Goal: Task Accomplishment & Management: Use online tool/utility

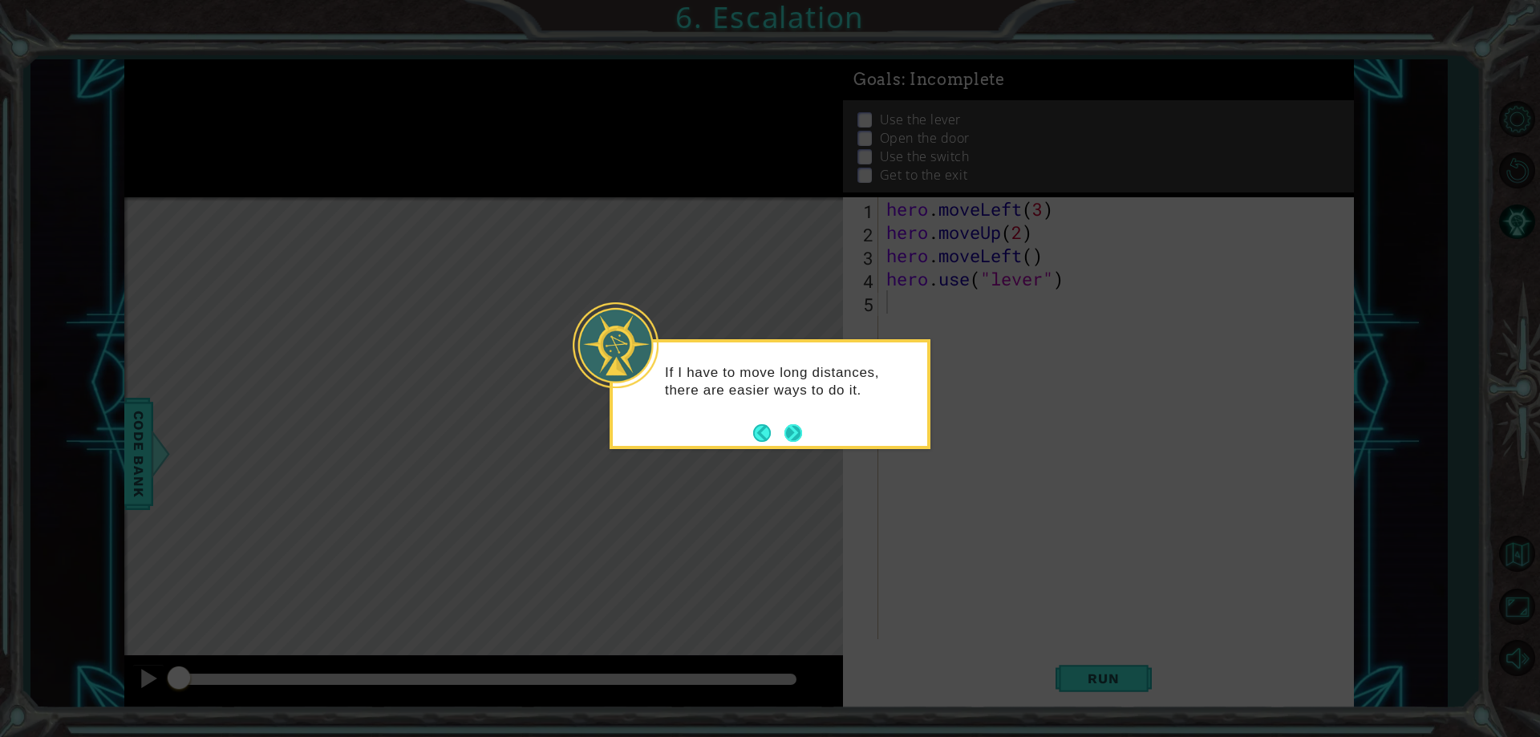
click at [801, 426] on button "Next" at bounding box center [794, 433] width 22 height 22
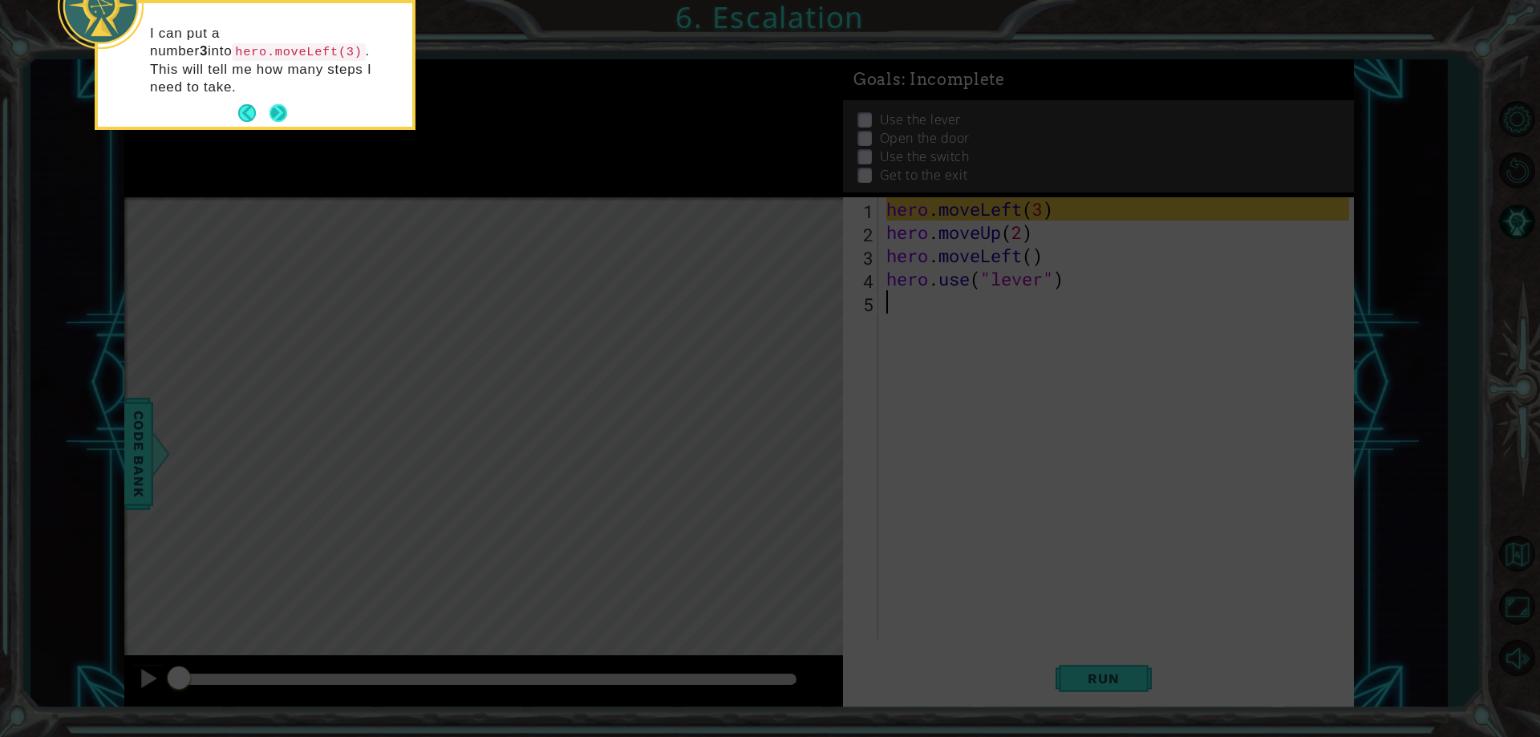
click at [289, 99] on button "Next" at bounding box center [278, 112] width 27 height 27
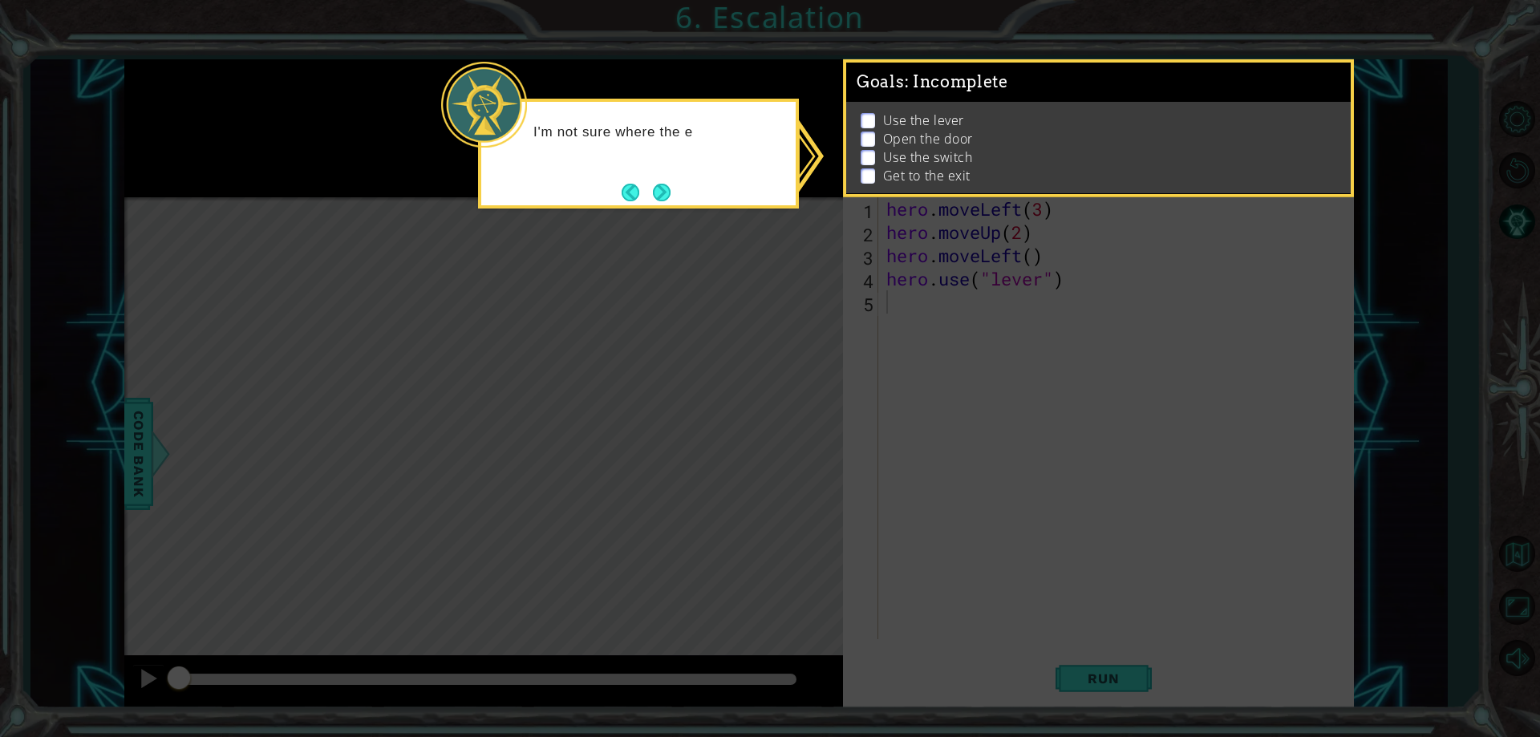
click at [662, 203] on button "Next" at bounding box center [661, 192] width 27 height 27
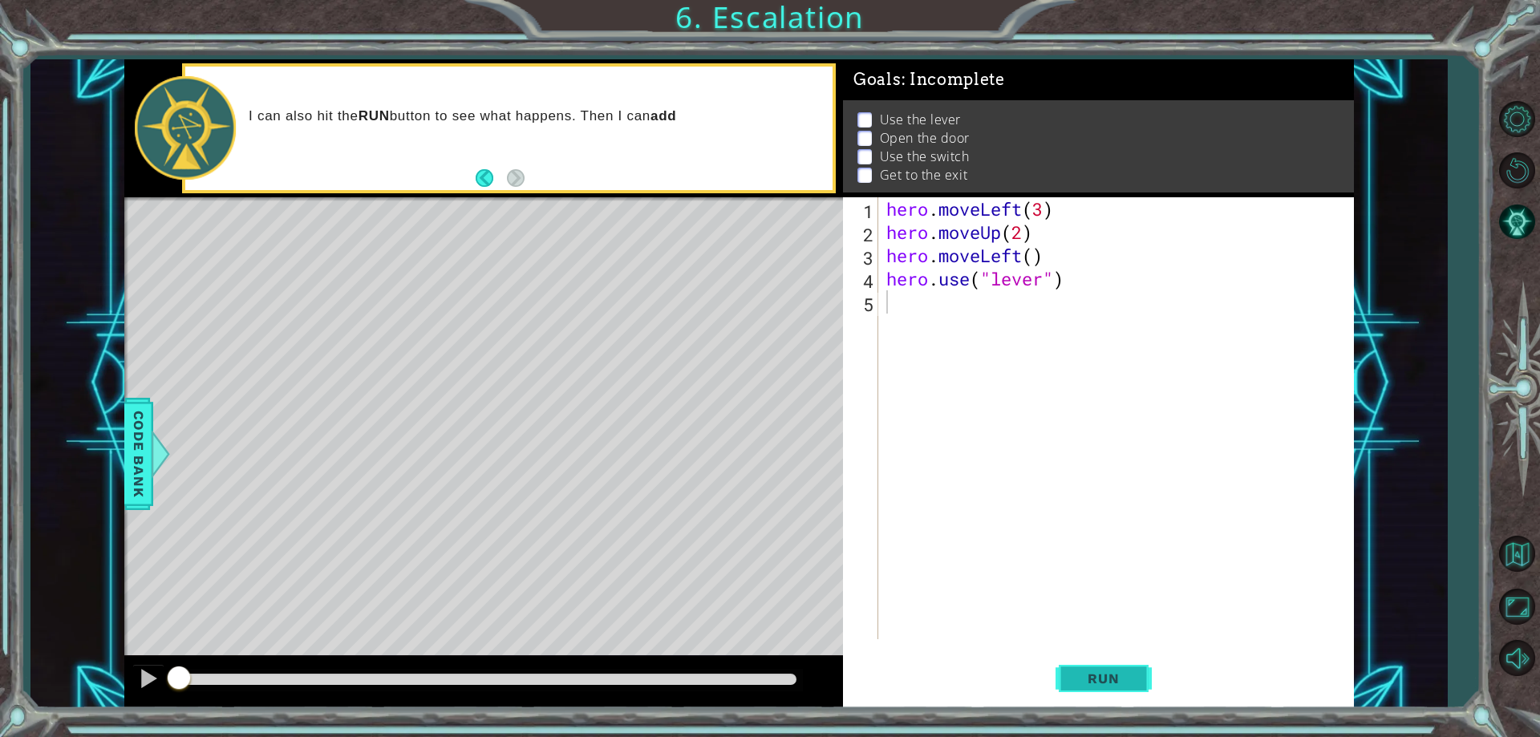
click at [1089, 684] on span "Run" at bounding box center [1103, 679] width 63 height 16
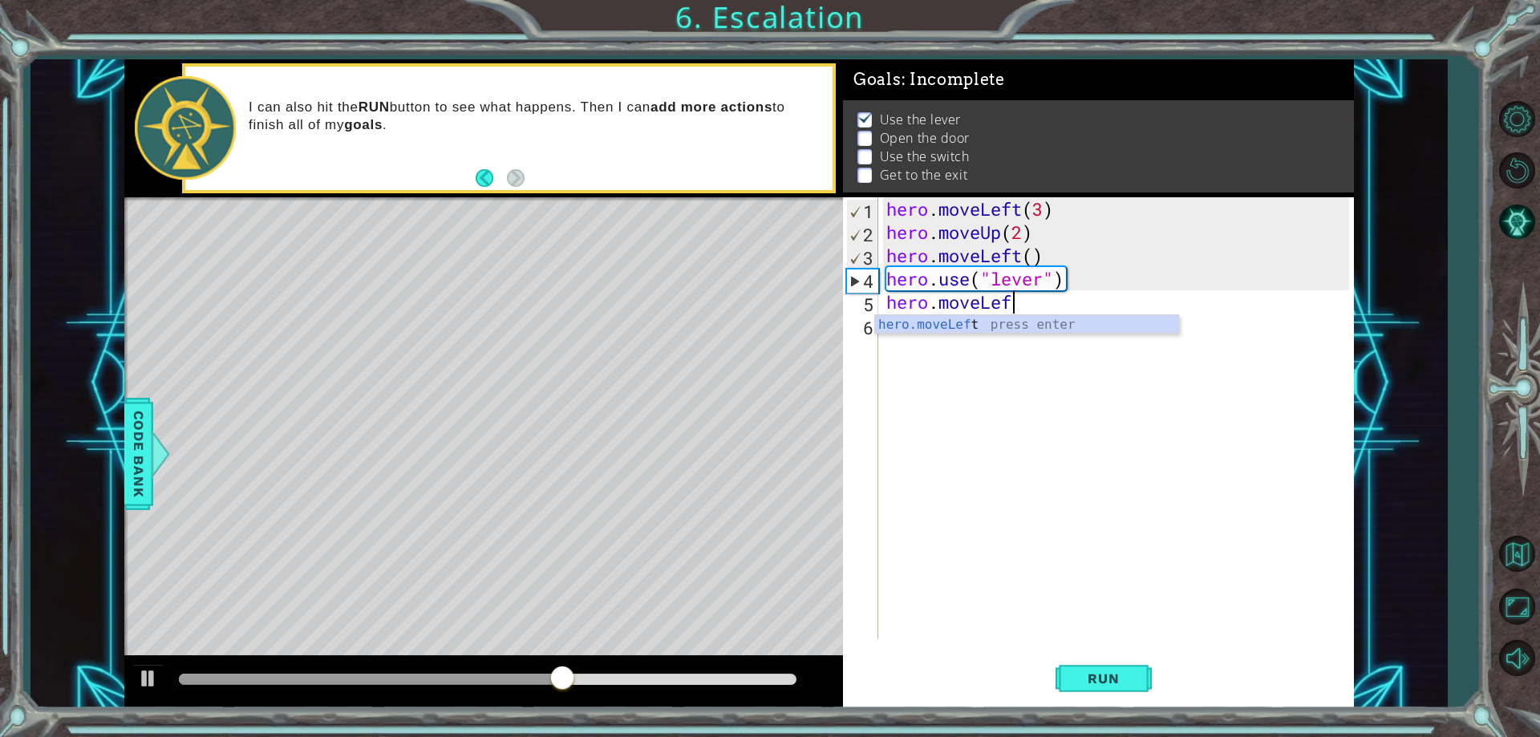
scroll to position [0, 6]
type textarea "hero.moveLeft()"
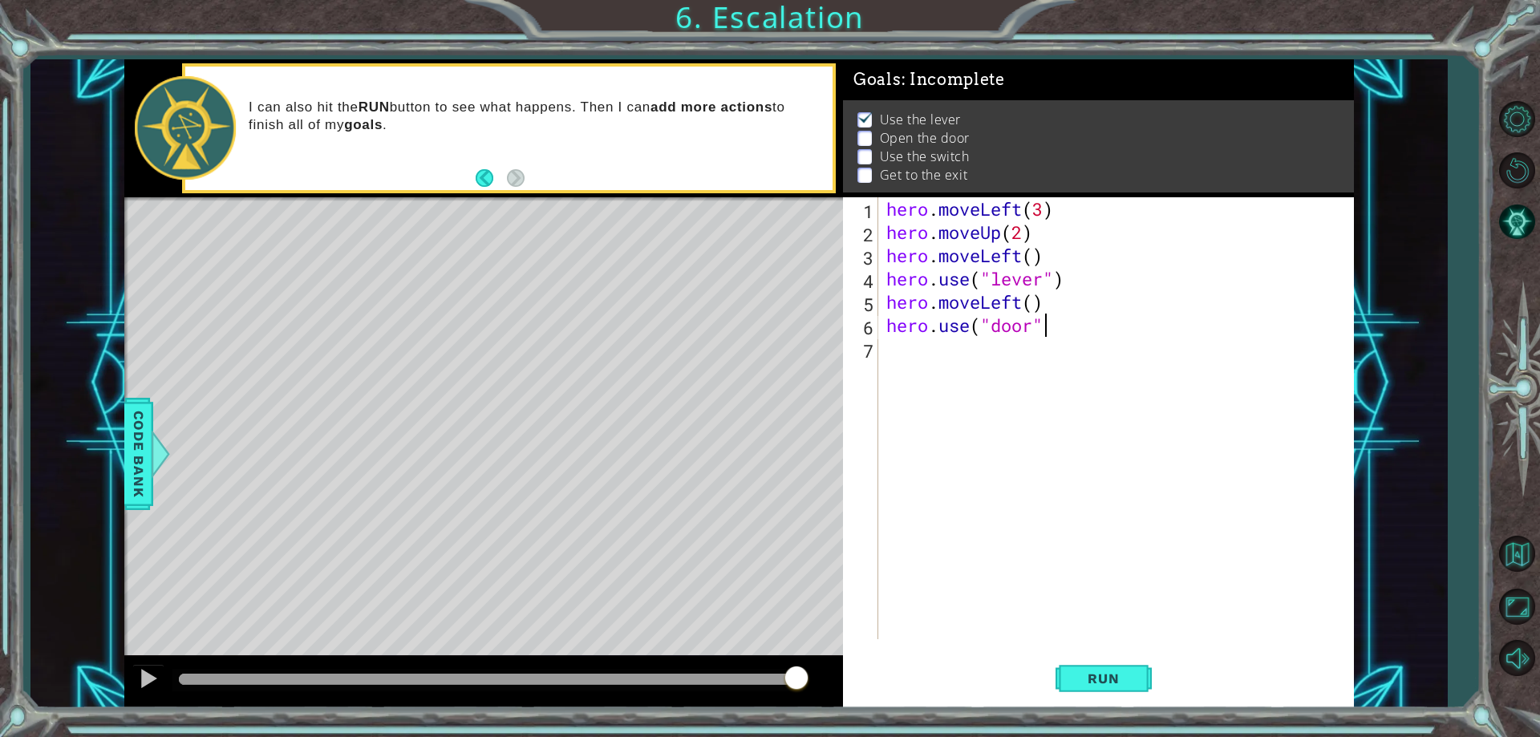
scroll to position [0, 7]
type textarea "hero.use("door")"
click at [1133, 677] on span "Run" at bounding box center [1103, 679] width 63 height 16
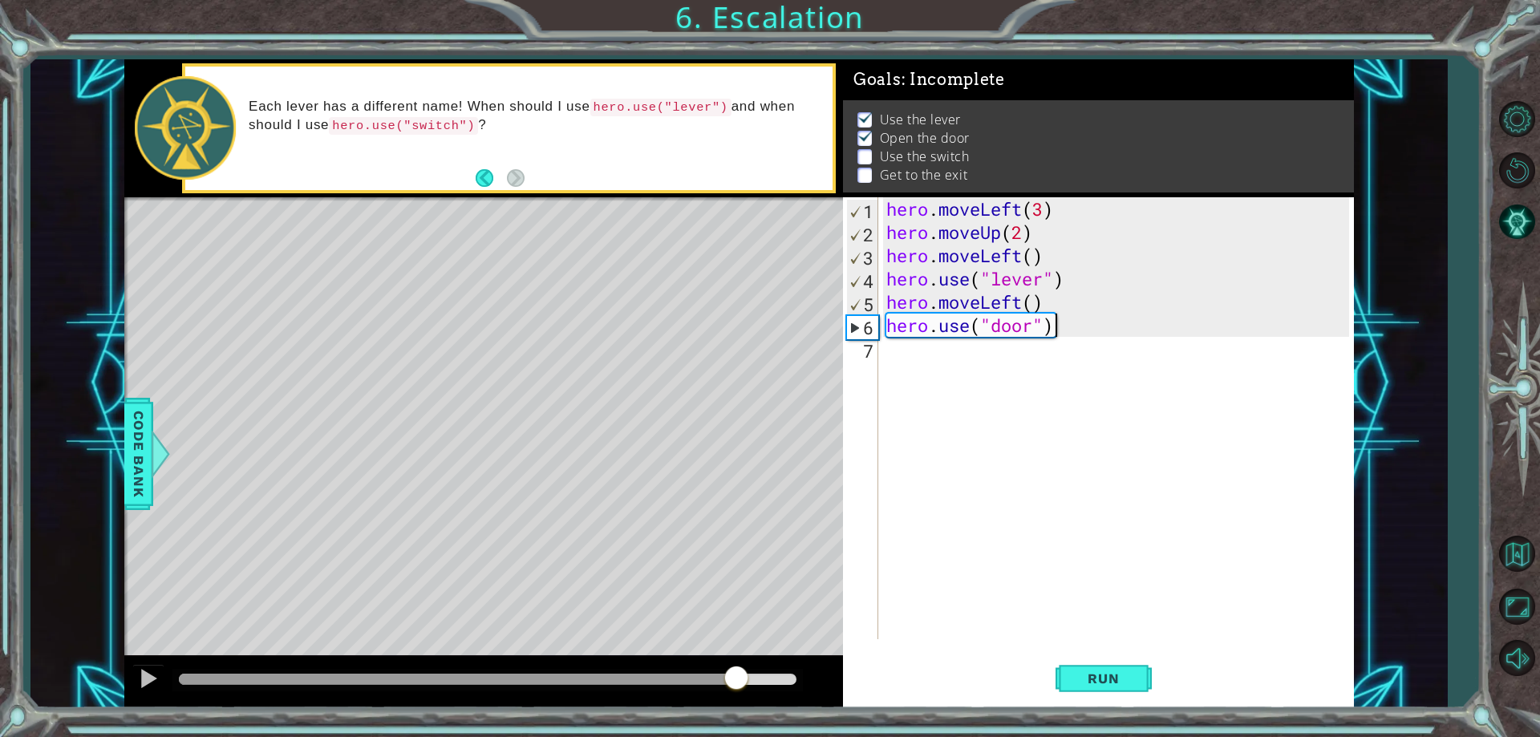
drag, startPoint x: 256, startPoint y: 680, endPoint x: 737, endPoint y: 689, distance: 481.4
click at [737, 689] on div at bounding box center [736, 679] width 29 height 29
click at [973, 375] on div "hero . moveLeft ( 3 ) hero . moveUp ( 2 ) hero . moveLeft ( ) hero . use ( "lev…" at bounding box center [1119, 441] width 473 height 489
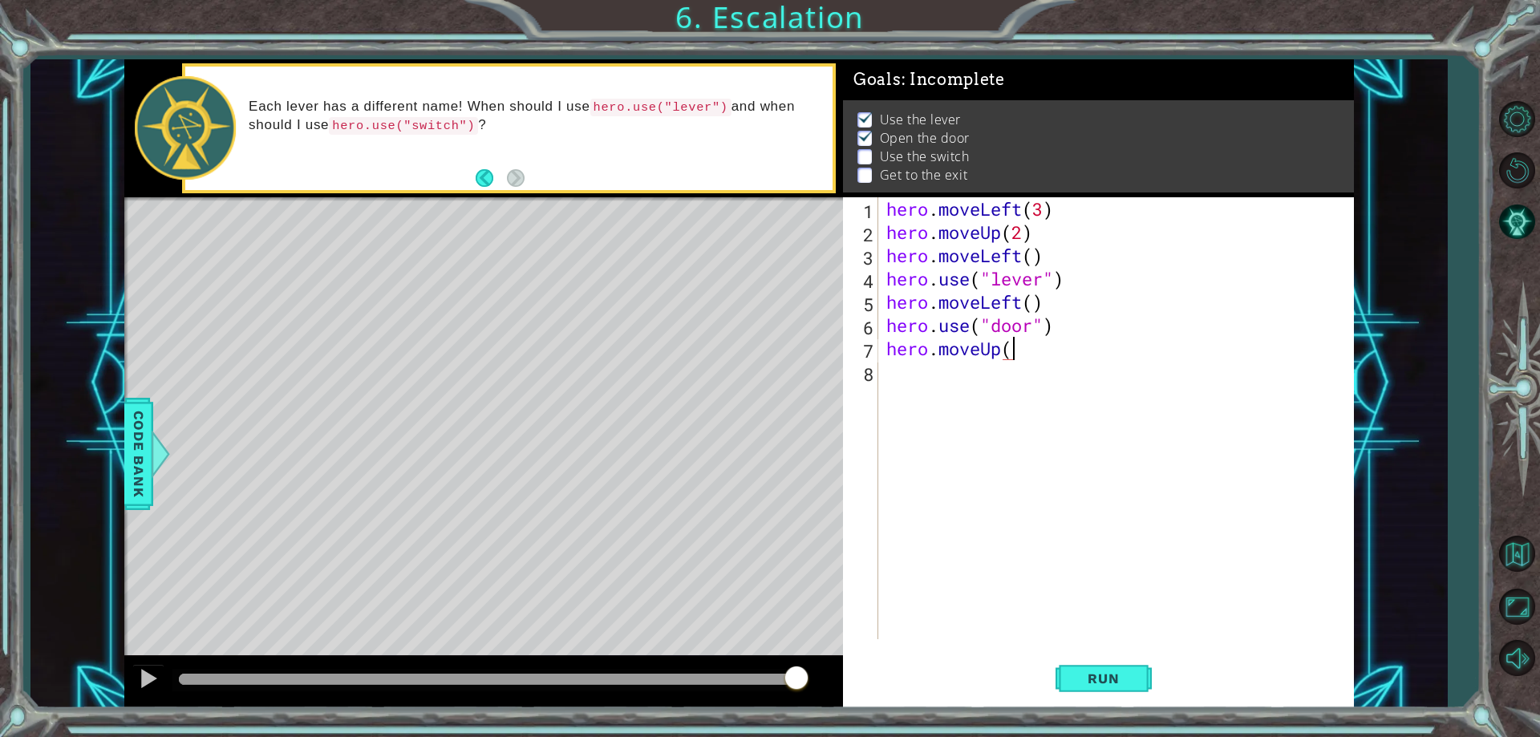
scroll to position [0, 6]
type textarea "hero.moveUp(2)"
type textarea "hero.moveLeft(2)"
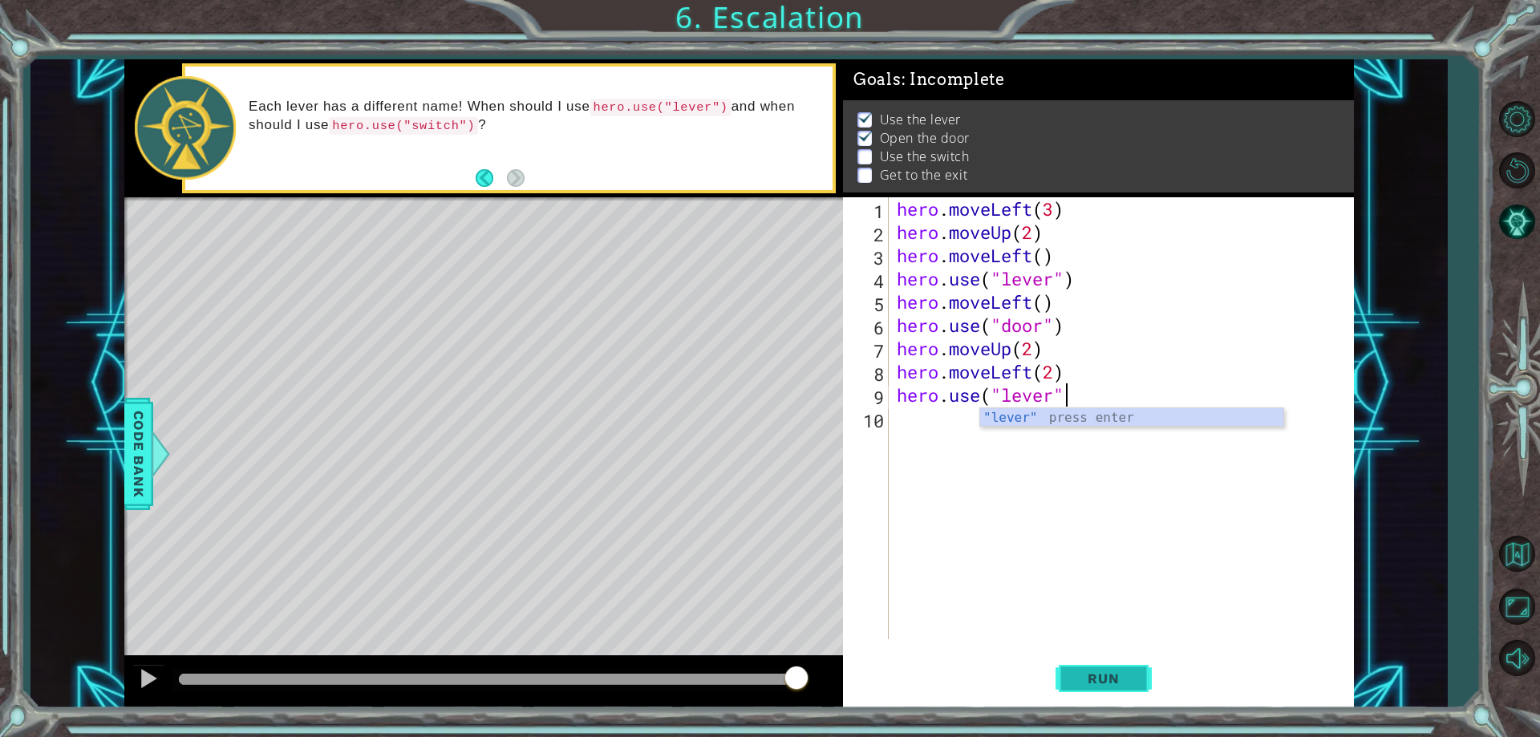
scroll to position [0, 7]
click at [1121, 674] on span "Run" at bounding box center [1103, 679] width 63 height 16
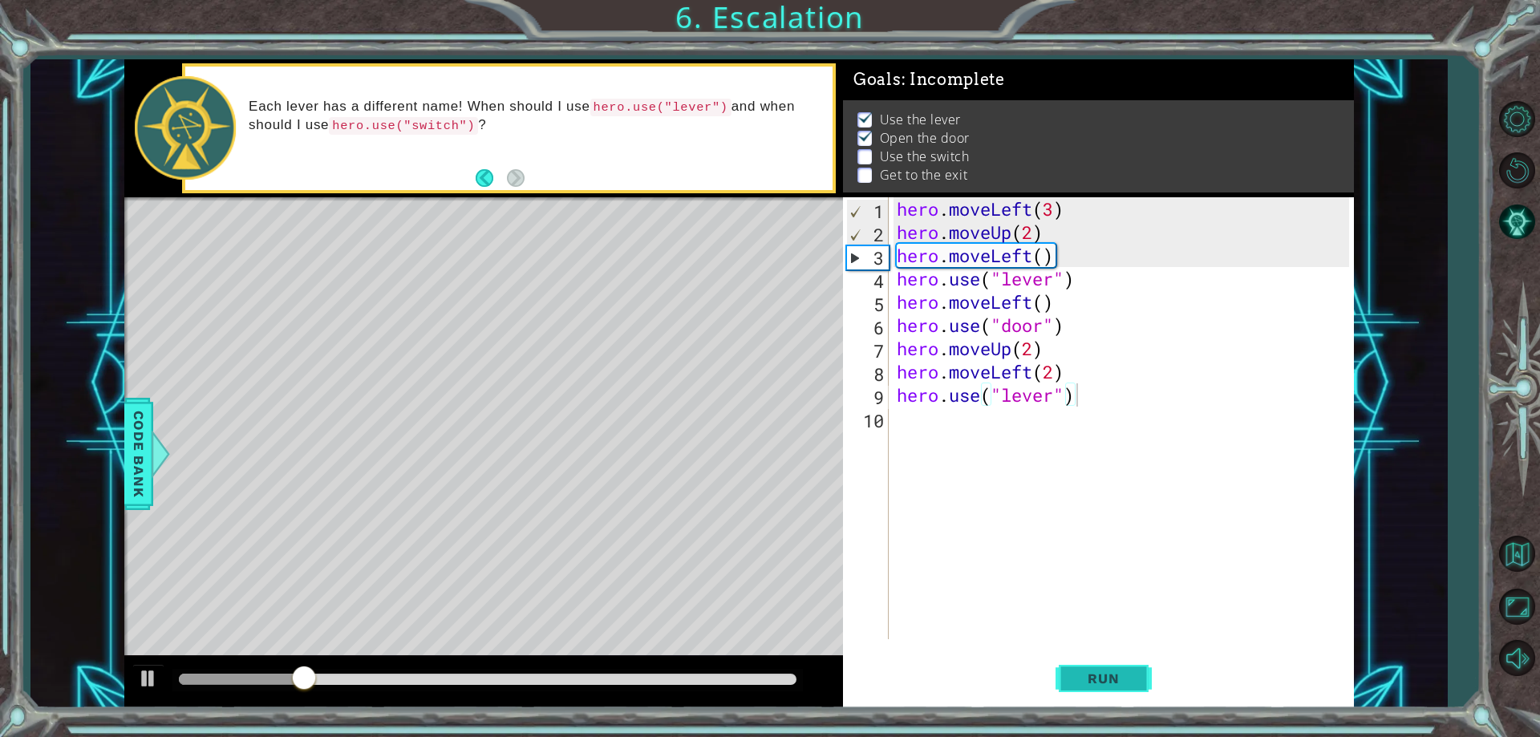
click at [1124, 683] on span "Run" at bounding box center [1103, 679] width 63 height 16
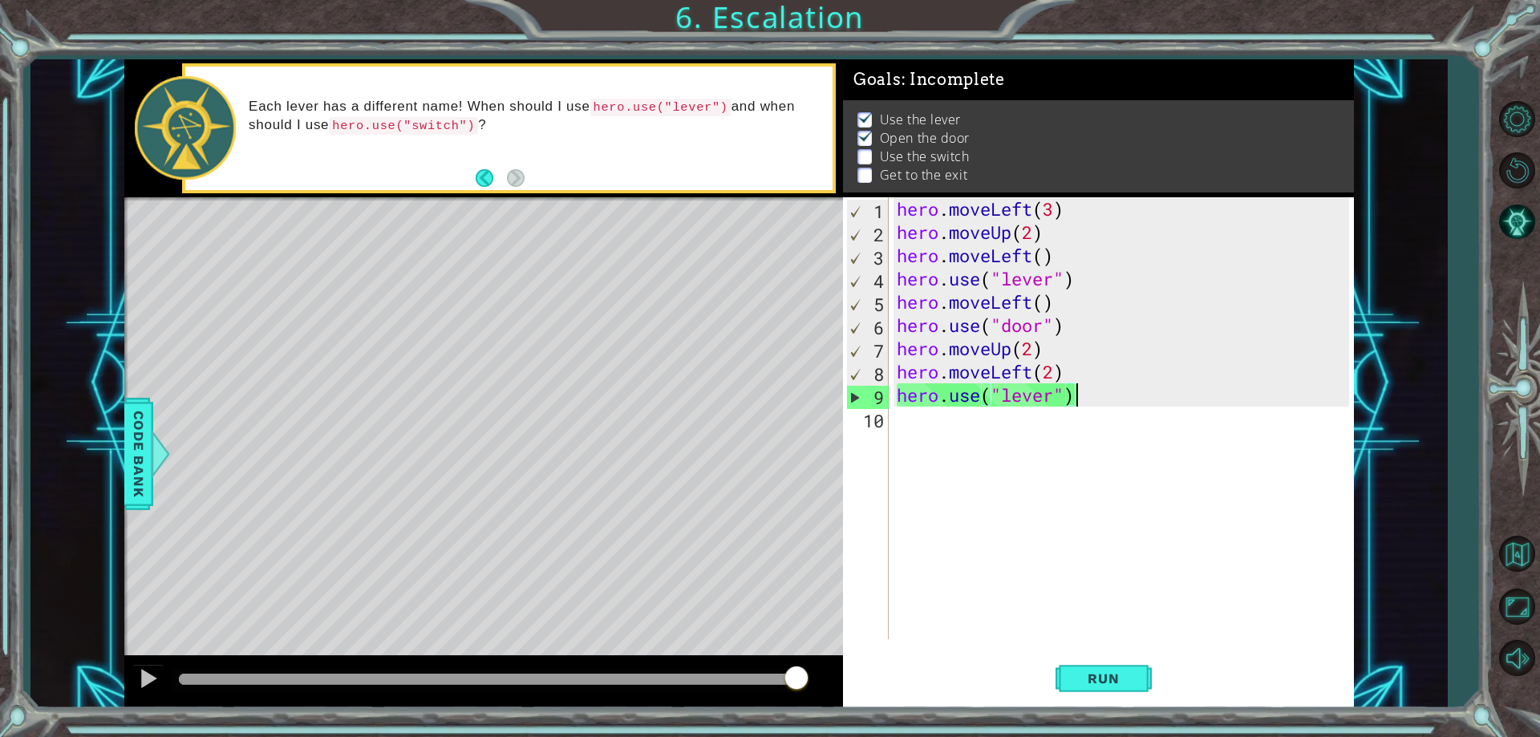
drag, startPoint x: 217, startPoint y: 674, endPoint x: 812, endPoint y: 600, distance: 599.8
click at [812, 600] on div "methods hero moveDown(steps) moveUp(steps) moveLeft(steps) moveRight(steps) use…" at bounding box center [739, 383] width 1230 height 649
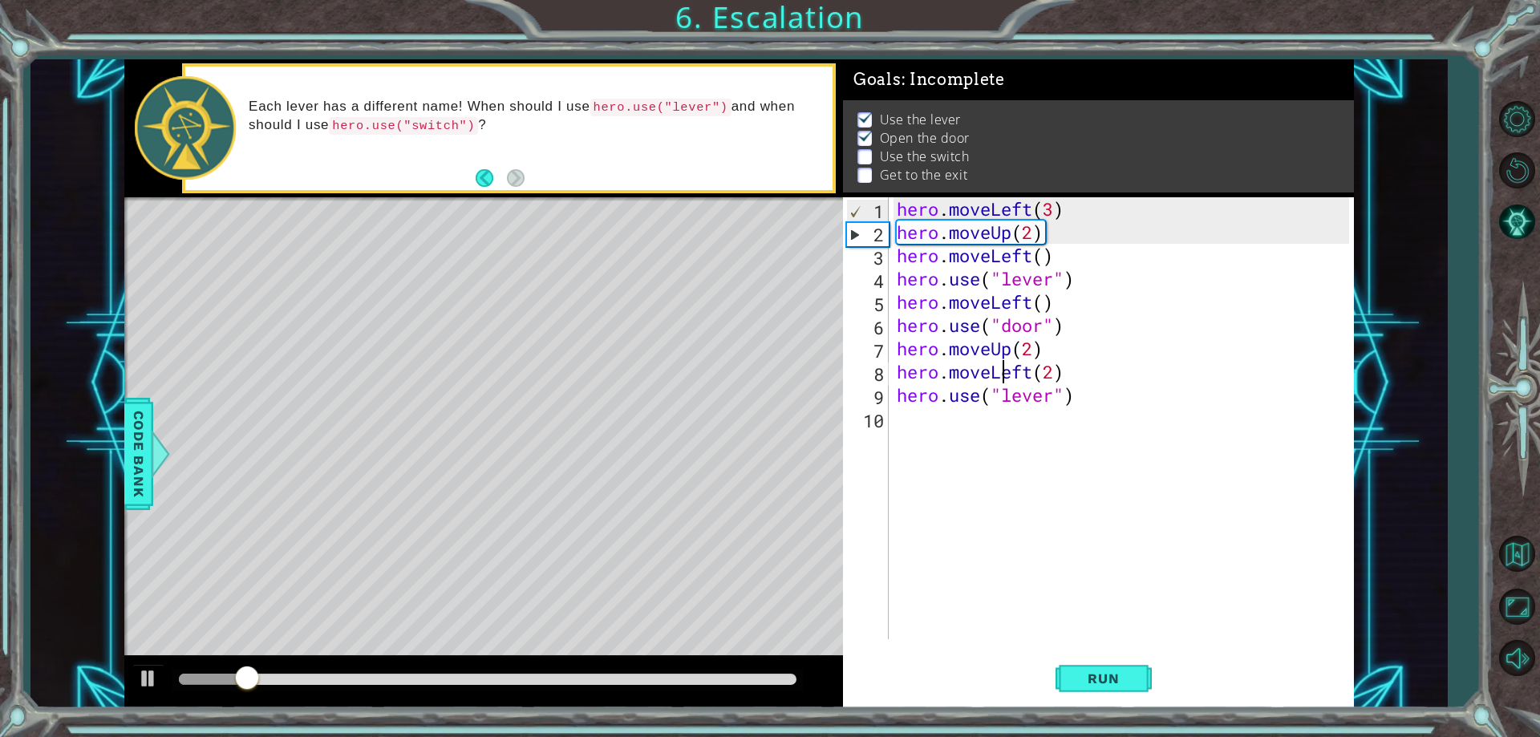
drag, startPoint x: 1004, startPoint y: 370, endPoint x: 1017, endPoint y: 387, distance: 21.2
click at [1016, 386] on div "hero . moveLeft ( 3 ) hero . moveUp ( 2 ) hero . moveLeft ( ) hero . use ( "lev…" at bounding box center [1126, 441] width 464 height 489
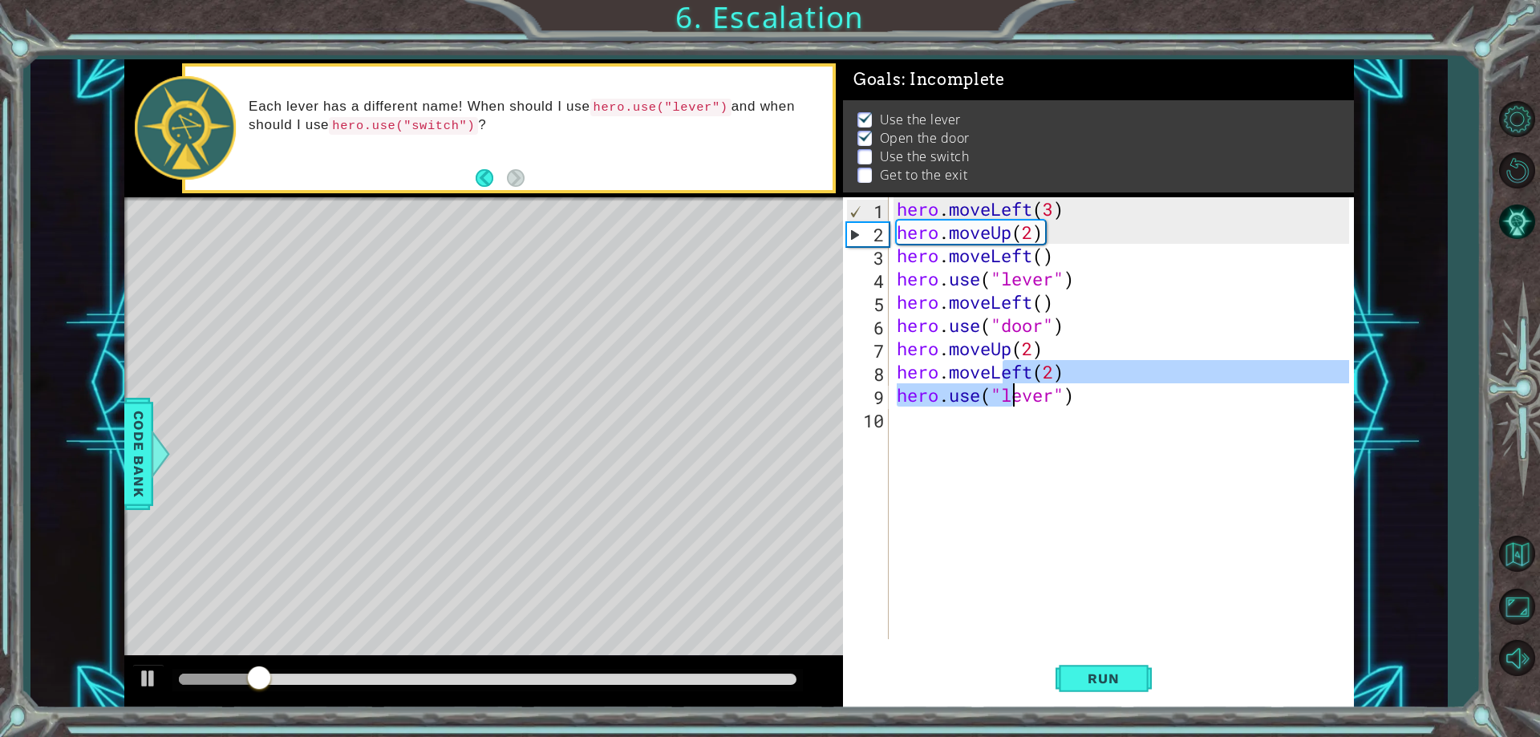
click at [1028, 370] on div "hero . moveLeft ( 3 ) hero . moveUp ( 2 ) hero . moveLeft ( ) hero . use ( "lev…" at bounding box center [1122, 418] width 456 height 442
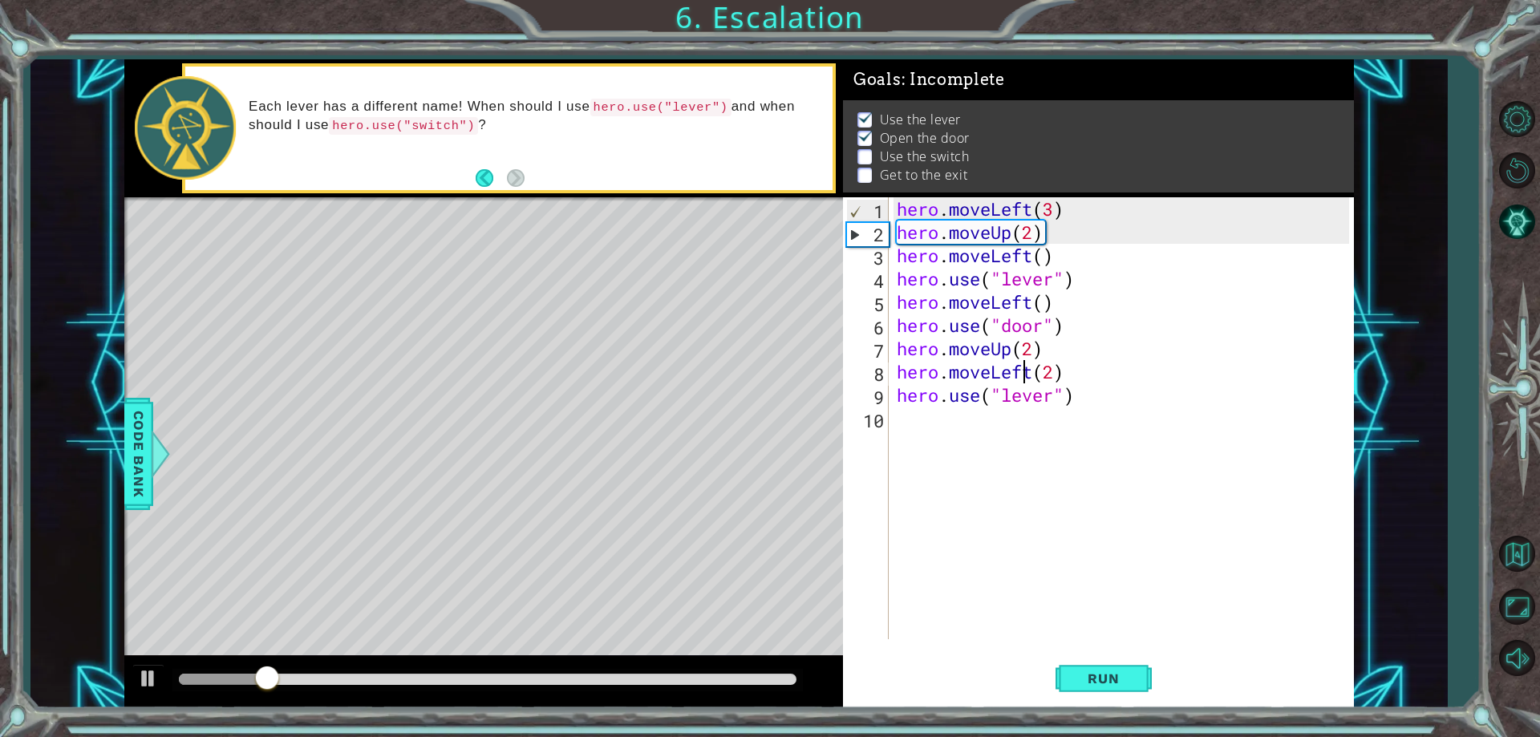
click at [1032, 367] on div "hero . moveLeft ( 3 ) hero . moveUp ( 2 ) hero . moveLeft ( ) hero . use ( "lev…" at bounding box center [1126, 441] width 464 height 489
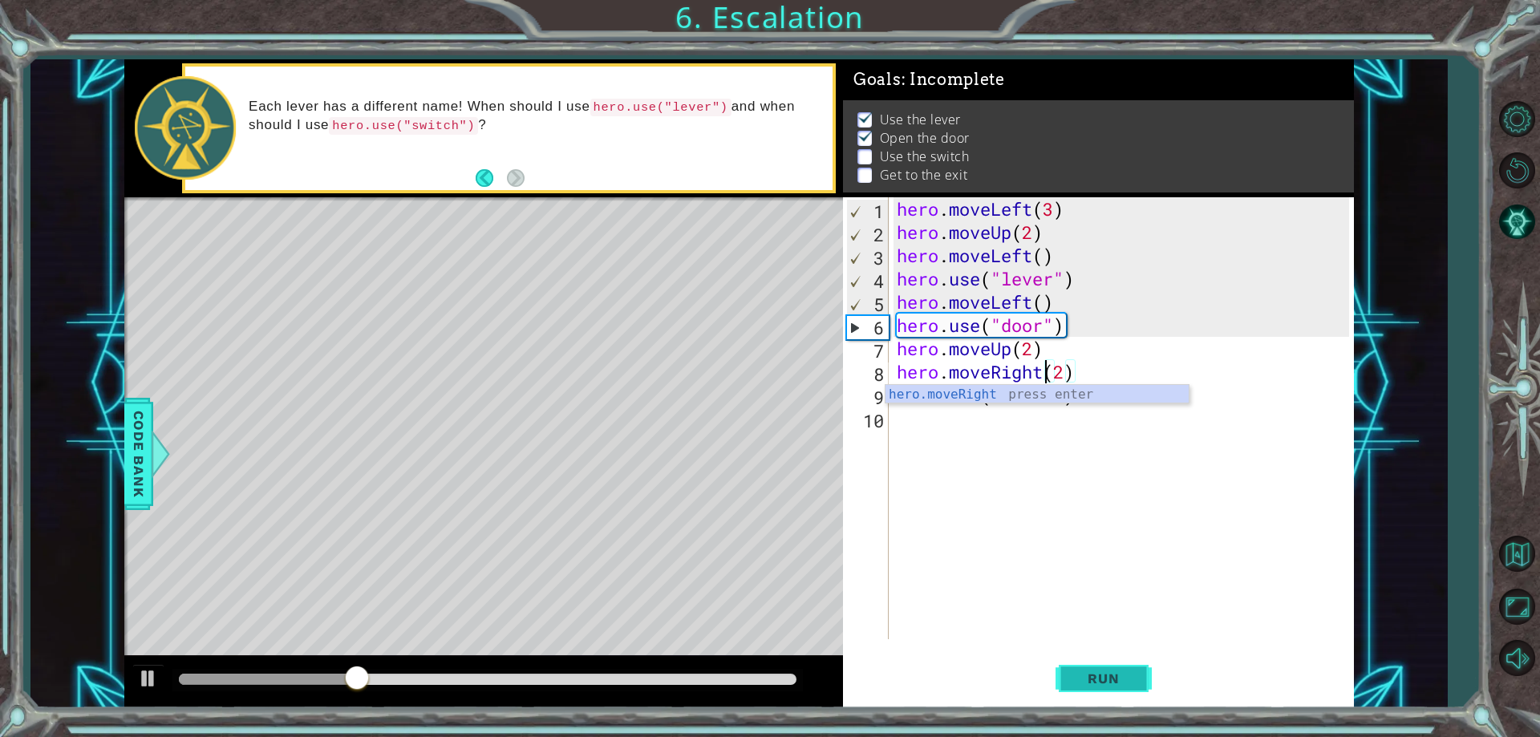
click at [1092, 669] on button "Run" at bounding box center [1104, 679] width 96 height 51
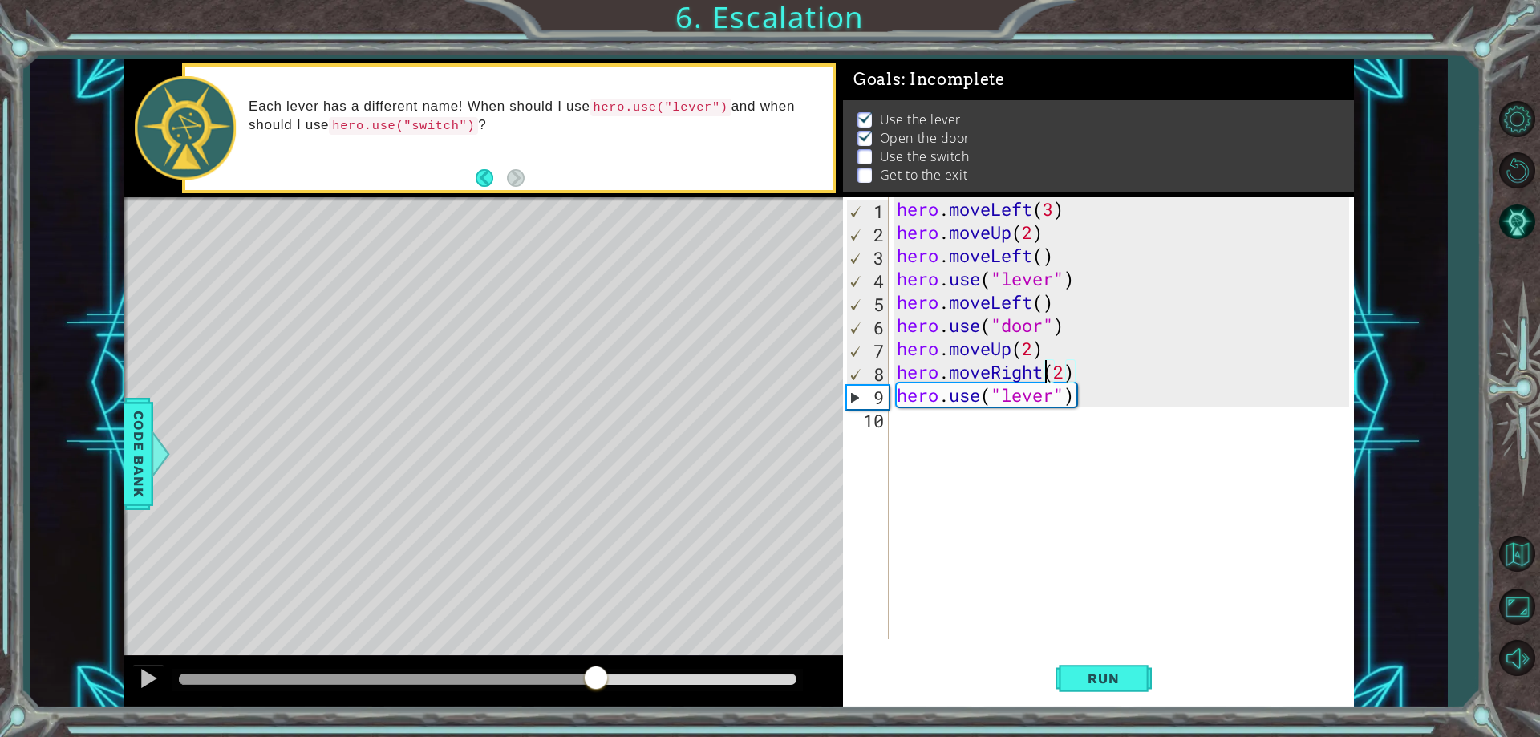
drag, startPoint x: 274, startPoint y: 676, endPoint x: 597, endPoint y: 595, distance: 332.5
click at [597, 595] on div "methods hero moveDown(steps) moveUp(steps) moveLeft(steps) moveRight(steps) use…" at bounding box center [739, 383] width 1230 height 649
click at [1063, 403] on div "hero . moveLeft ( 3 ) hero . moveUp ( 2 ) hero . moveLeft ( ) hero . use ( "lev…" at bounding box center [1126, 441] width 464 height 489
click at [1093, 691] on button "Run" at bounding box center [1104, 679] width 96 height 51
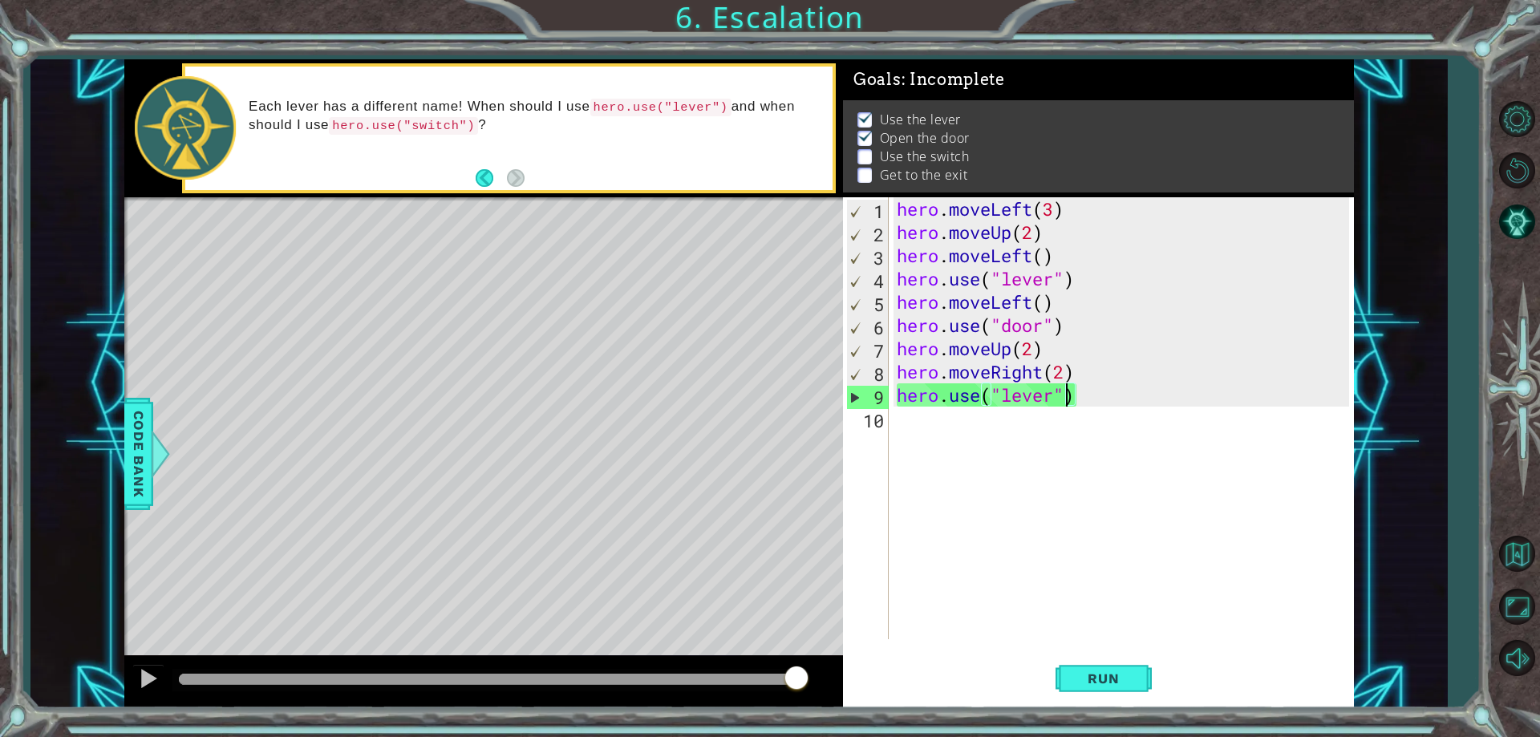
drag, startPoint x: 215, startPoint y: 682, endPoint x: 859, endPoint y: 659, distance: 644.5
click at [859, 659] on div "1 ההההההההההההההההההההההההההההההההההההההההההההההההההההההההההההההההההההההההההההה…" at bounding box center [739, 383] width 1230 height 649
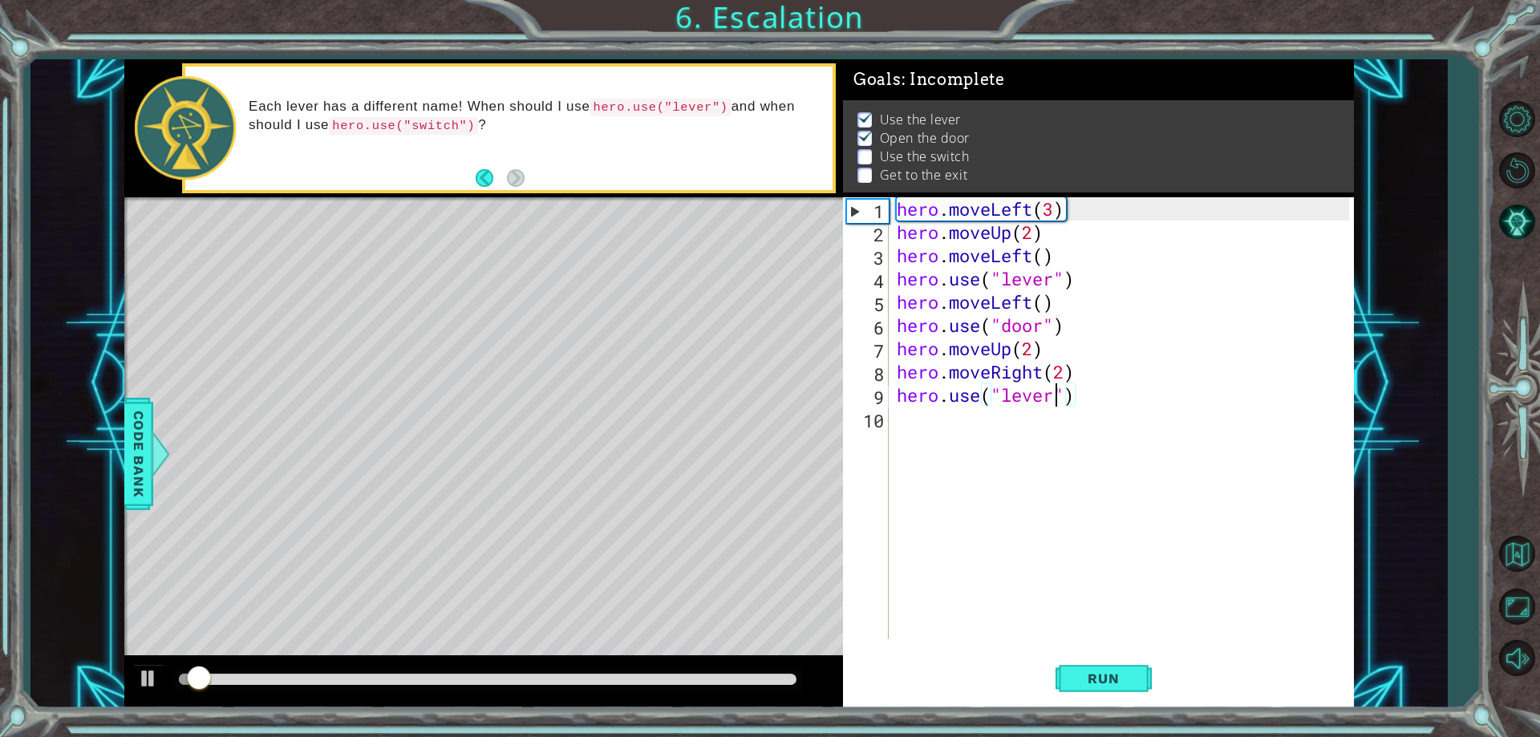
click at [1053, 395] on div "hero . moveLeft ( 3 ) hero . moveUp ( 2 ) hero . moveLeft ( ) hero . use ( "lev…" at bounding box center [1126, 441] width 464 height 489
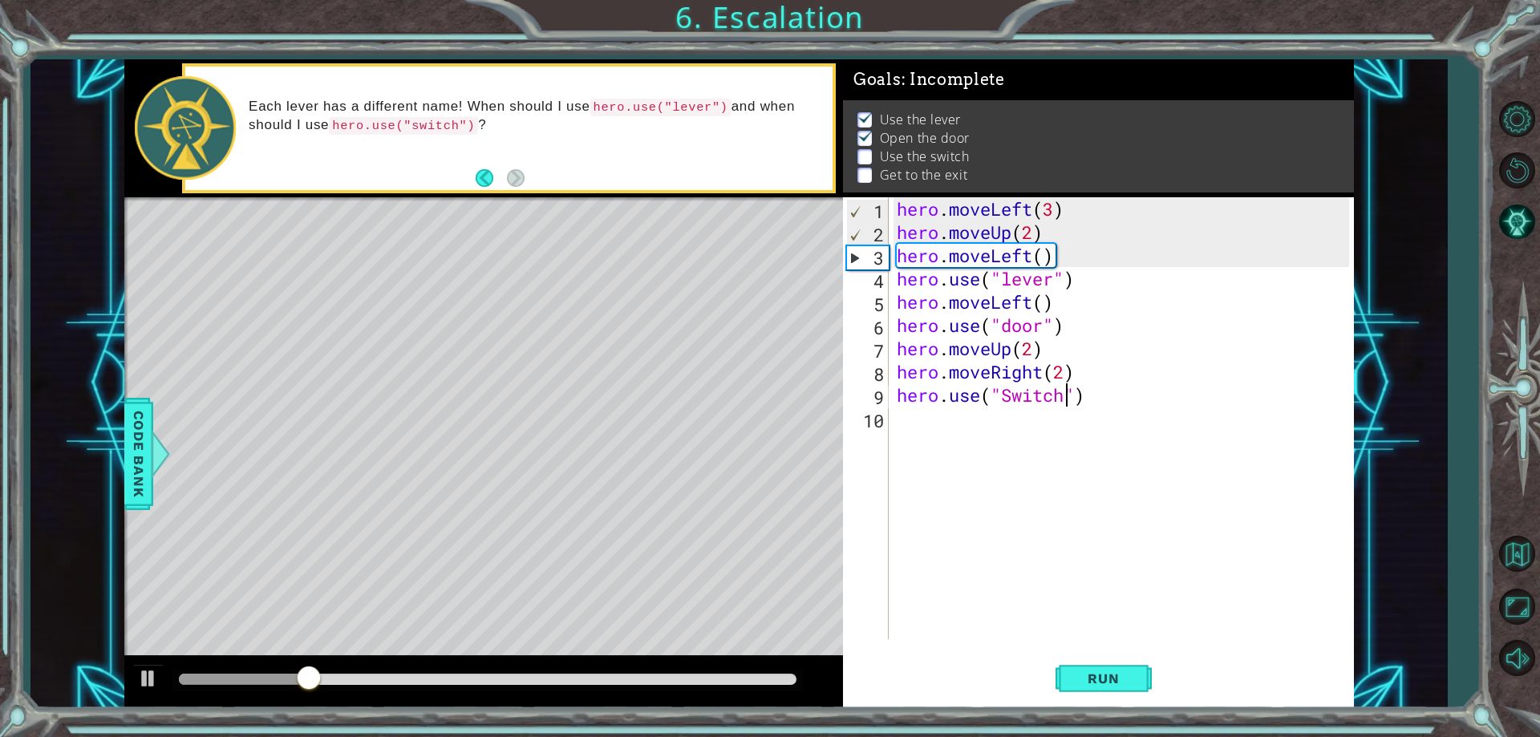
scroll to position [0, 8]
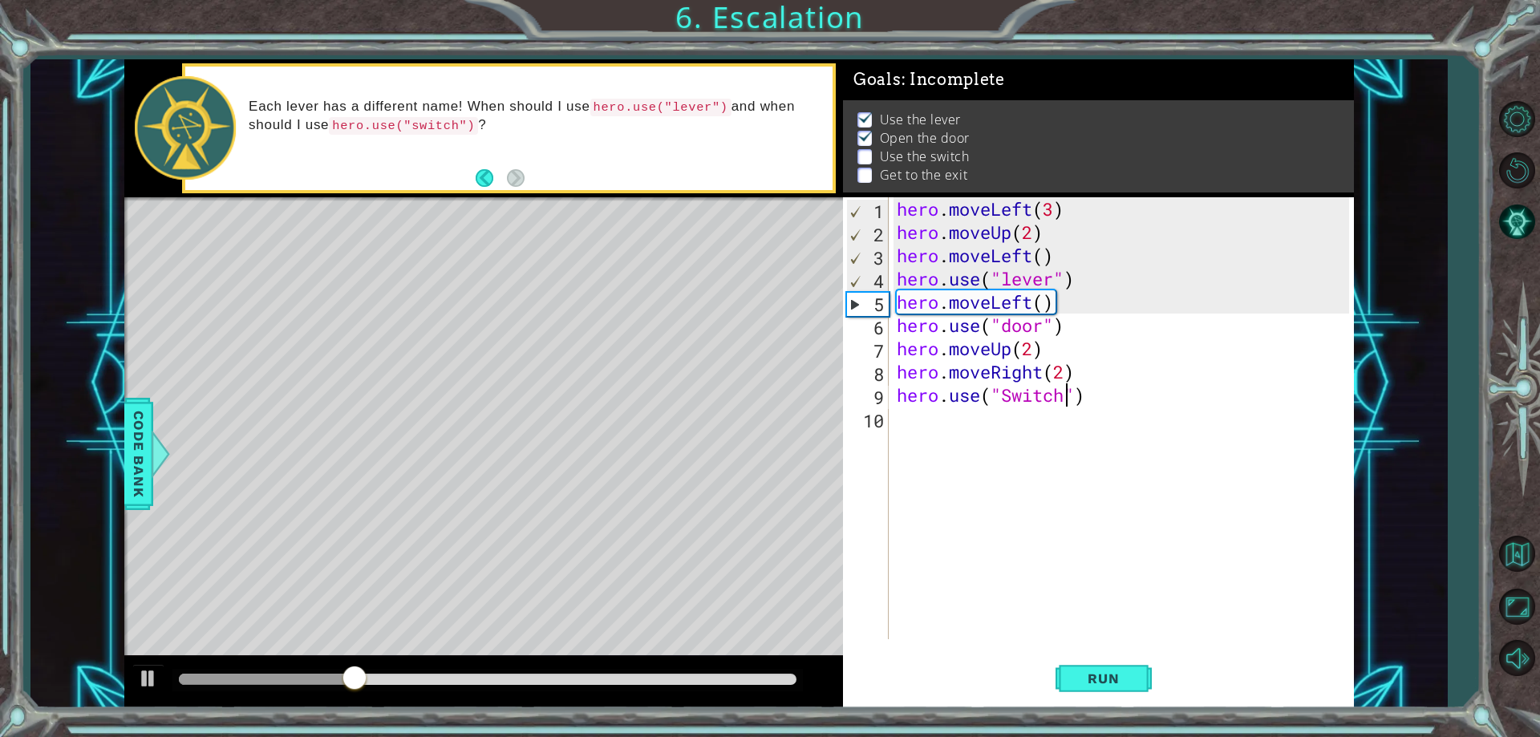
click at [1008, 391] on div "hero . moveLeft ( 3 ) hero . moveUp ( 2 ) hero . moveLeft ( ) hero . use ( "lev…" at bounding box center [1126, 441] width 464 height 489
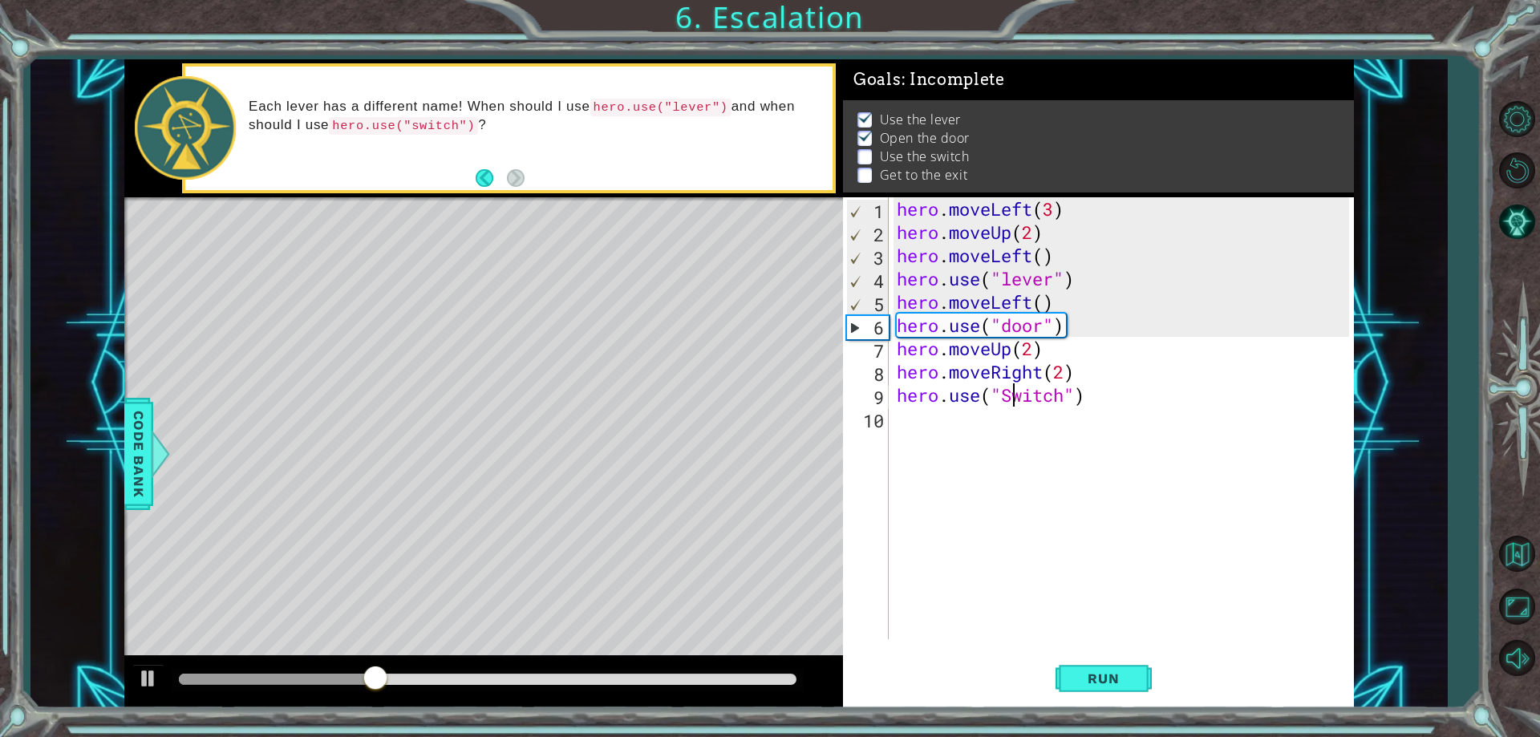
scroll to position [0, 6]
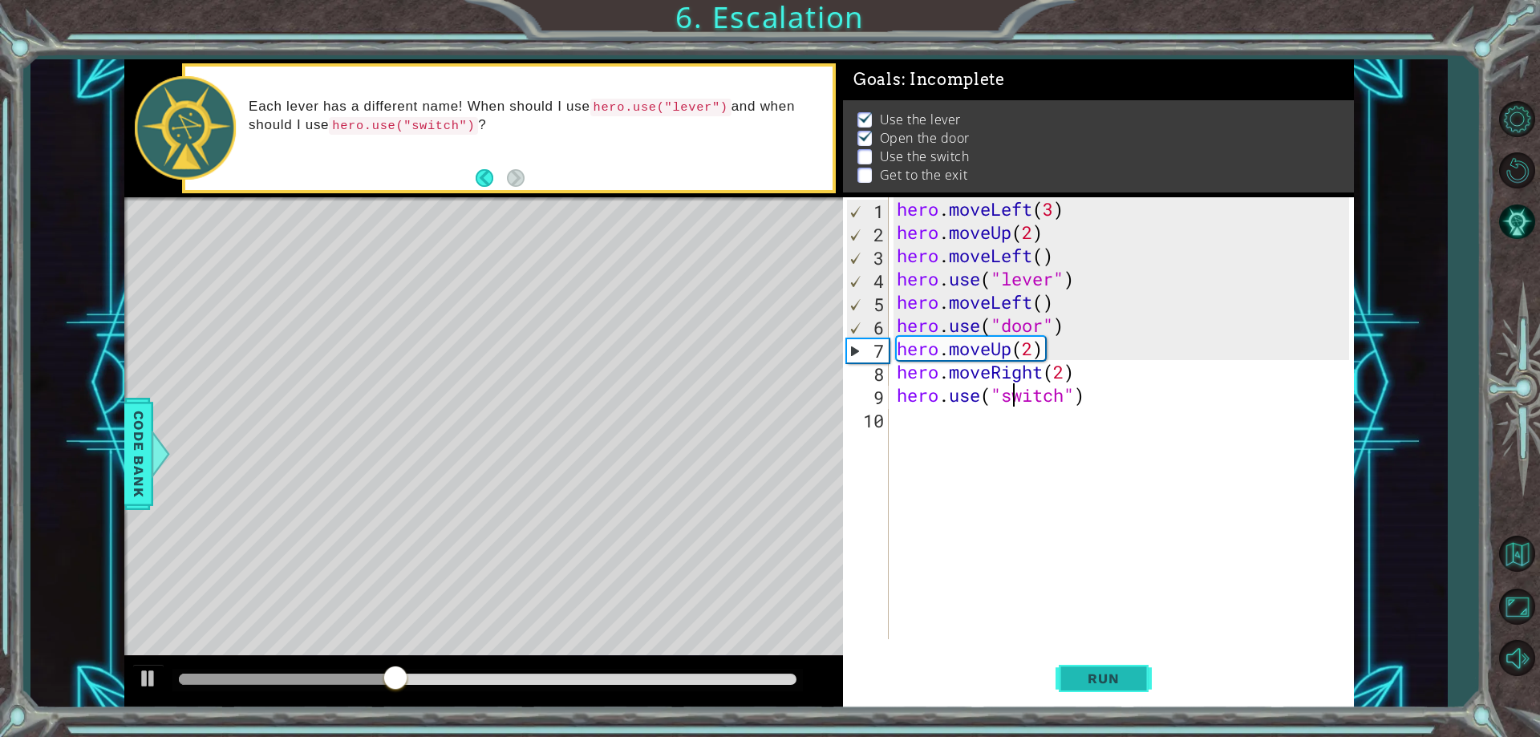
type textarea "hero.use("switch")"
click at [1104, 675] on span "Run" at bounding box center [1103, 679] width 63 height 16
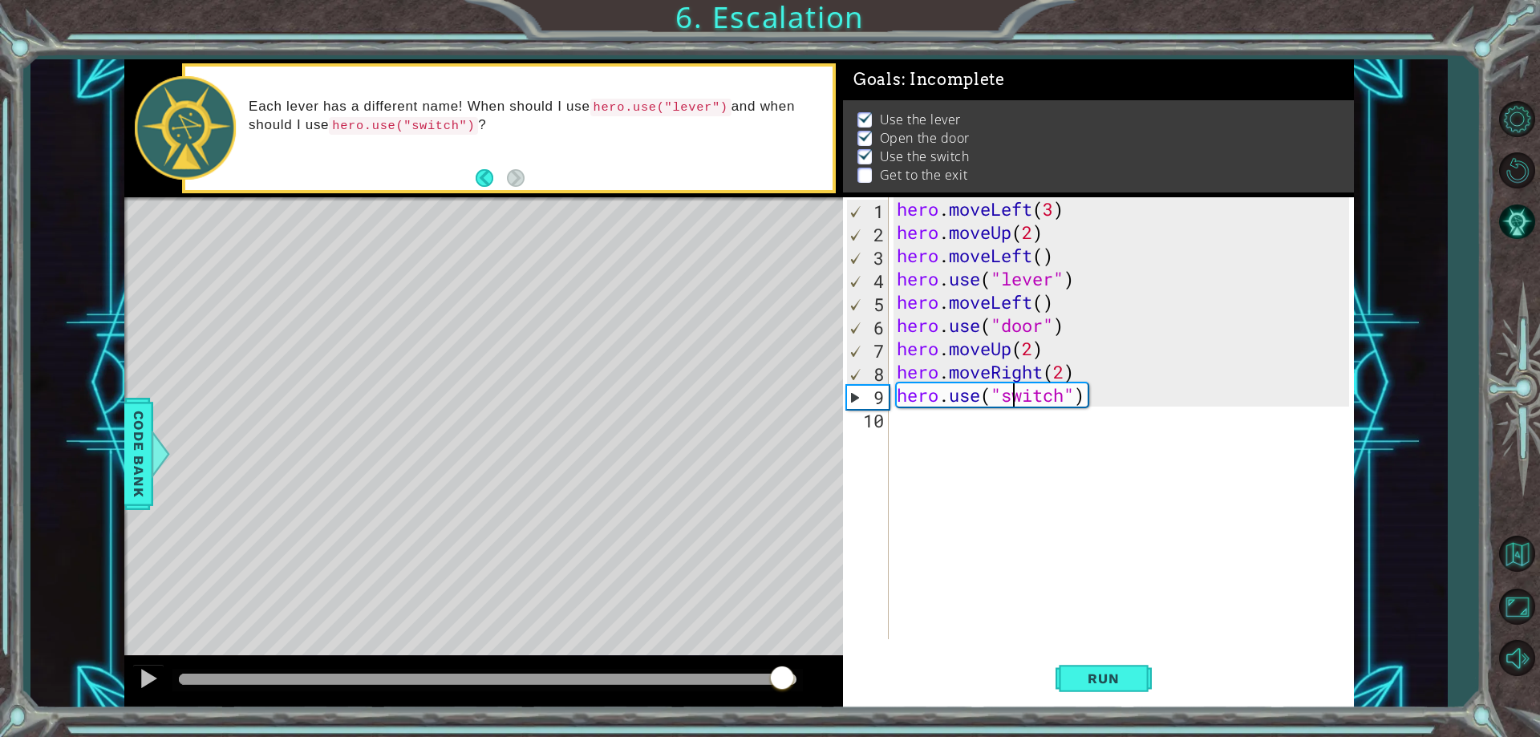
drag, startPoint x: 210, startPoint y: 681, endPoint x: 783, endPoint y: 613, distance: 576.8
click at [783, 613] on div "methods hero moveDown(steps) moveUp(steps) moveLeft(steps) moveRight(steps) use…" at bounding box center [739, 383] width 1230 height 649
click at [923, 411] on div "hero . moveLeft ( 3 ) hero . moveUp ( 2 ) hero . moveLeft ( ) hero . use ( "lev…" at bounding box center [1126, 441] width 464 height 489
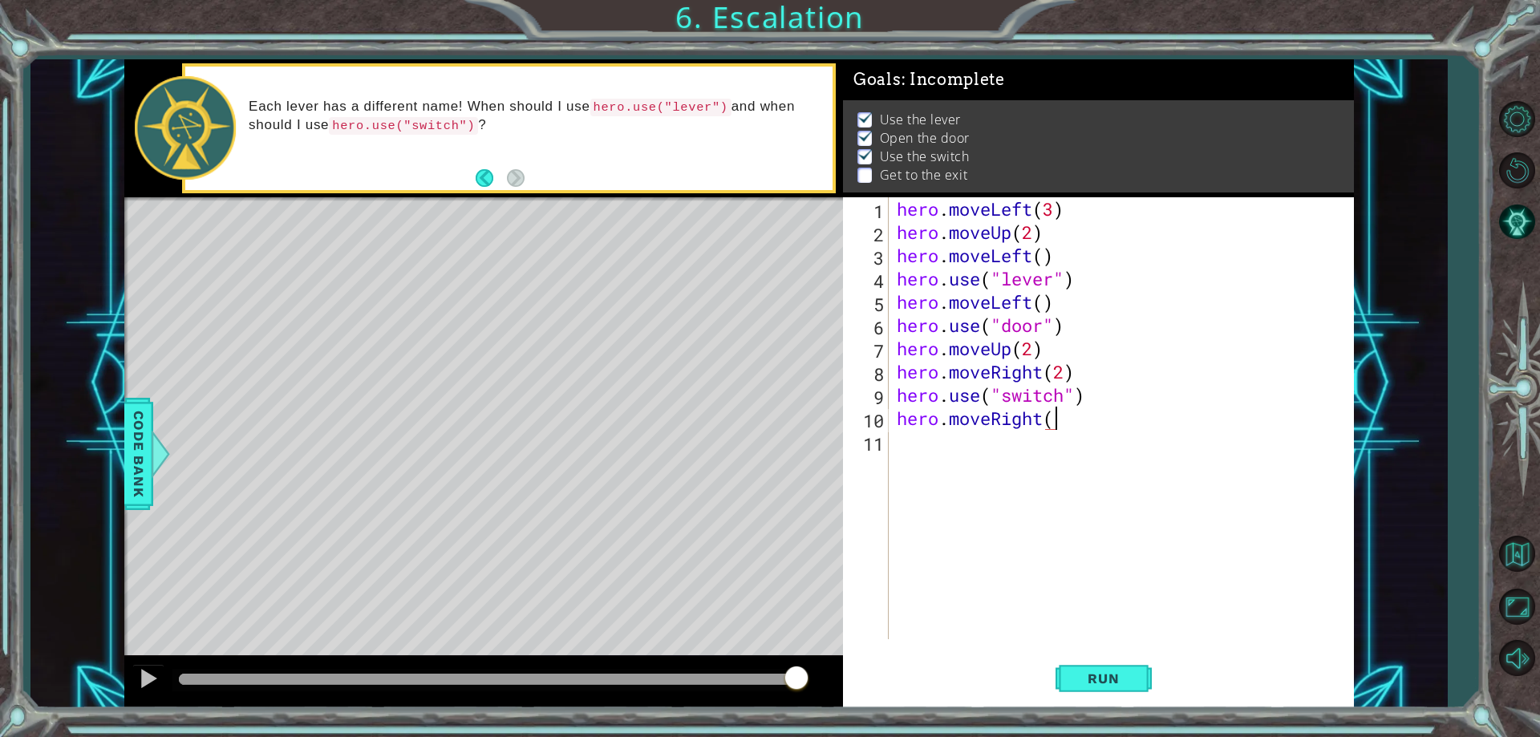
type textarea "hero.moveRight()"
type textarea "hero.moveUp()"
click at [1103, 666] on button "Run" at bounding box center [1104, 679] width 96 height 51
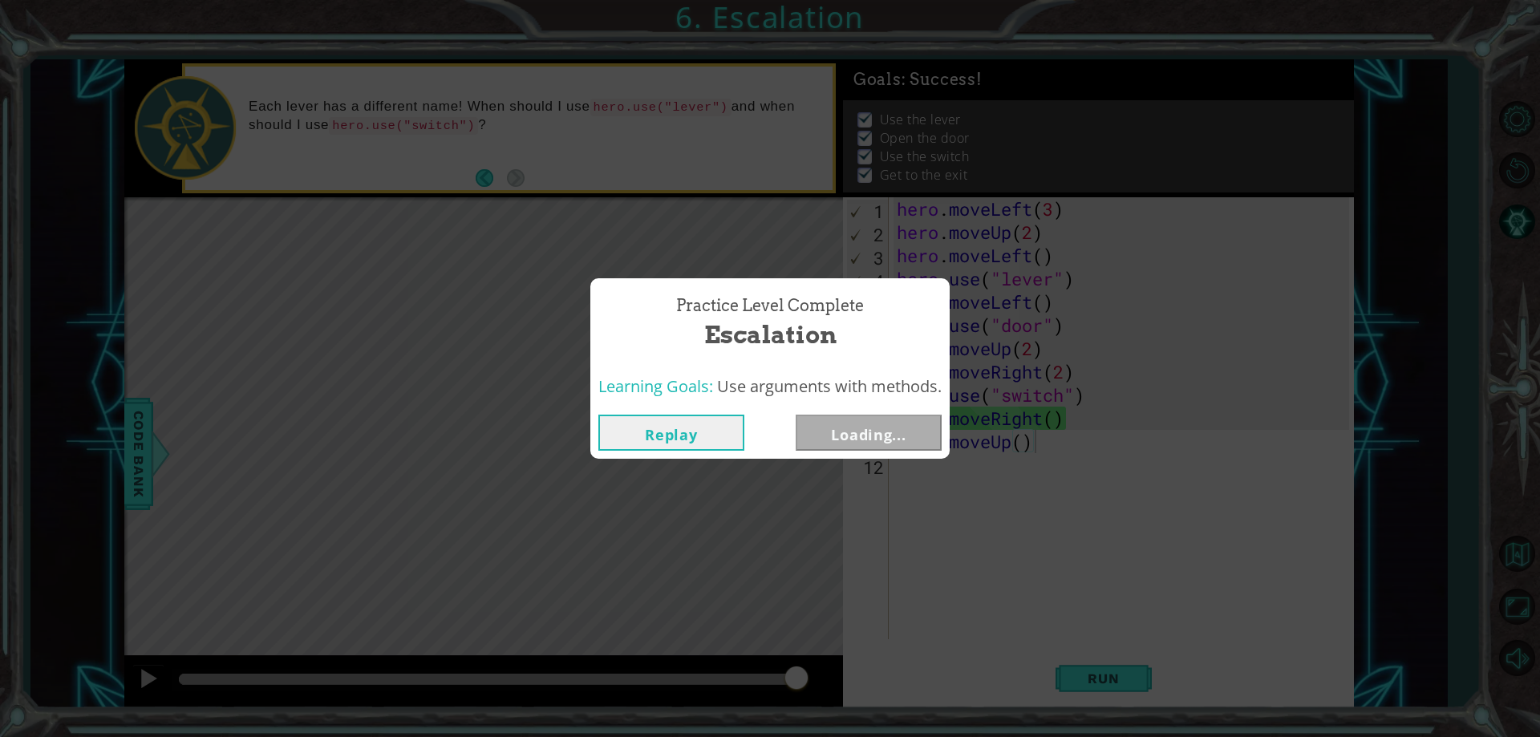
drag, startPoint x: 343, startPoint y: 674, endPoint x: 853, endPoint y: 595, distance: 517.0
click at [853, 625] on body "1 ההההההההההההההההההההההההההההההההההההההההההההההההההההההההההההההההההההההההההההה…" at bounding box center [770, 368] width 1540 height 737
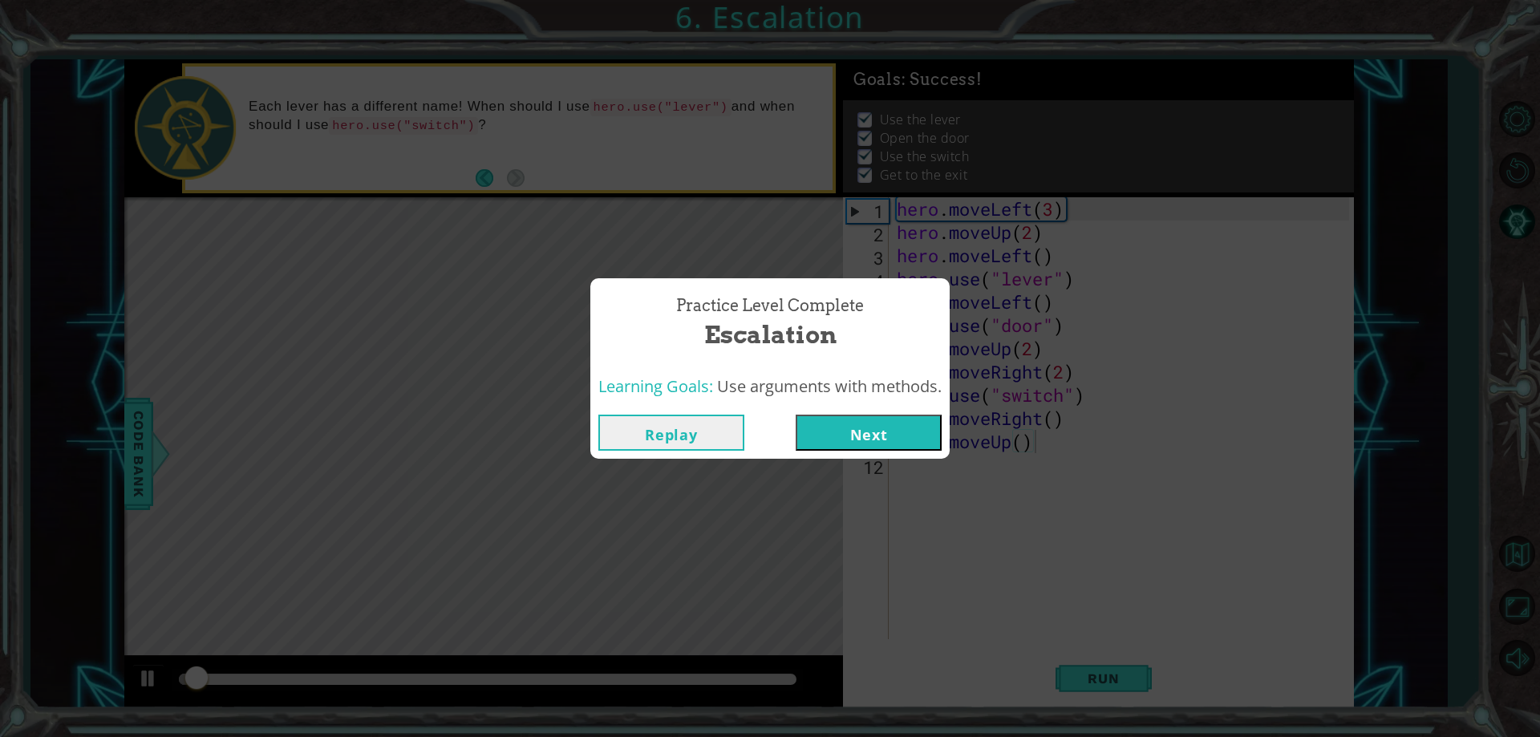
click at [872, 436] on button "Next" at bounding box center [869, 433] width 146 height 36
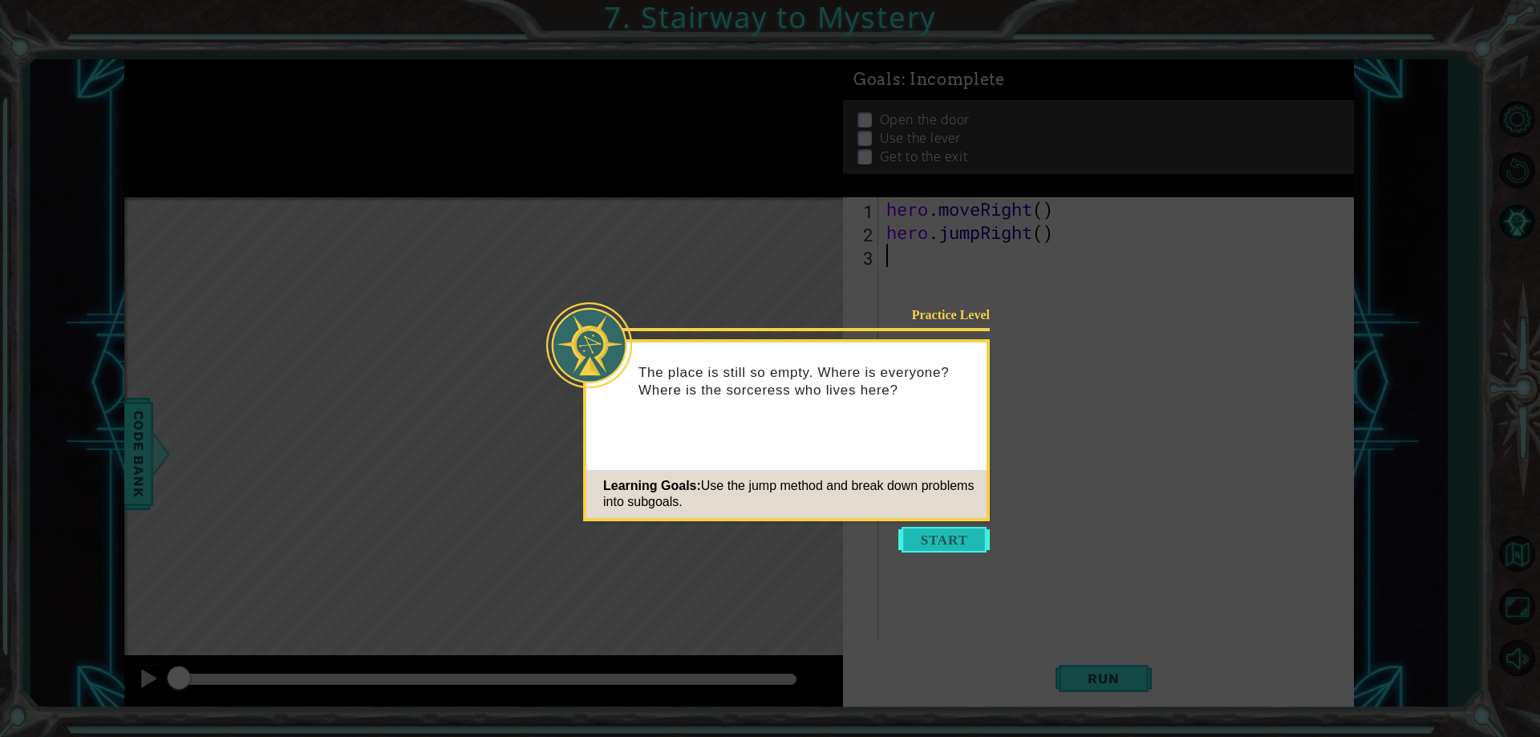
click at [914, 531] on button "Start" at bounding box center [943, 540] width 91 height 26
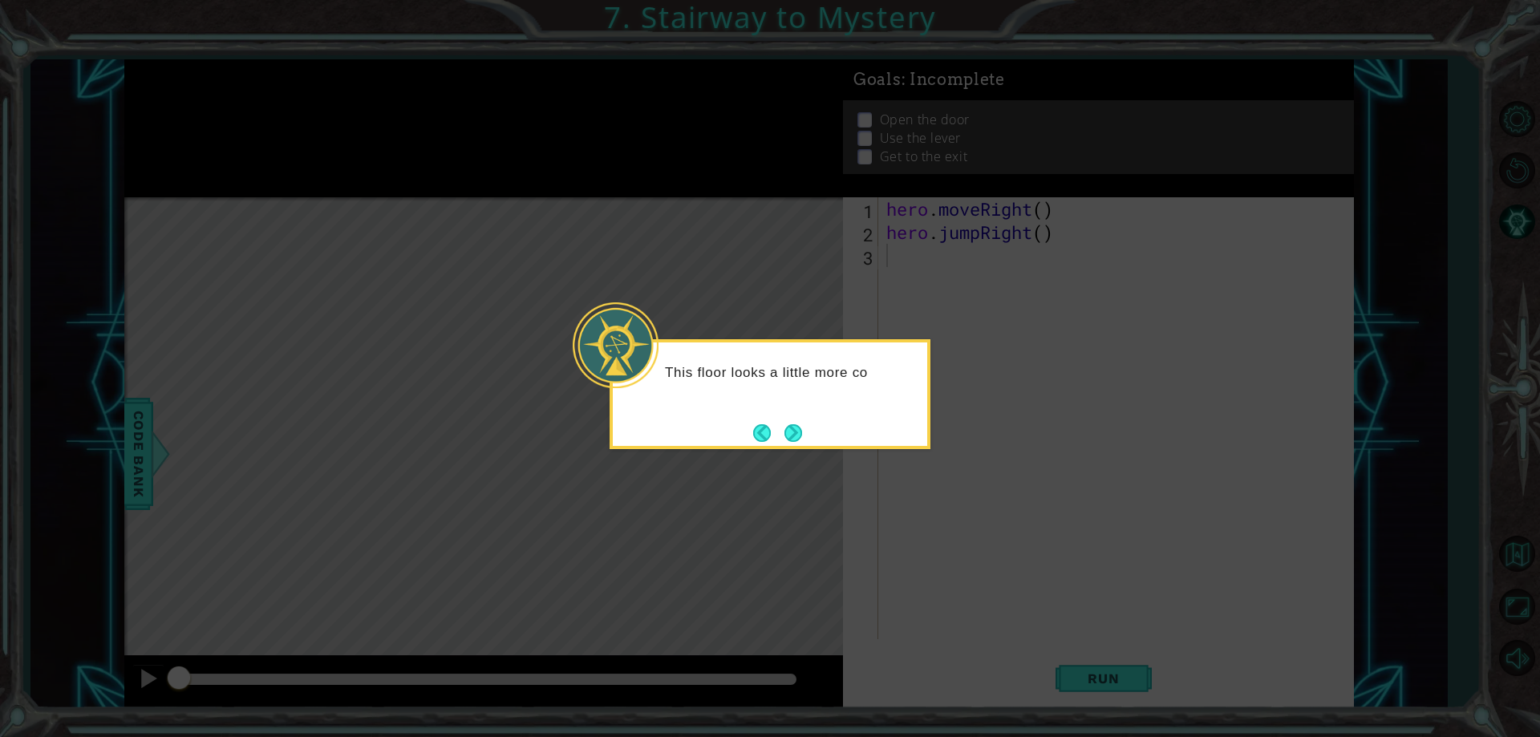
click at [800, 424] on button "Next" at bounding box center [793, 433] width 28 height 28
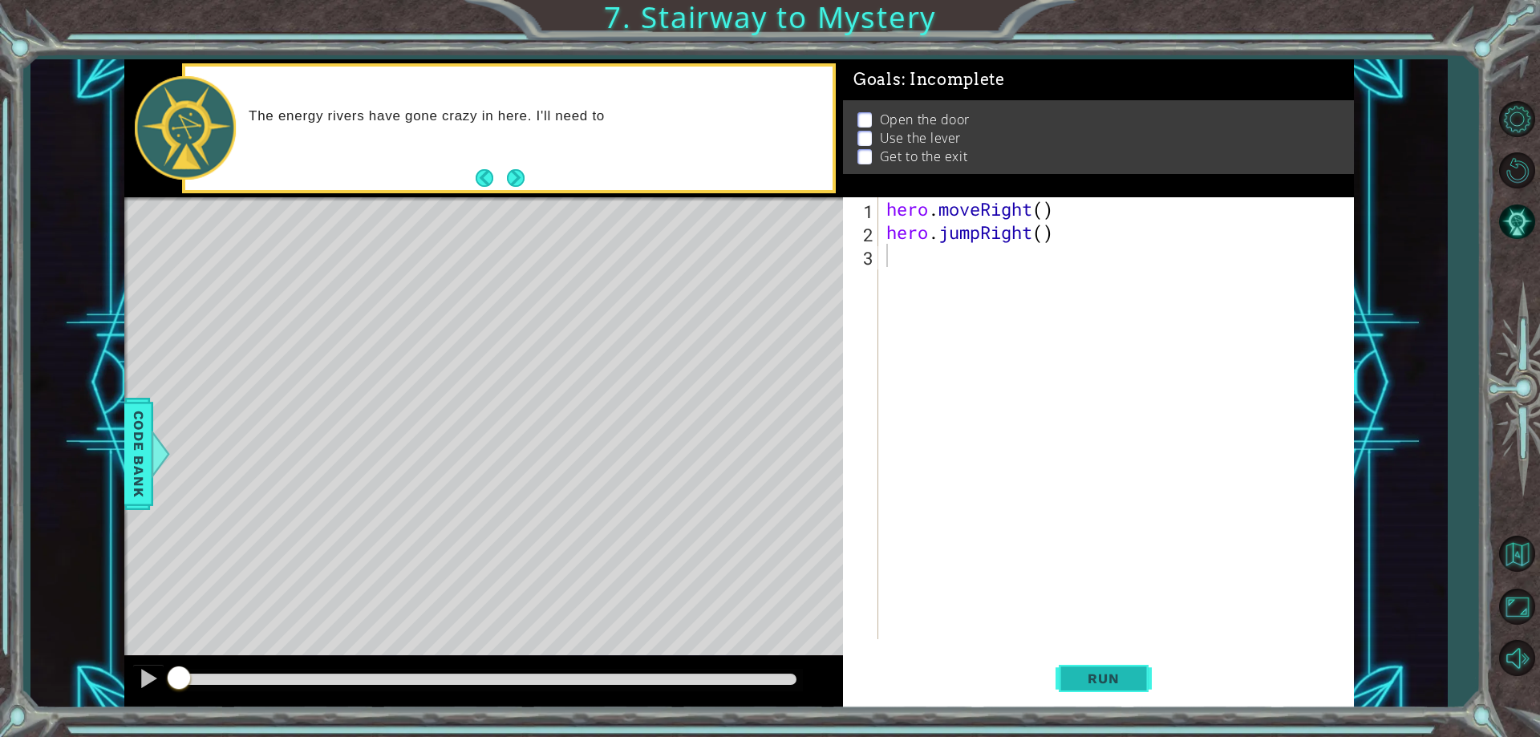
click at [1094, 680] on span "Run" at bounding box center [1103, 679] width 63 height 16
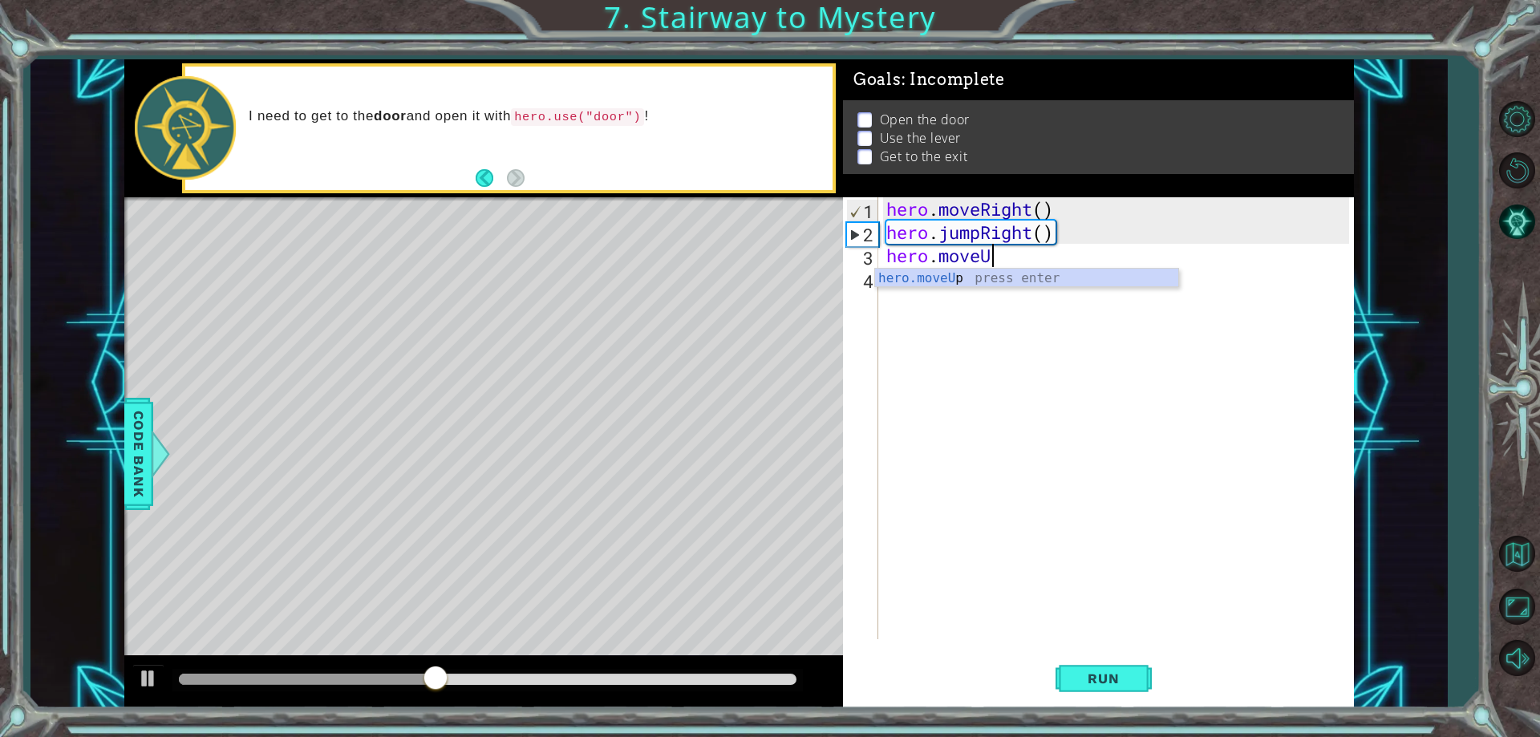
scroll to position [0, 5]
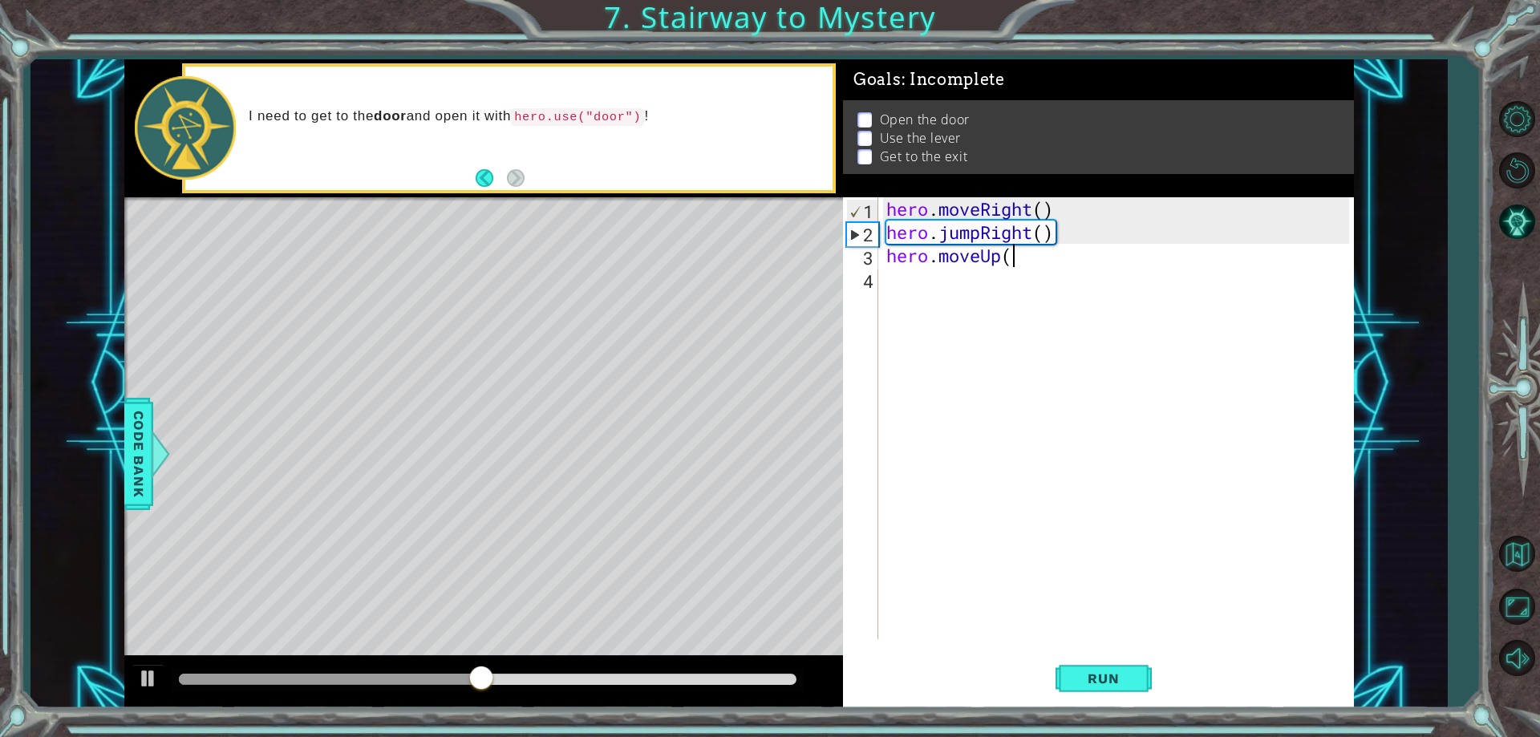
type textarea "hero.moveUp()"
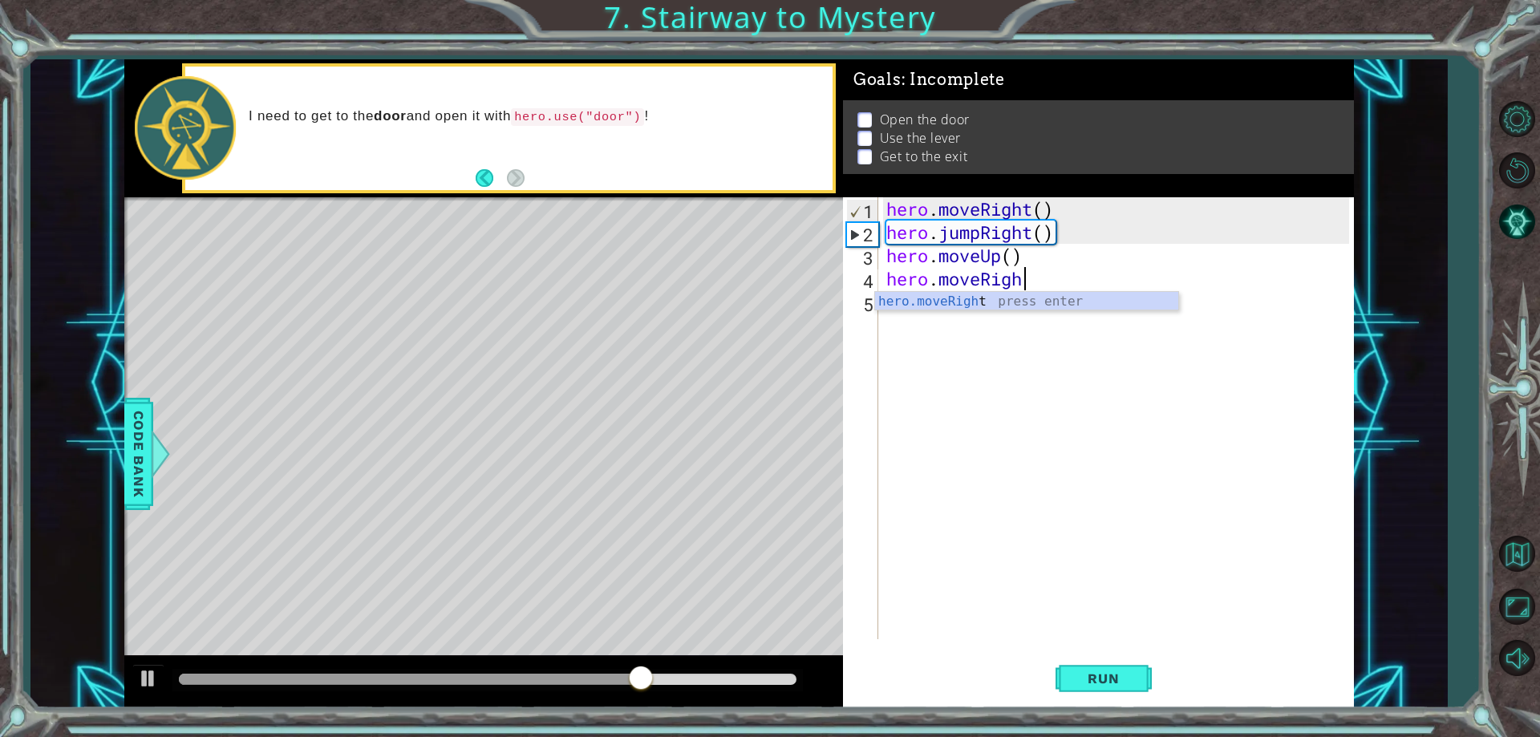
scroll to position [0, 6]
type textarea "hero.moveRight()"
click at [978, 347] on div "hero . moveRight ( ) hero . jumpRight ( ) hero . moveUp ( ) hero . moveRight ( )" at bounding box center [1119, 441] width 473 height 489
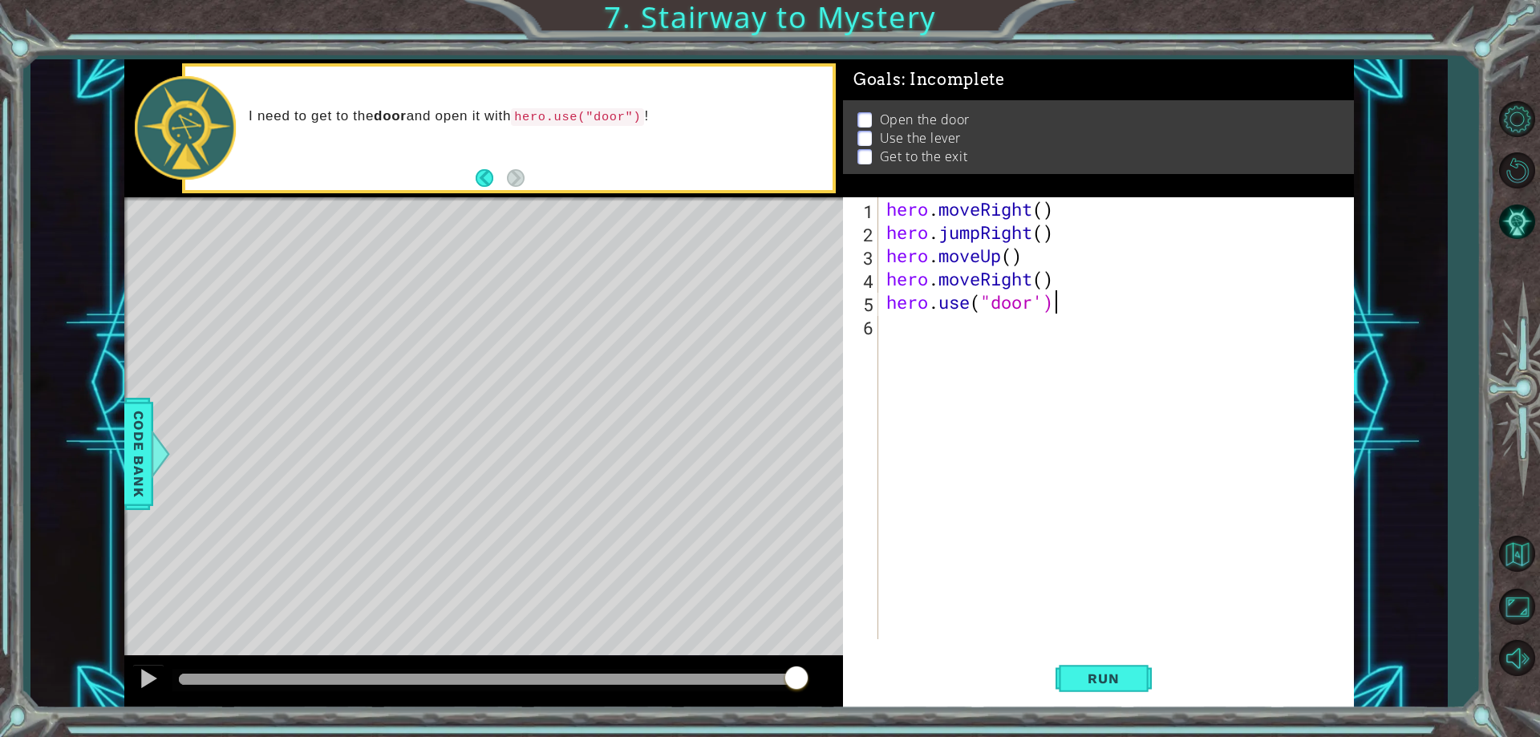
scroll to position [0, 7]
click at [1093, 683] on span "Run" at bounding box center [1103, 679] width 63 height 16
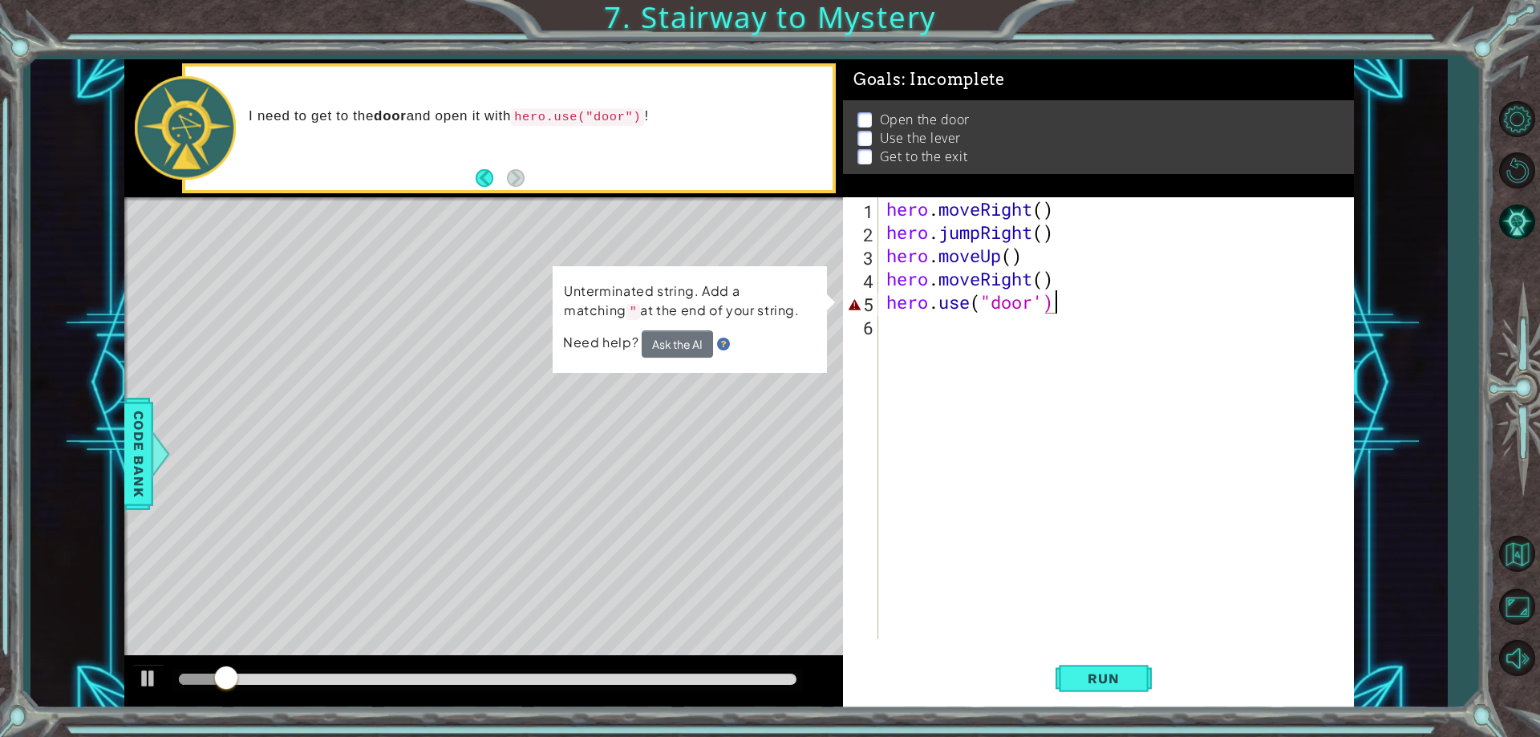
click at [1045, 302] on div "hero . moveRight ( ) hero . jumpRight ( ) hero . moveUp ( ) hero . moveRight ( …" at bounding box center [1119, 441] width 473 height 489
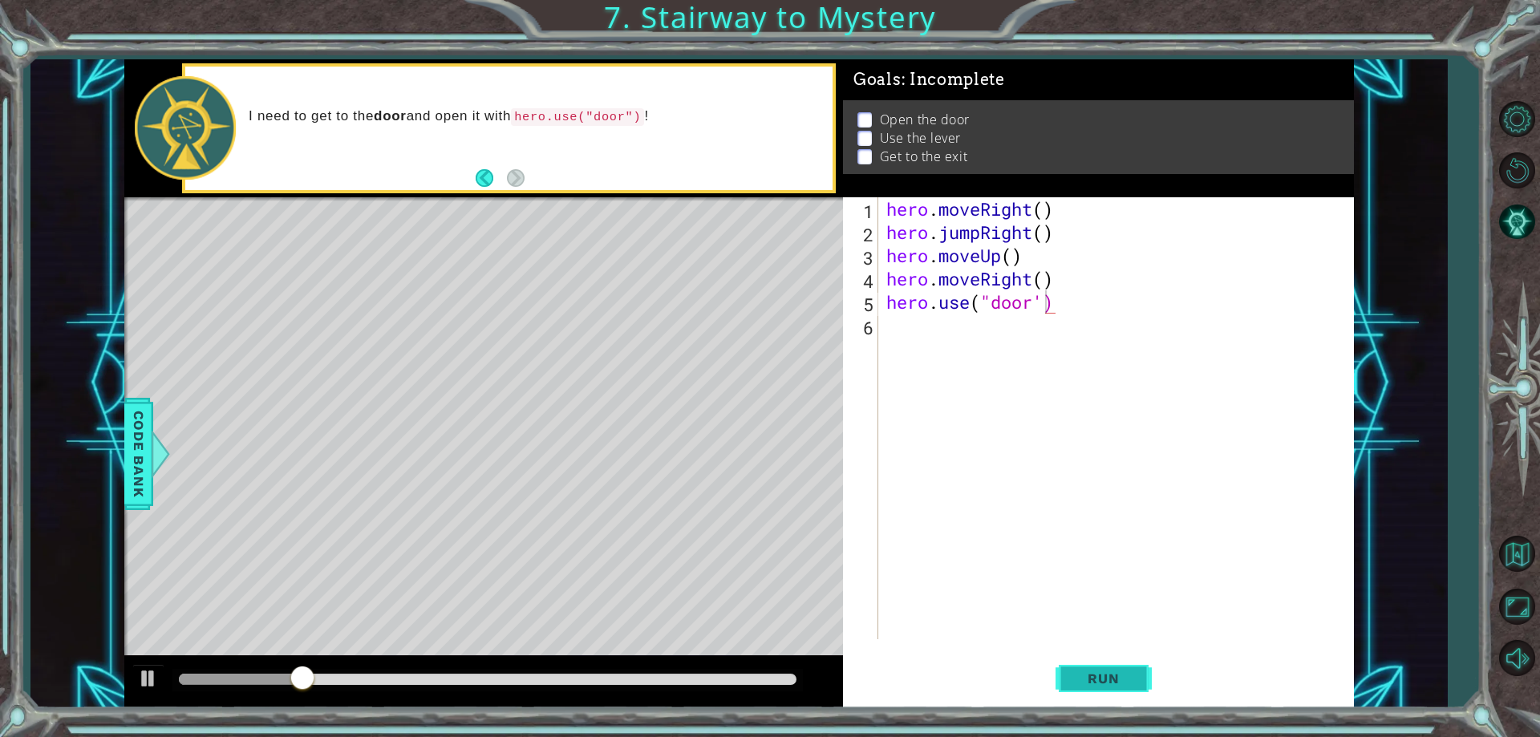
click at [1076, 663] on button "Run" at bounding box center [1104, 679] width 96 height 51
type textarea "hero.use("door")"
click at [1097, 673] on span "Run" at bounding box center [1103, 679] width 63 height 16
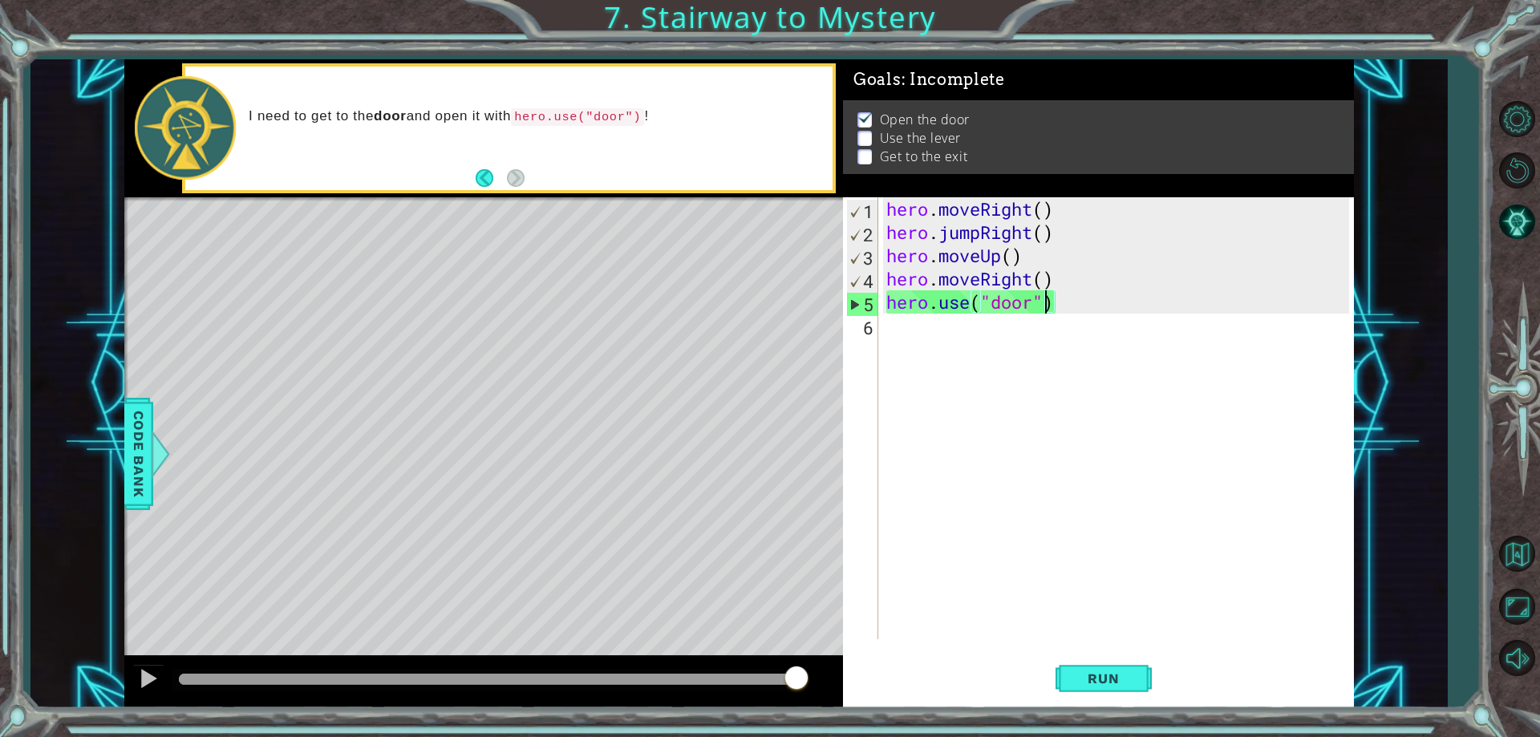
drag, startPoint x: 186, startPoint y: 682, endPoint x: 851, endPoint y: 733, distance: 667.0
click at [851, 733] on div "1 ההההההההההההההההההההההההההההההההההההההההההההההההההההההההההההההההההההההההההההה…" at bounding box center [770, 368] width 1540 height 737
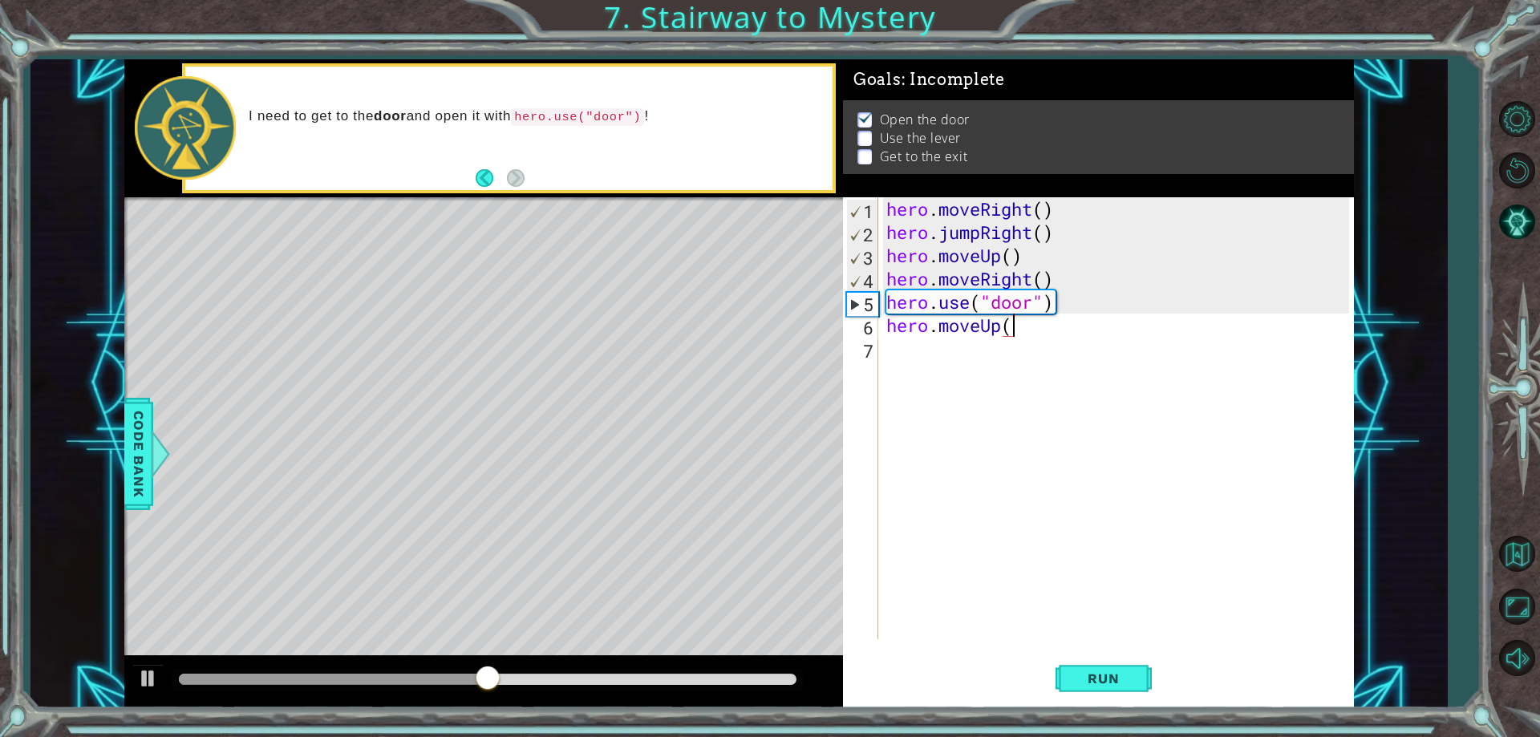
scroll to position [0, 6]
type textarea "hero.moveUp(2)"
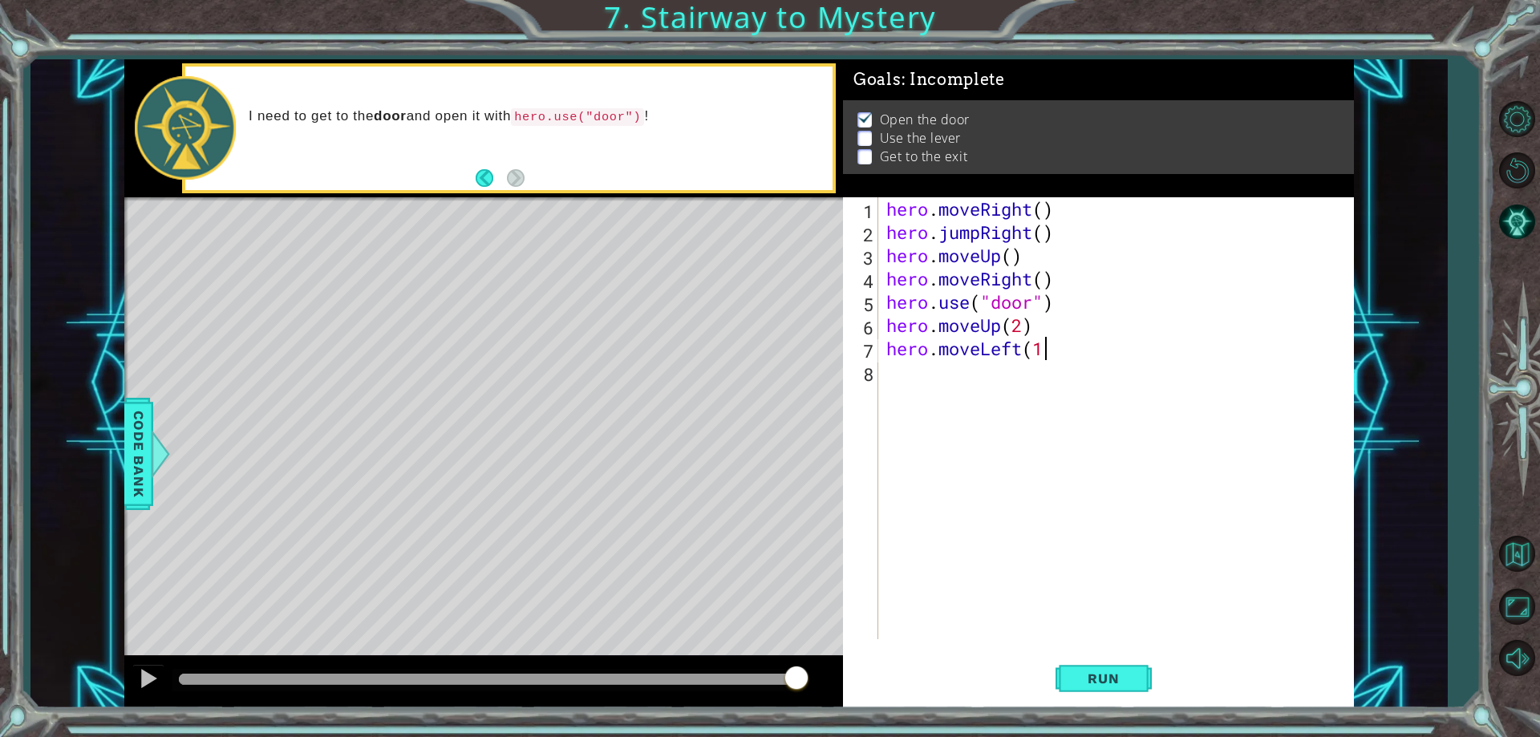
type textarea "hero.moveLeft(1)"
click at [1052, 366] on div "hero . moveRight ( ) hero . jumpRight ( ) hero . moveUp ( ) hero . moveRight ( …" at bounding box center [1119, 441] width 473 height 489
type textarea "hero.use("lever")"
click at [1130, 689] on button "Run" at bounding box center [1104, 679] width 96 height 51
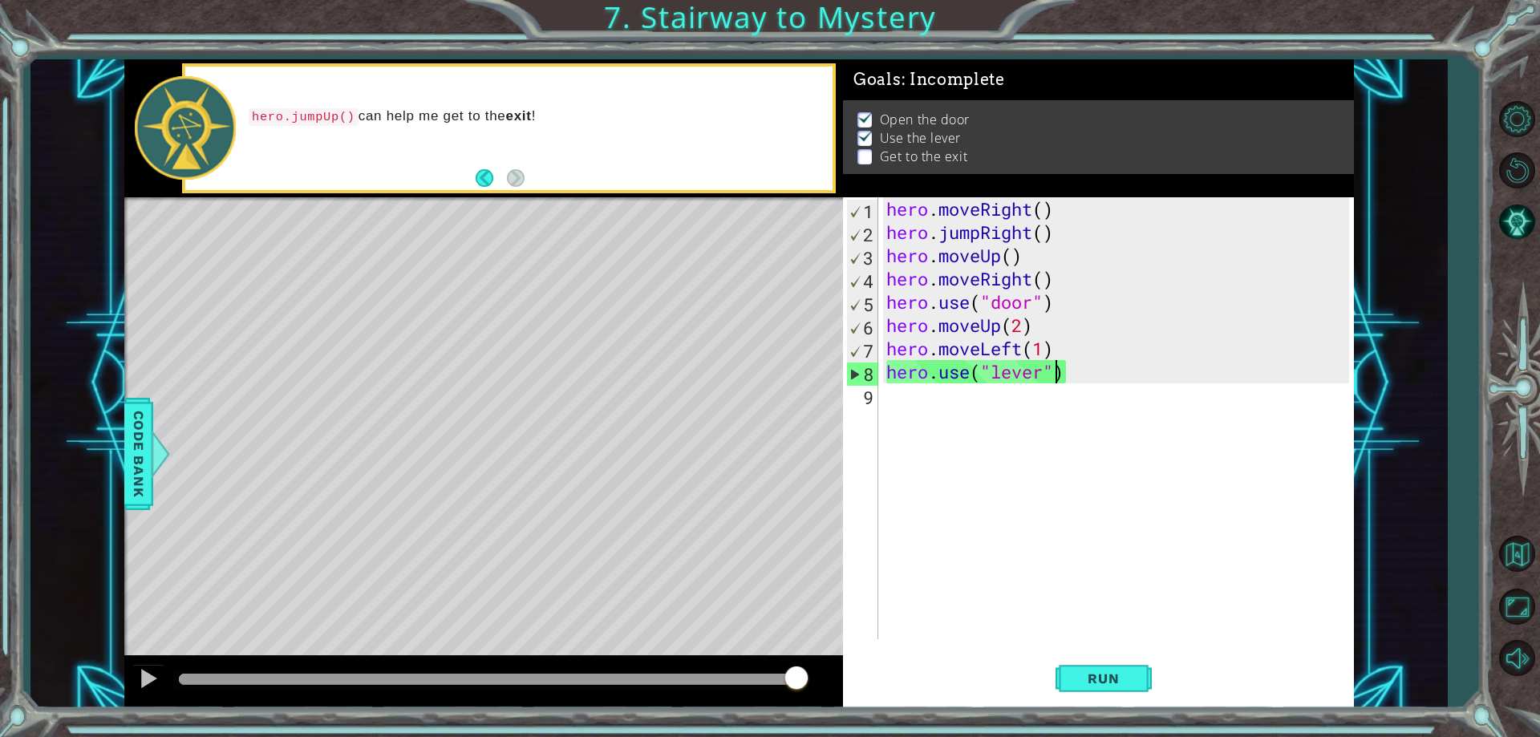
drag, startPoint x: 202, startPoint y: 681, endPoint x: 941, endPoint y: 764, distance: 743.4
click at [941, 736] on html "1 ההההההההההההההההההההההההההההההההההההההההההההההההההההההההההההההההההההההההההההה…" at bounding box center [770, 368] width 1540 height 737
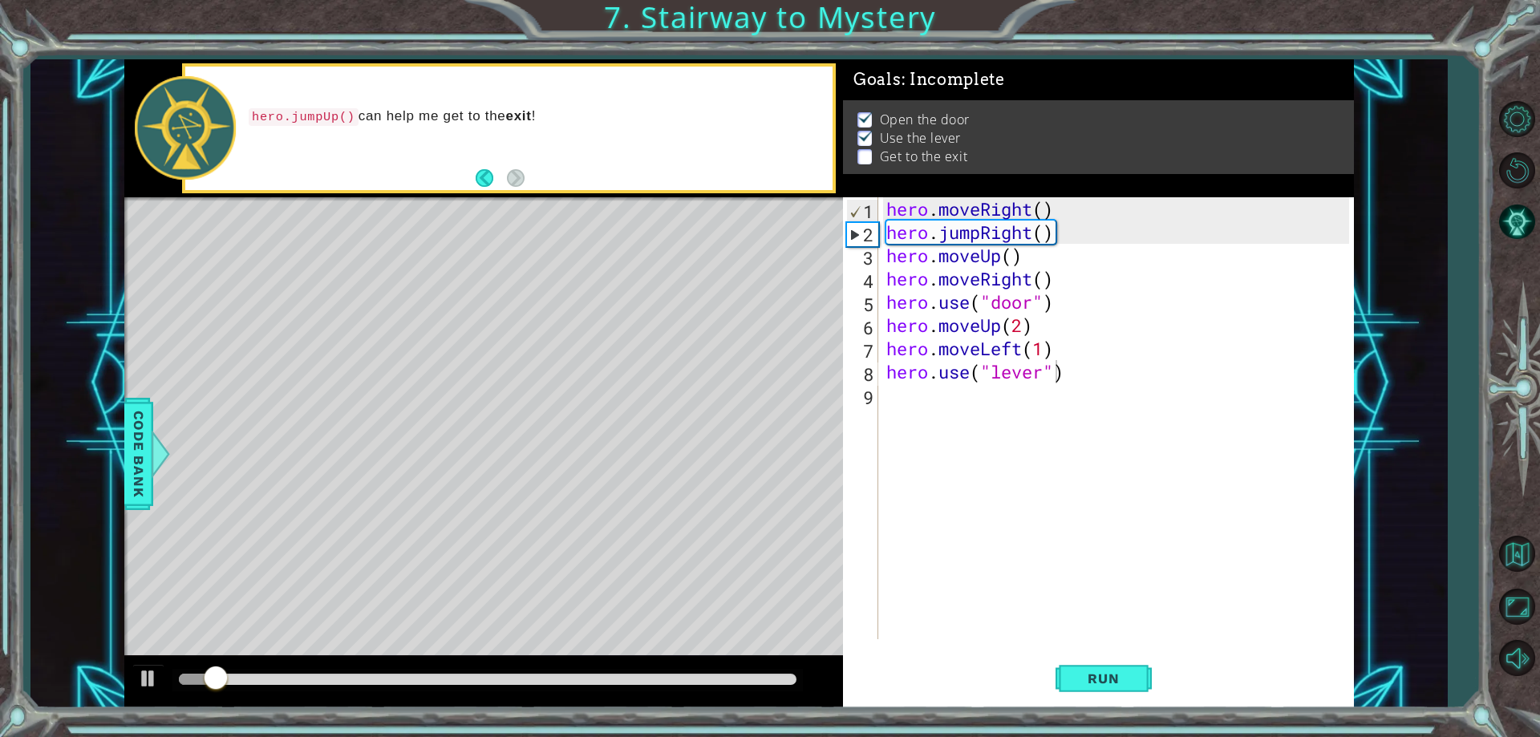
click at [221, 667] on div at bounding box center [483, 681] width 719 height 51
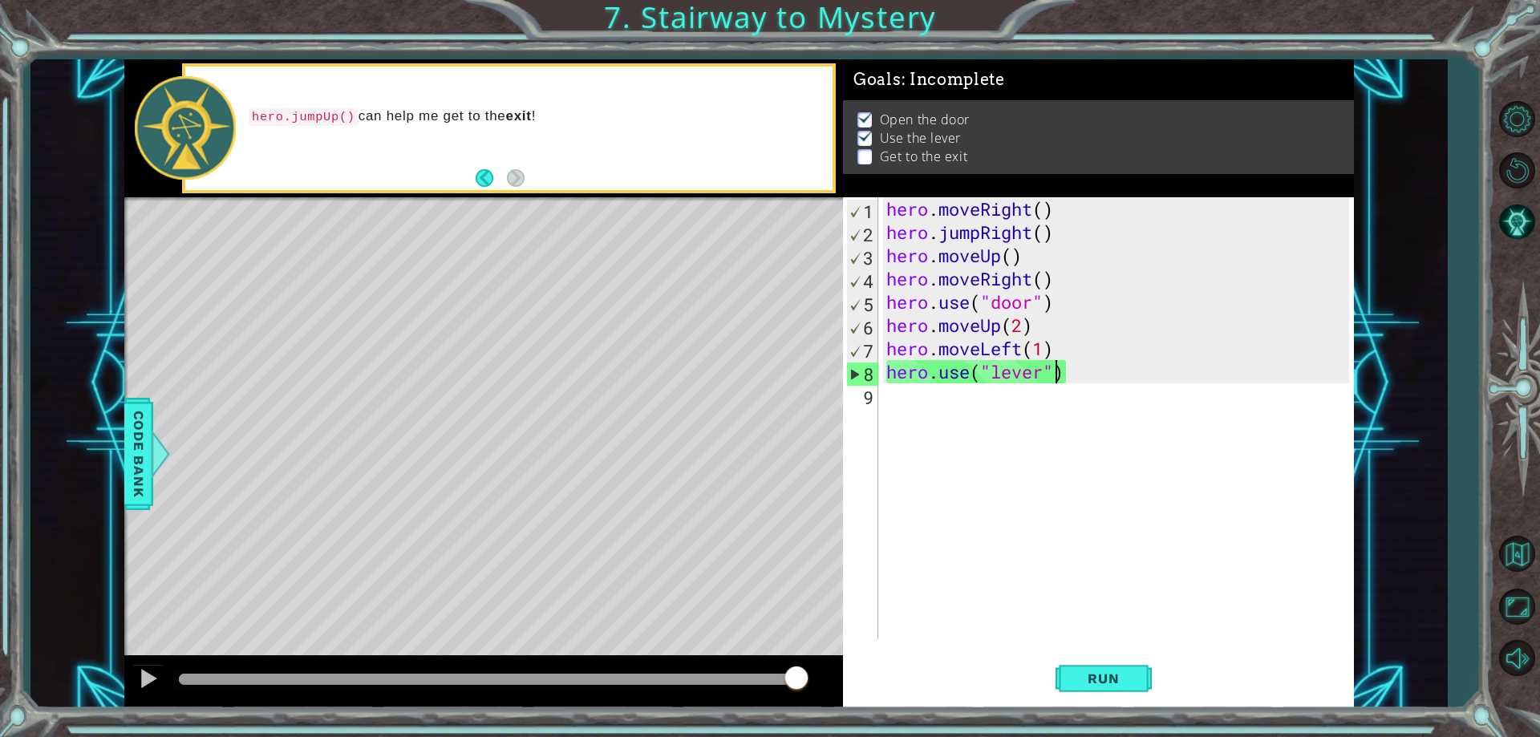
drag, startPoint x: 222, startPoint y: 669, endPoint x: 975, endPoint y: 700, distance: 753.1
click at [975, 700] on div "1 ההההההההההההההההההההההההההההההההההההההההההההההההההההההההההההההההההההההההההההה…" at bounding box center [739, 383] width 1230 height 649
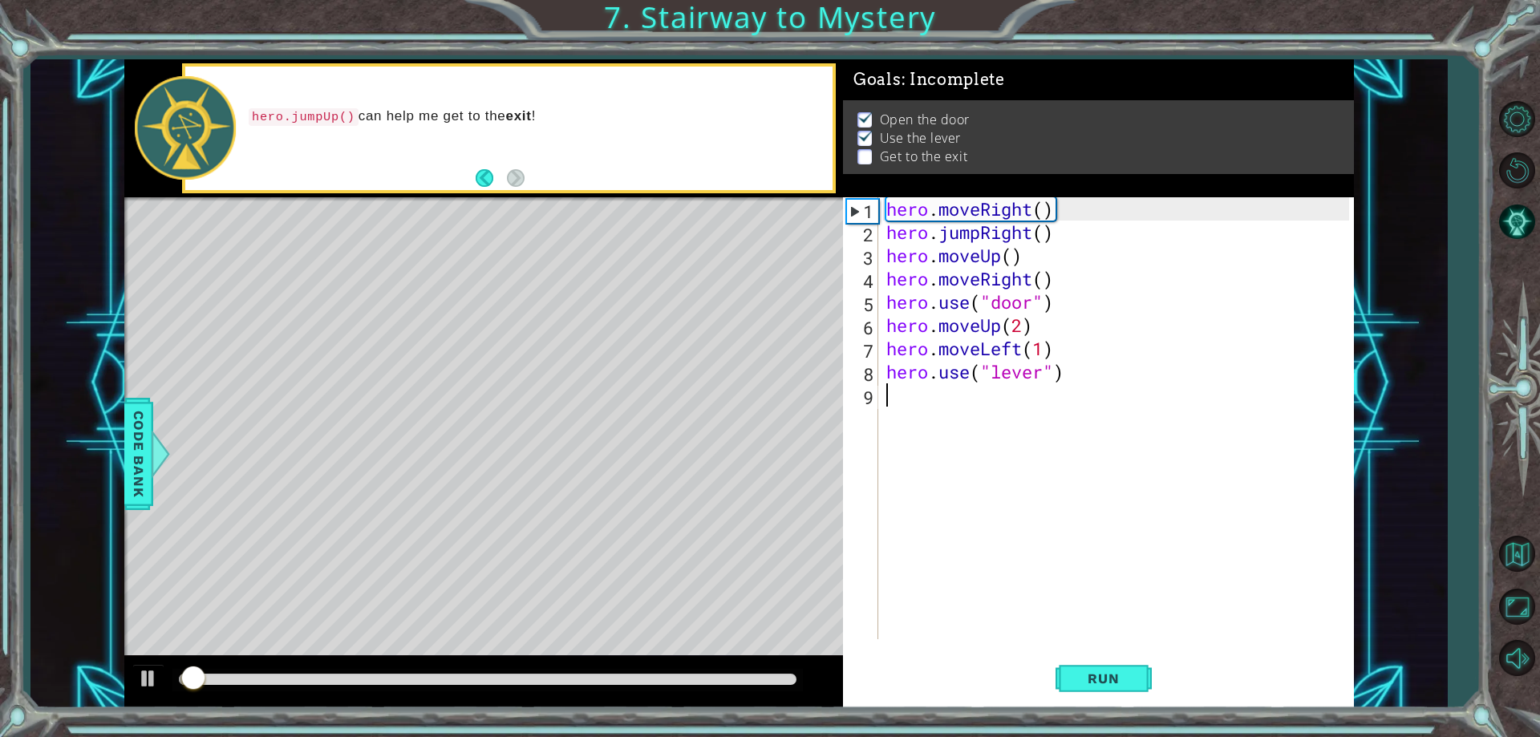
click at [932, 391] on div "hero . moveRight ( ) hero . jumpRight ( ) hero . moveUp ( ) hero . moveRight ( …" at bounding box center [1119, 441] width 473 height 489
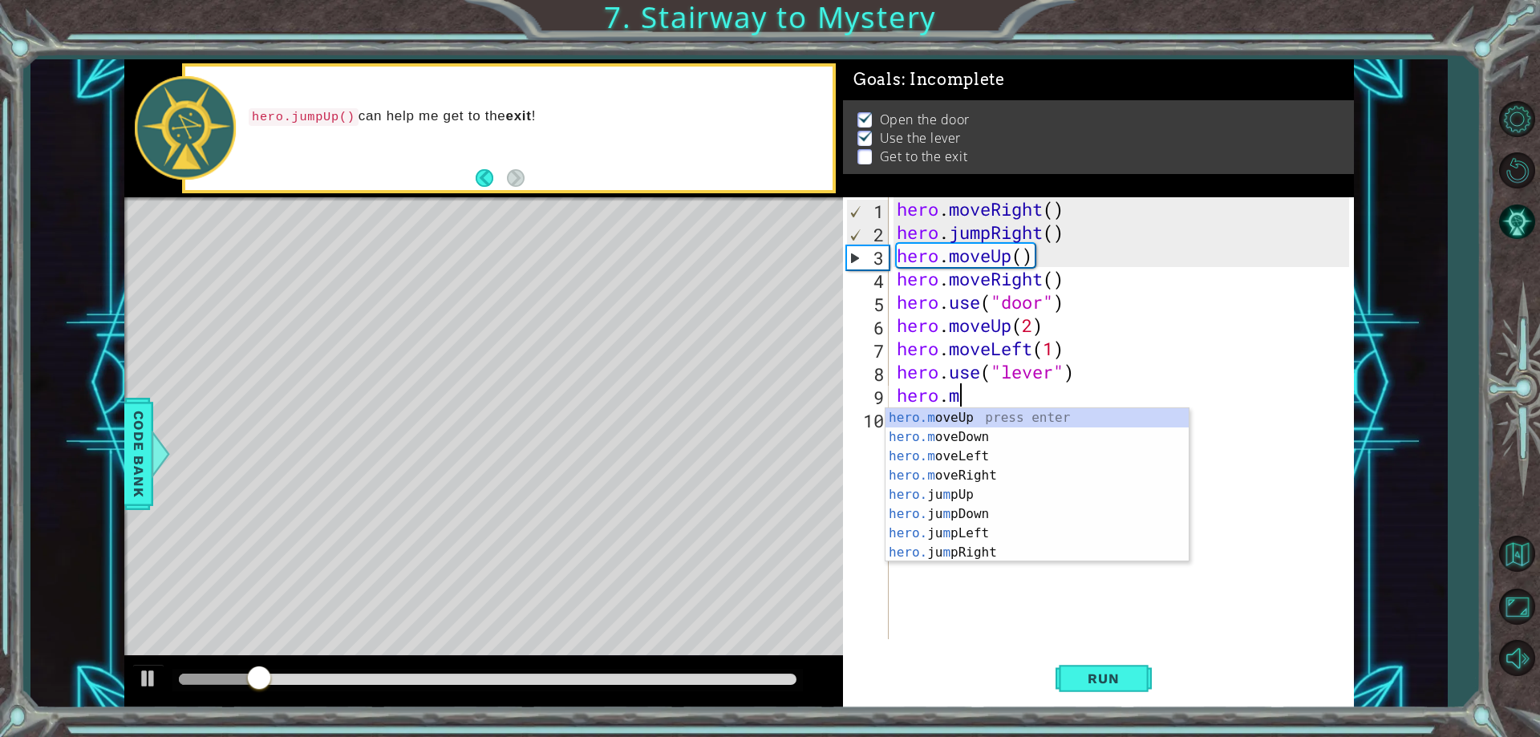
scroll to position [0, 3]
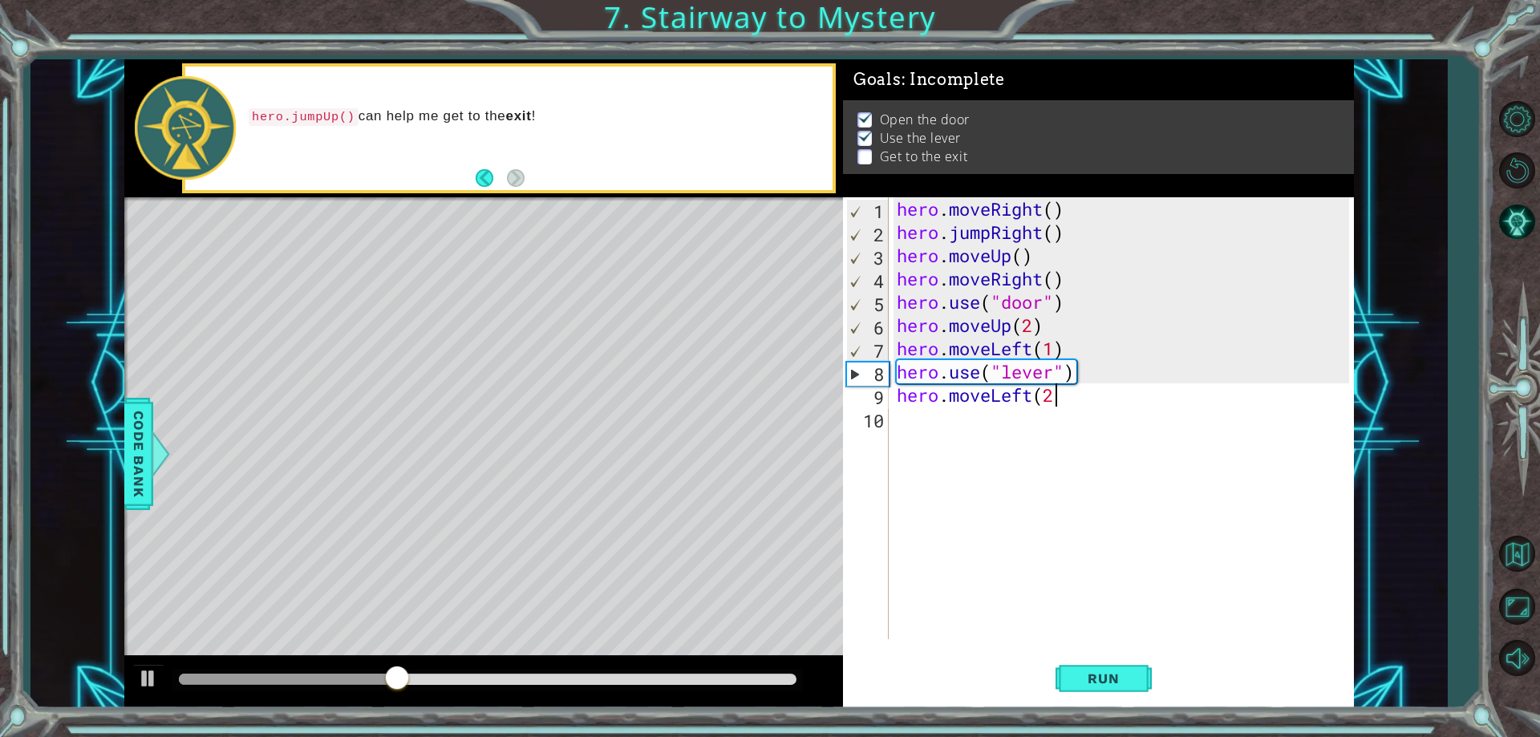
type textarea "hero.moveLeft(2)"
type textarea "H"
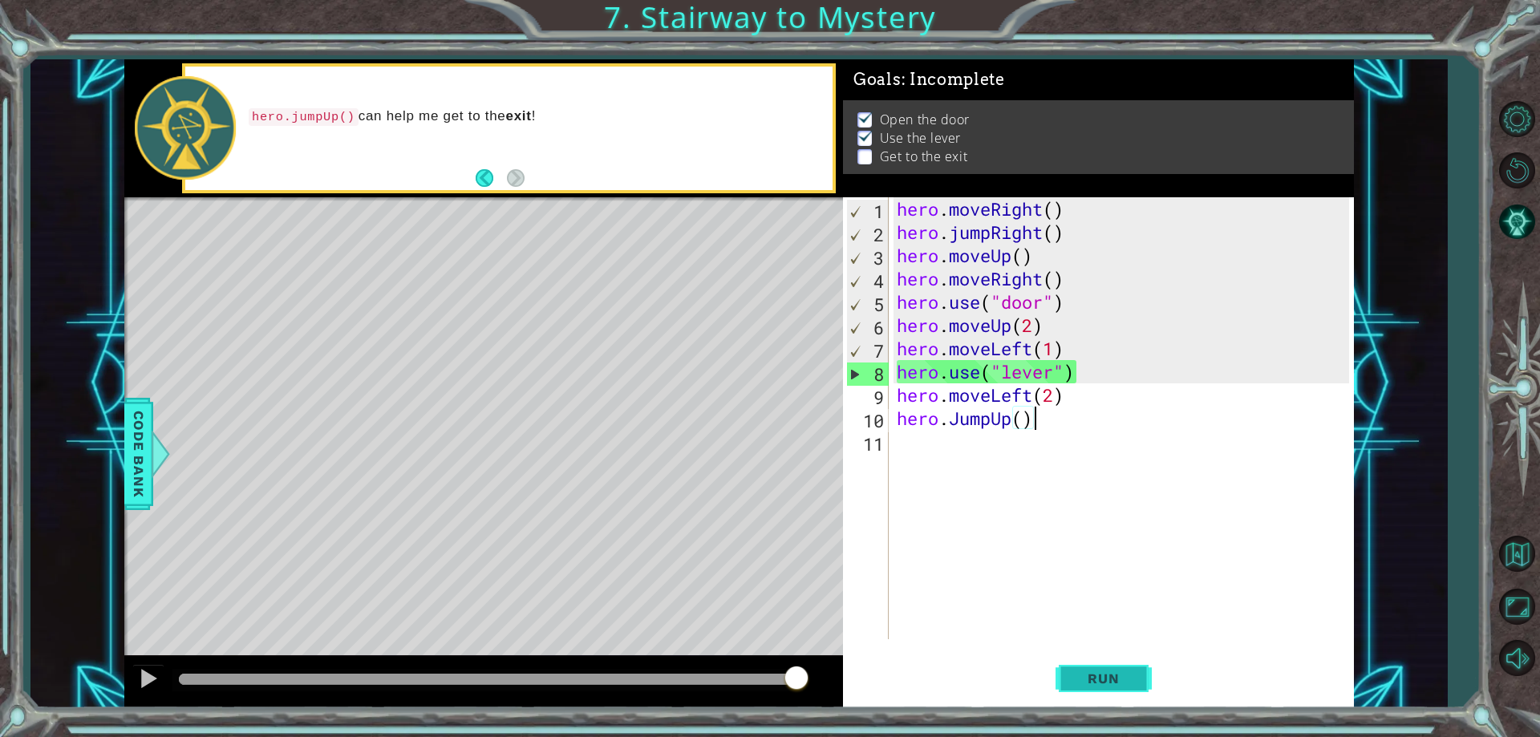
click at [1147, 677] on button "Run" at bounding box center [1104, 679] width 96 height 51
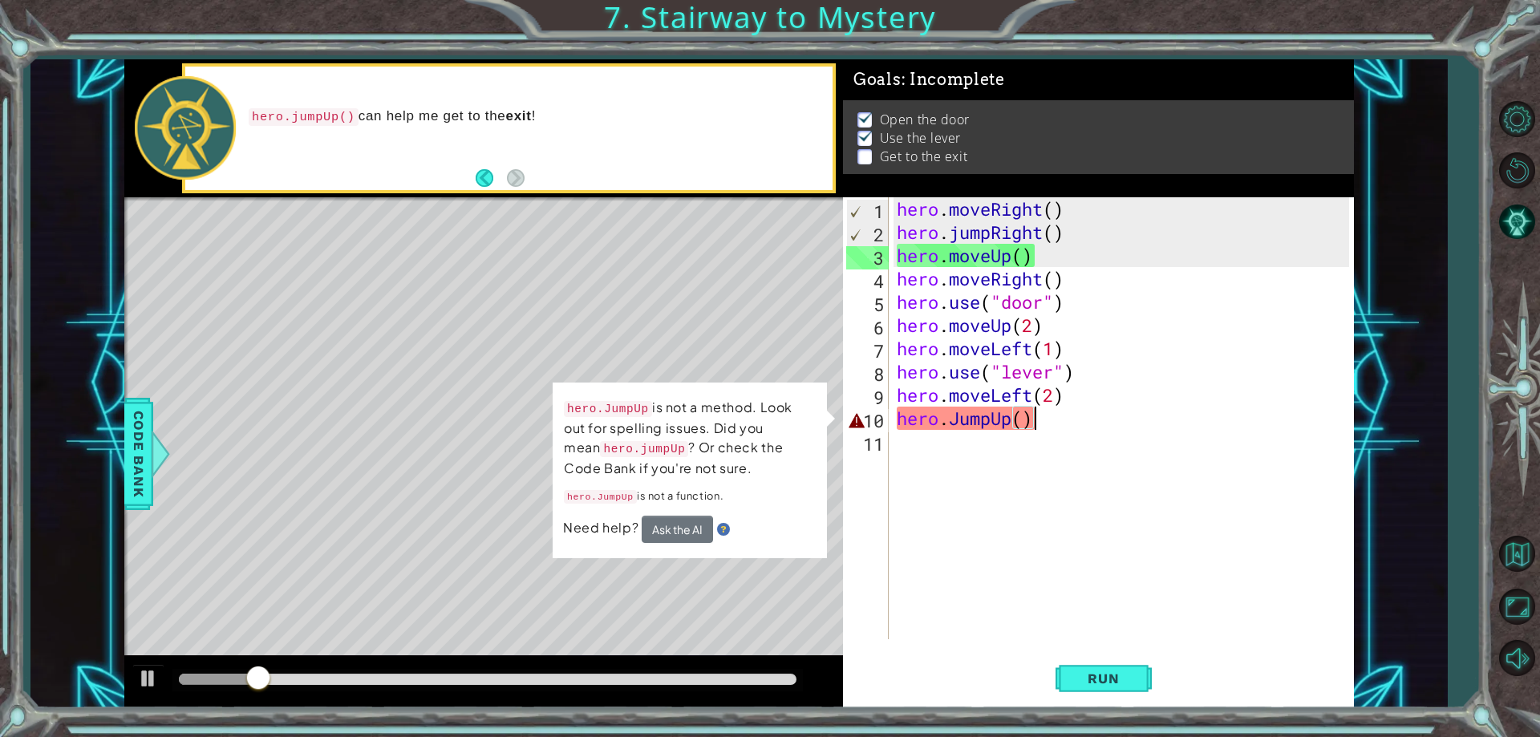
click at [958, 413] on div "hero . moveRight ( ) hero . jumpRight ( ) hero . moveUp ( ) hero . moveRight ( …" at bounding box center [1126, 441] width 464 height 489
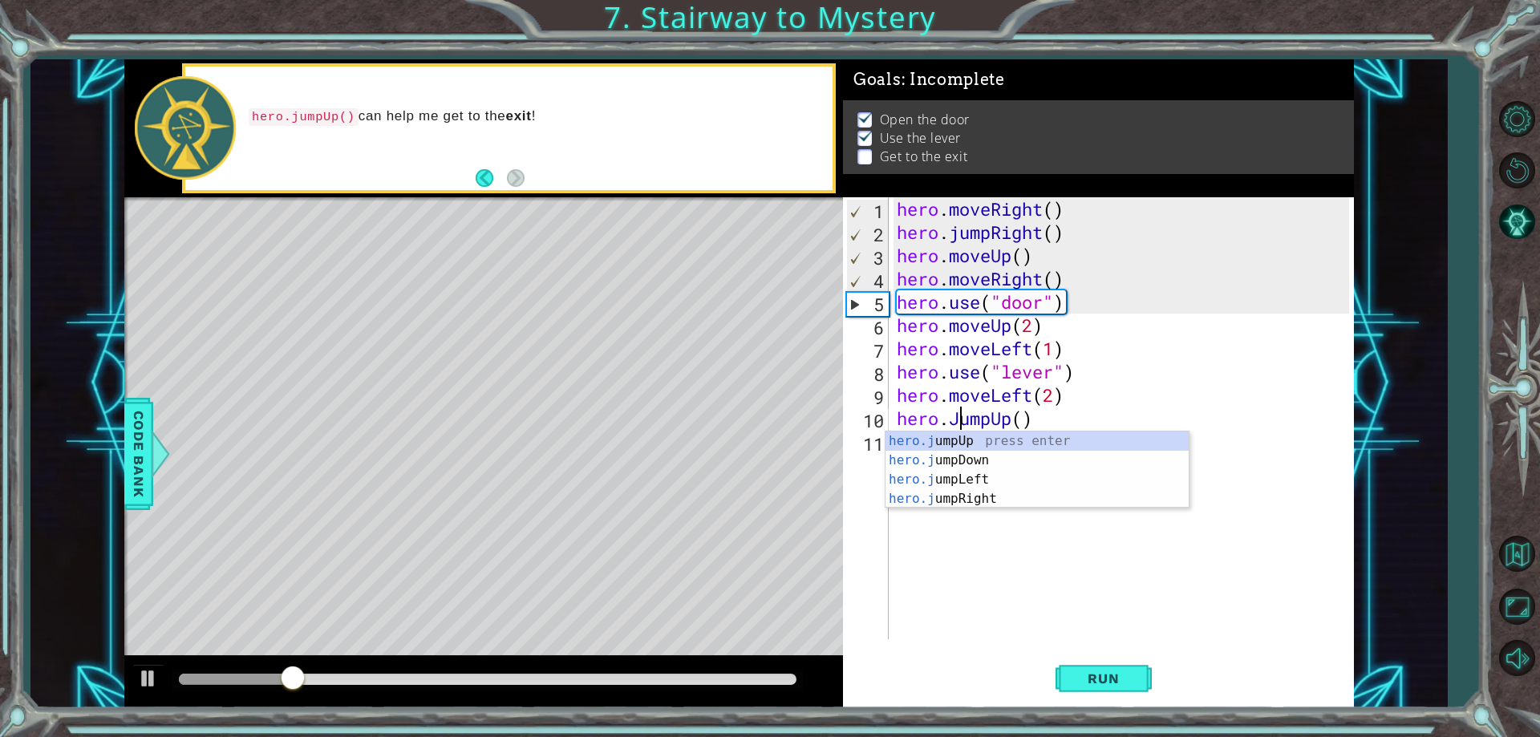
scroll to position [0, 3]
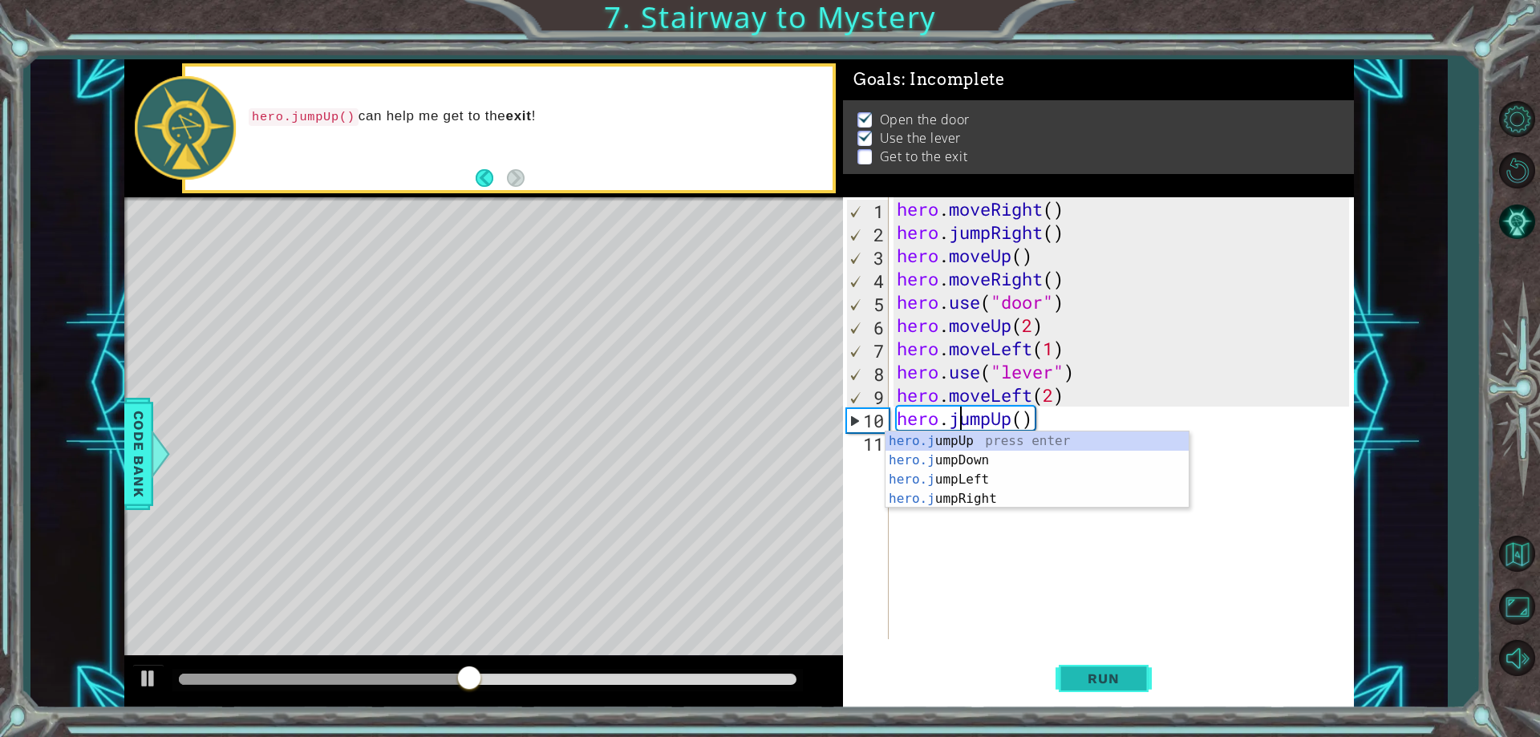
type textarea "hero.jumpUp()"
drag, startPoint x: 1081, startPoint y: 668, endPoint x: 1029, endPoint y: 656, distance: 53.5
click at [1082, 668] on button "Run" at bounding box center [1104, 679] width 96 height 51
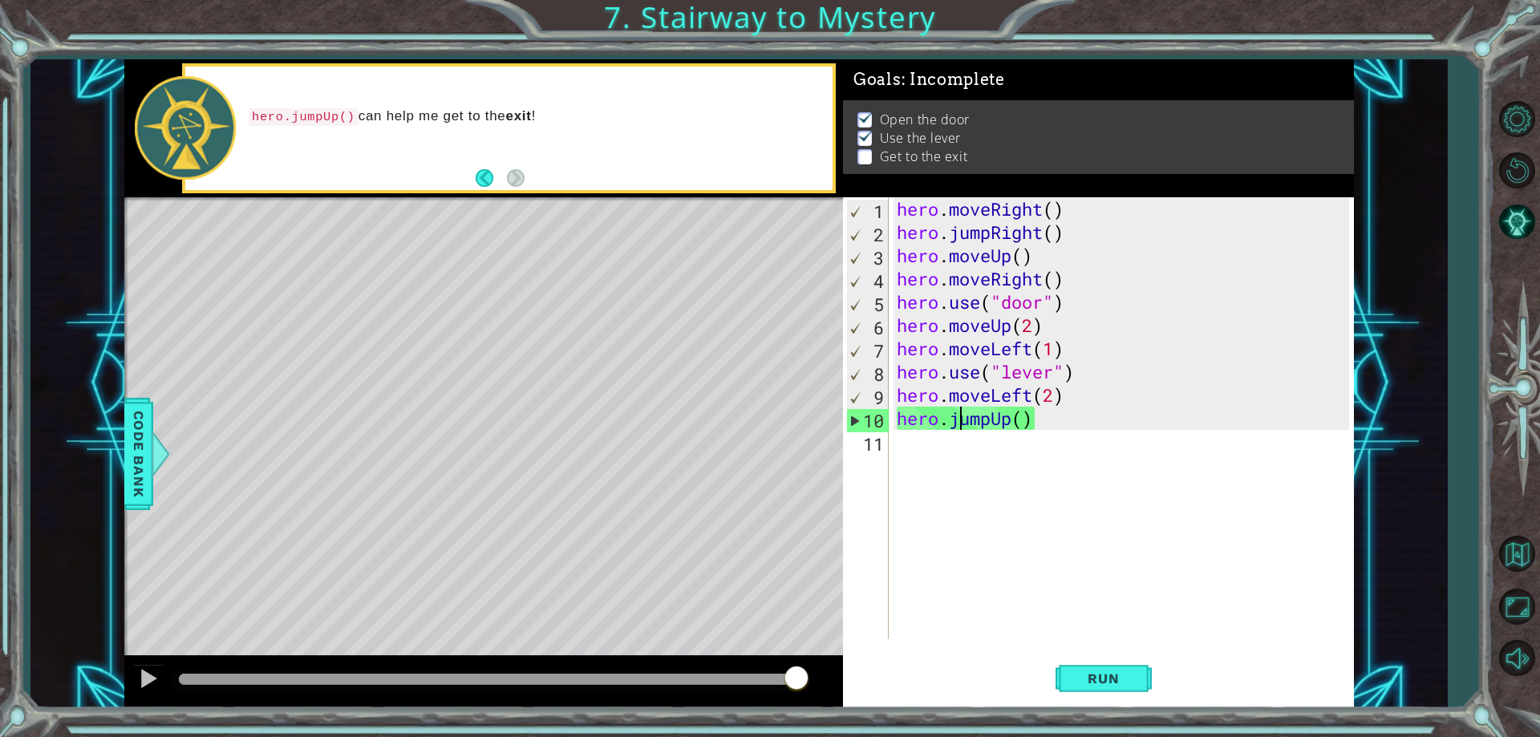
drag, startPoint x: 204, startPoint y: 670, endPoint x: 848, endPoint y: 691, distance: 644.5
click at [848, 691] on div "1 ההההההההההההההההההההההההההההההההההההההההההההההההההההההההההההההההההההההההההההה…" at bounding box center [739, 383] width 1230 height 649
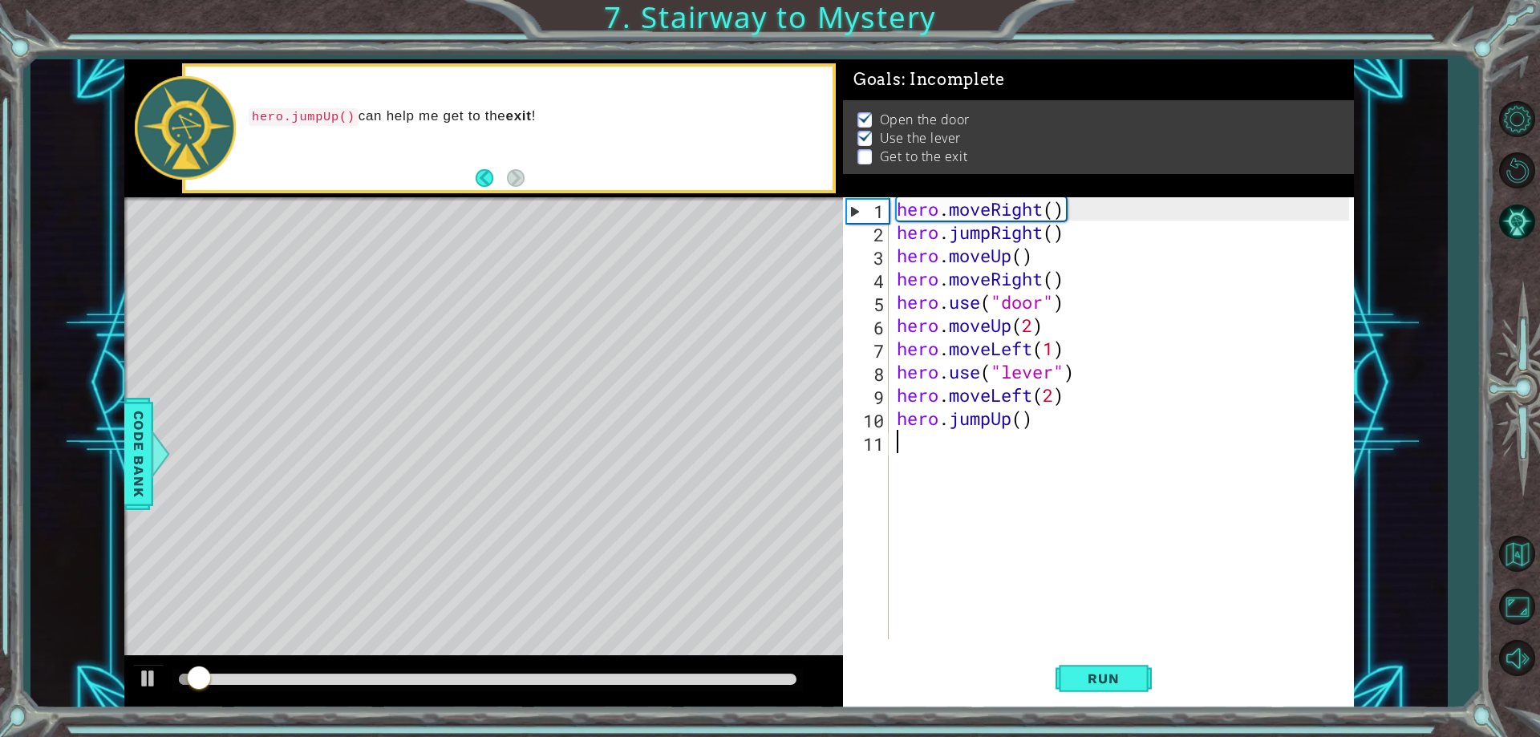
click at [998, 447] on div "hero . moveRight ( ) hero . jumpRight ( ) hero . moveUp ( ) hero . moveRight ( …" at bounding box center [1126, 441] width 464 height 489
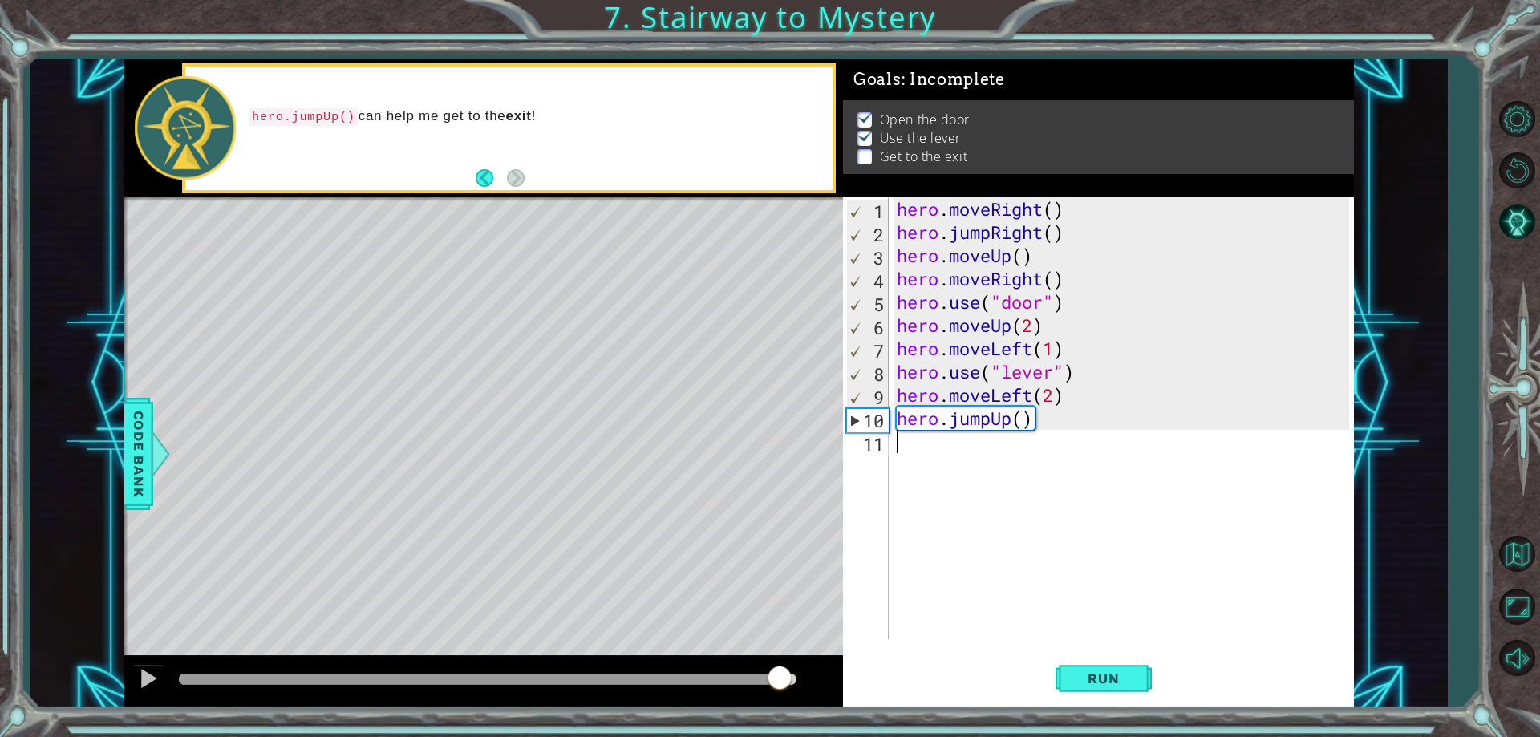
drag, startPoint x: 242, startPoint y: 668, endPoint x: 829, endPoint y: 684, distance: 586.6
click at [794, 679] on div at bounding box center [779, 679] width 29 height 29
type textarea "hero.moveRight(2)"
click at [1091, 673] on span "Run" at bounding box center [1103, 679] width 63 height 16
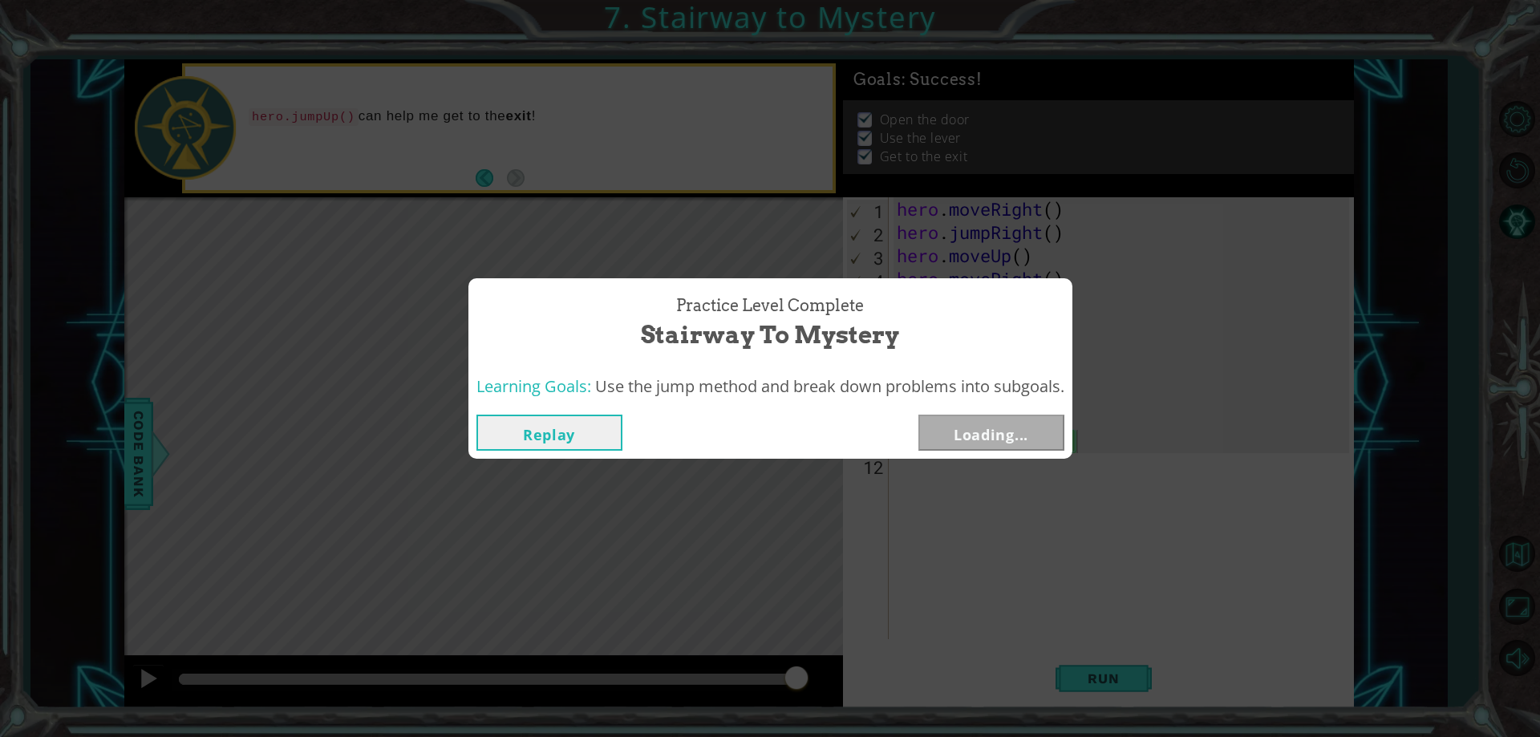
drag, startPoint x: 307, startPoint y: 681, endPoint x: 868, endPoint y: 706, distance: 561.3
click at [854, 736] on body "1 ההההההההההההההההההההההההההההההההההההההההההההההההההההההההההההההההההההההההההההה…" at bounding box center [770, 368] width 1540 height 737
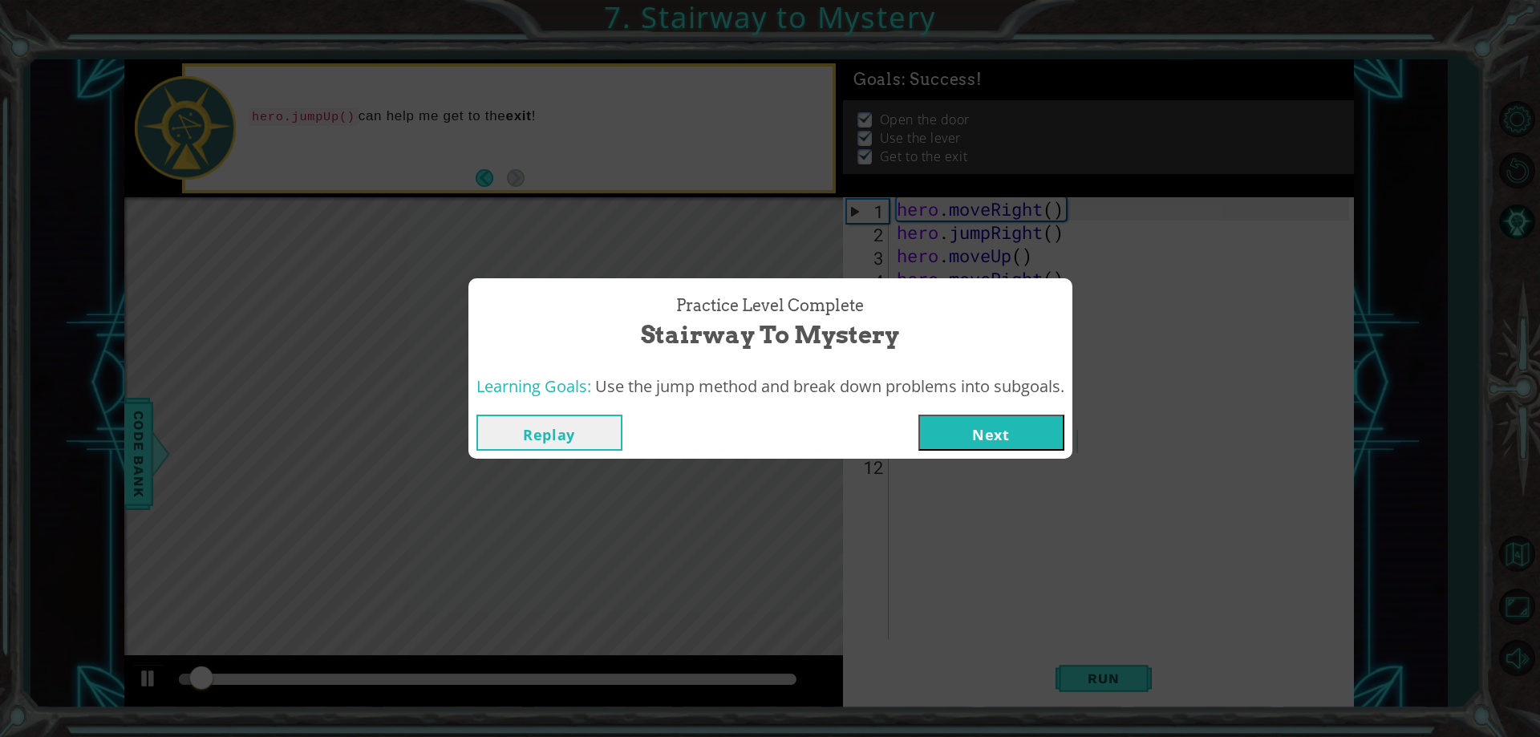
click at [991, 429] on button "Next" at bounding box center [991, 433] width 146 height 36
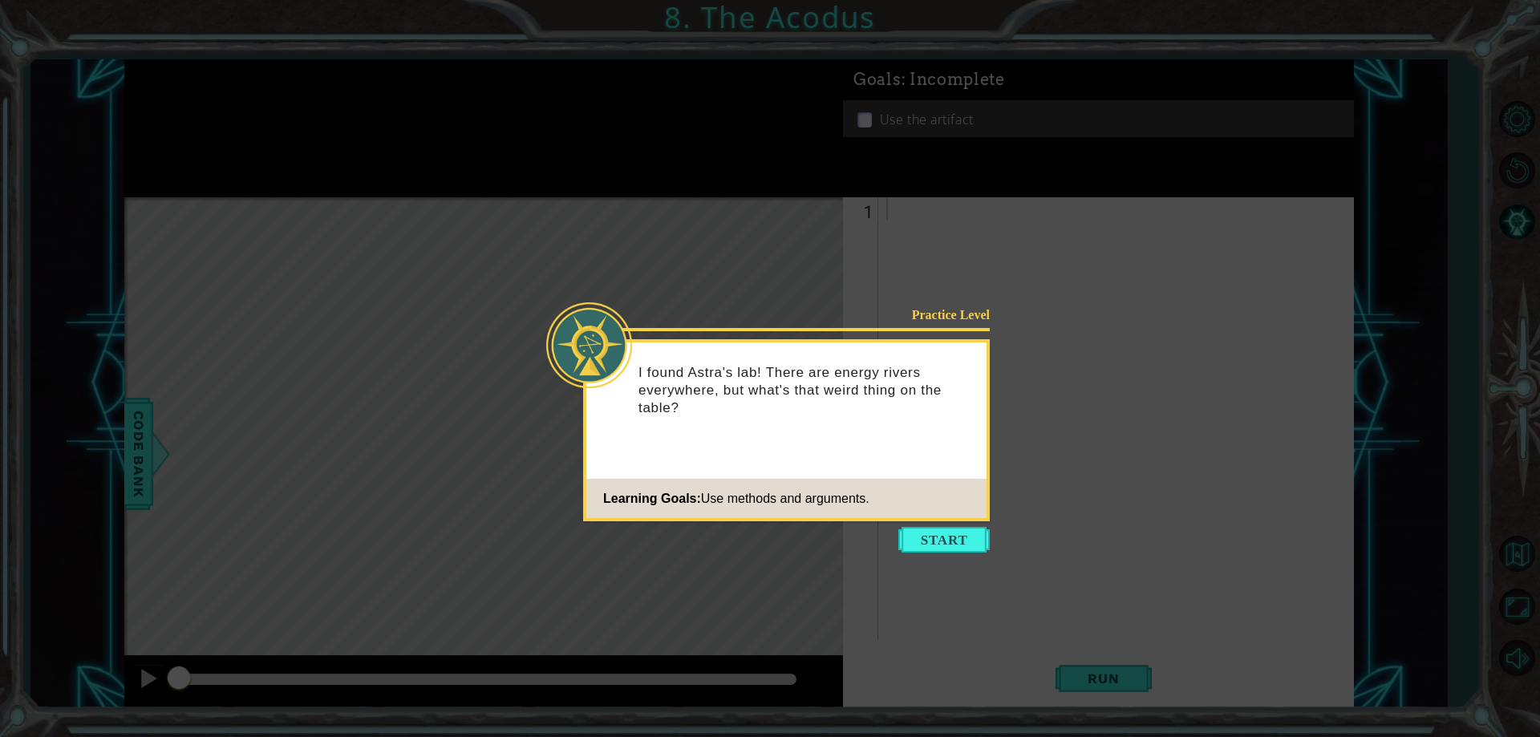
click at [956, 537] on button "Start" at bounding box center [943, 540] width 91 height 26
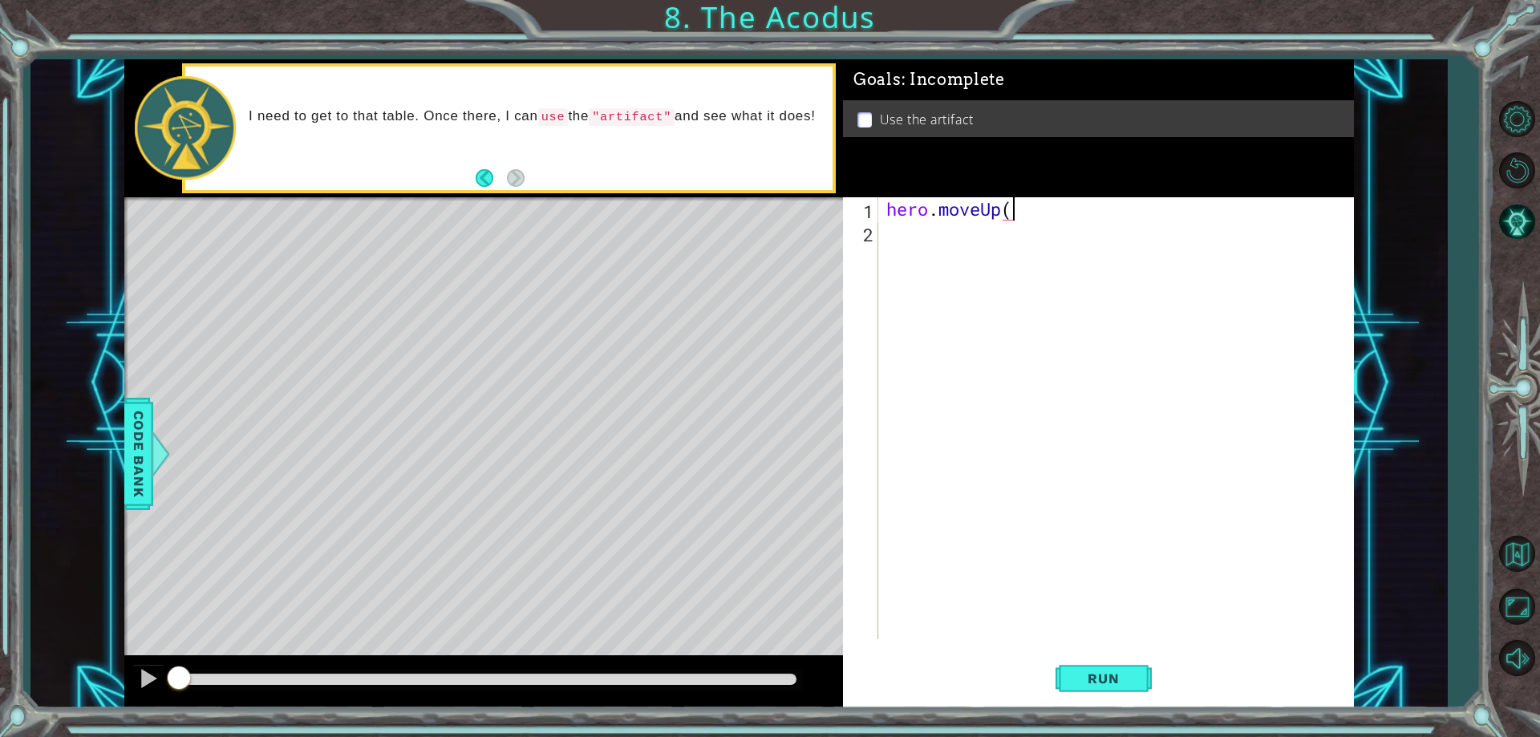
scroll to position [0, 6]
type textarea "hero.moveUp(2)"
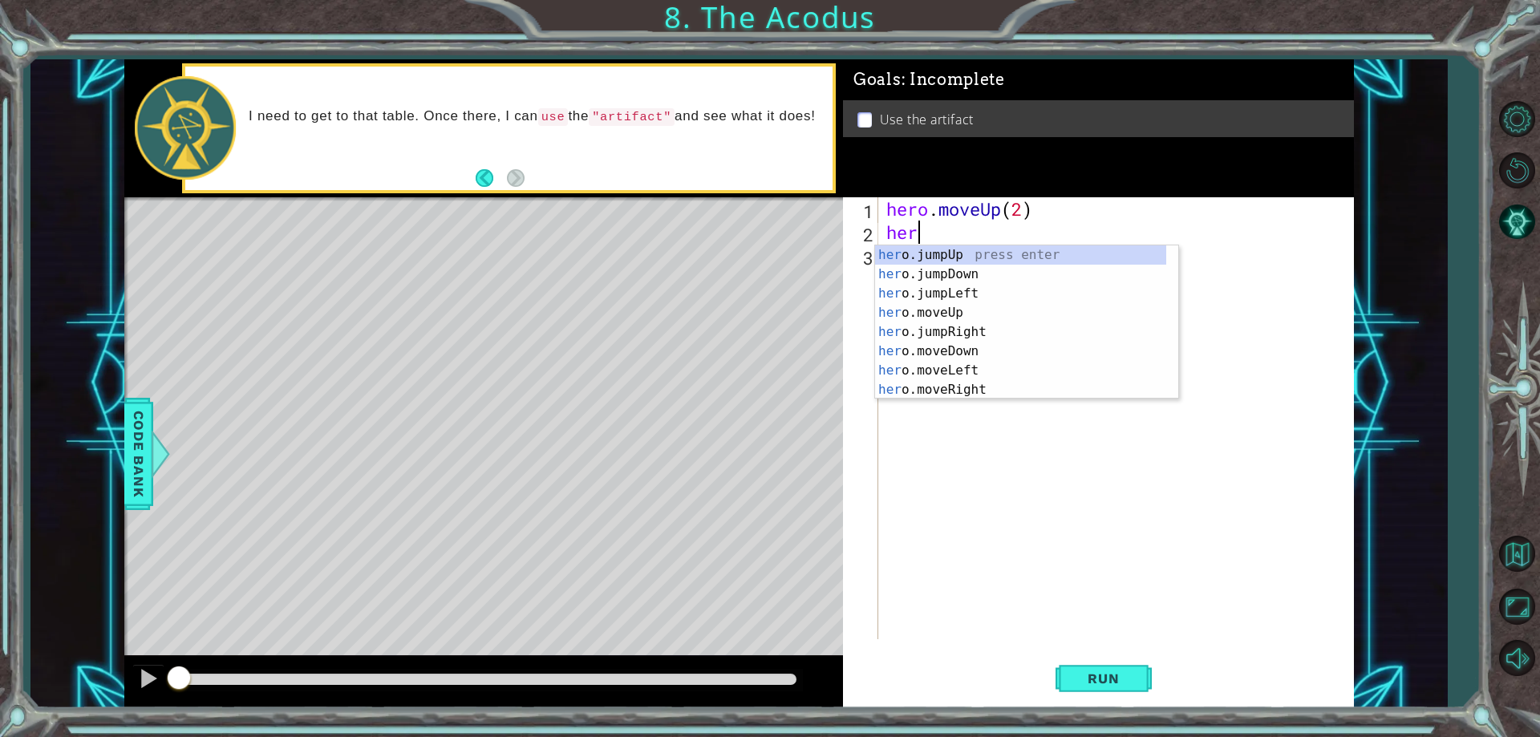
scroll to position [0, 1]
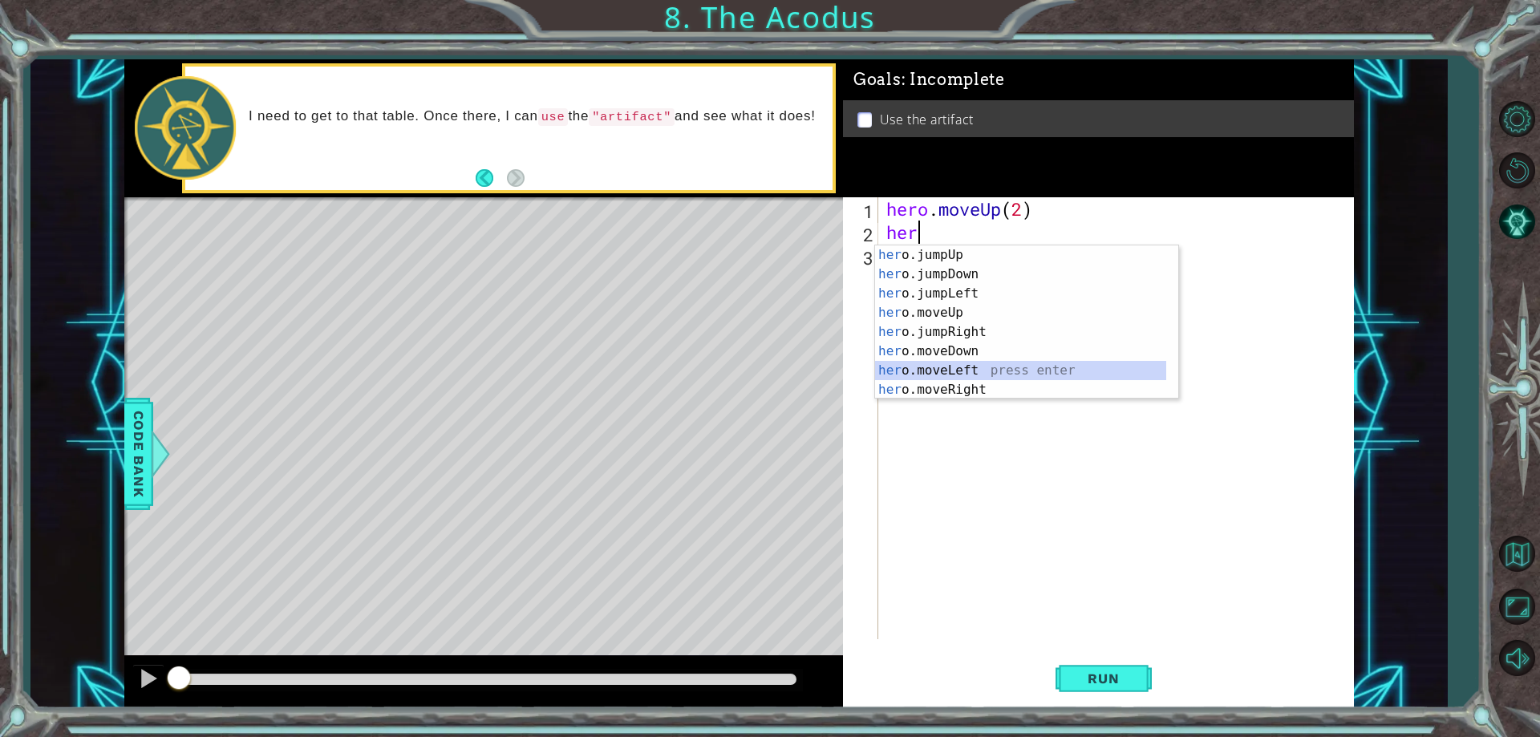
click at [971, 370] on div "her o.jumpUp press enter her o.jumpDown press enter her o.jumpLeft press enter …" at bounding box center [1020, 341] width 291 height 193
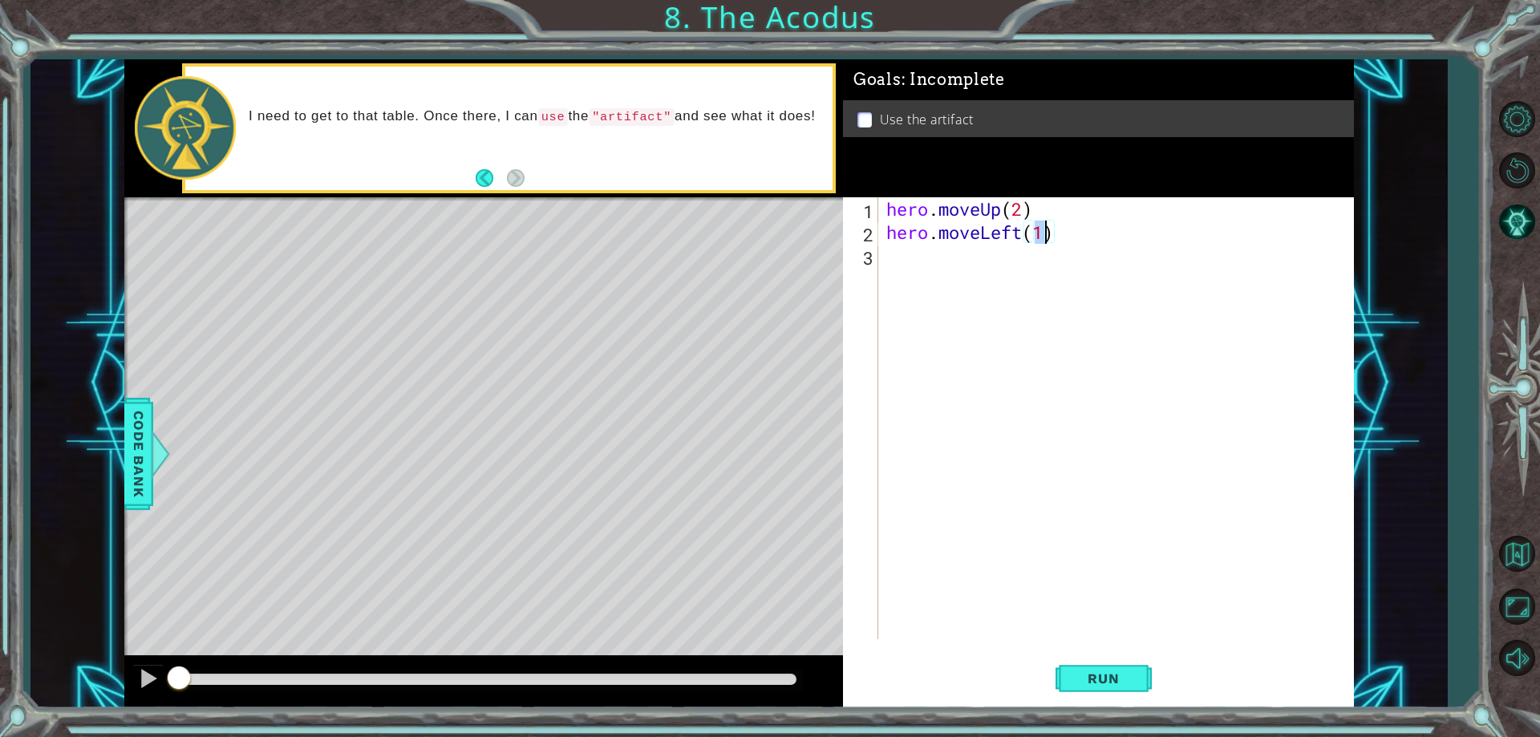
click at [1074, 230] on div "hero . moveUp ( 2 ) hero . moveLeft ( 1 )" at bounding box center [1119, 441] width 473 height 489
click at [1044, 234] on div "hero . moveUp ( 2 ) hero . moveLeft ( 1 )" at bounding box center [1119, 441] width 473 height 489
drag, startPoint x: 944, startPoint y: 243, endPoint x: 938, endPoint y: 252, distance: 10.9
click at [940, 249] on div "hero . moveUp ( 2 ) hero . moveLeft ( 1 )" at bounding box center [1119, 441] width 473 height 489
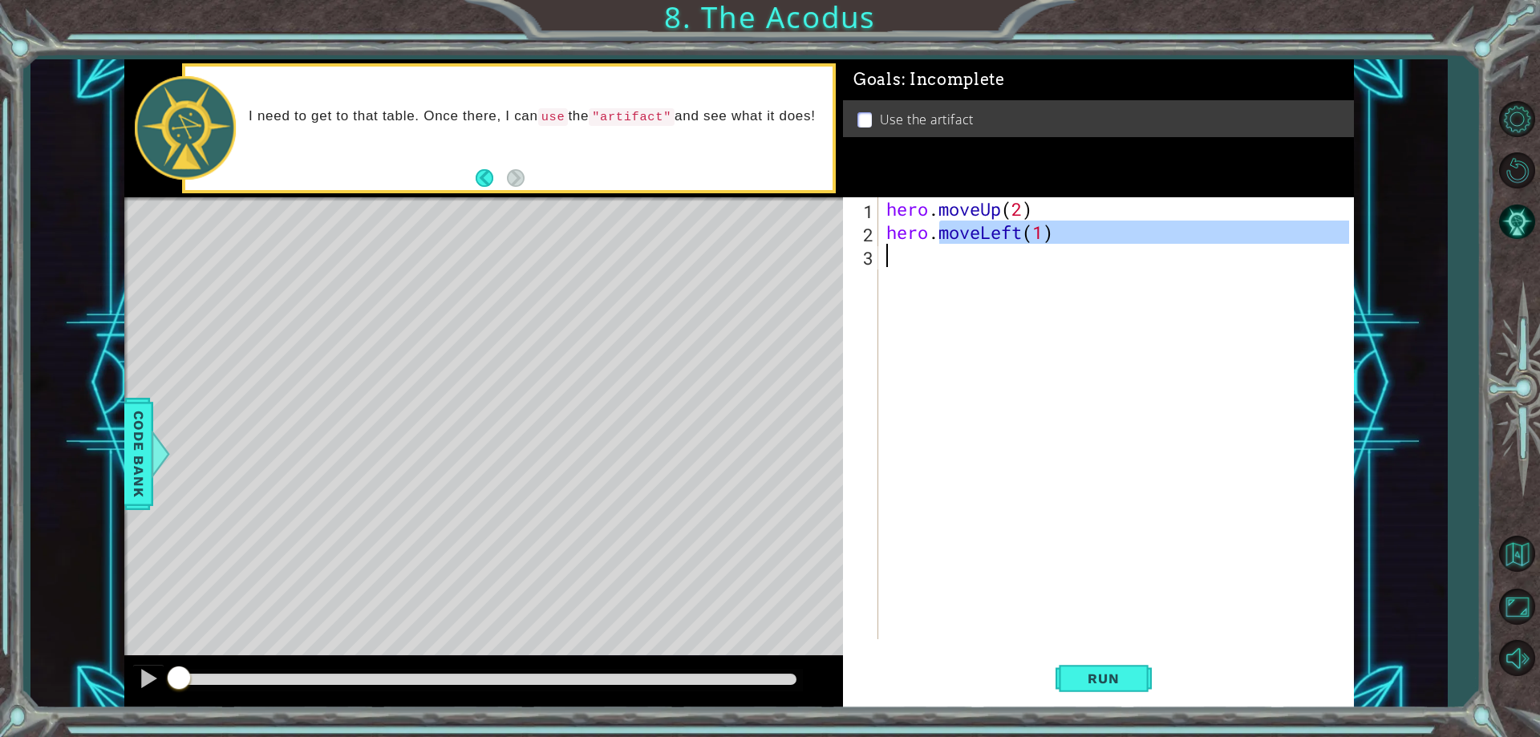
type textarea "hero.moveLeft(1)"
click at [938, 252] on div "hero . moveUp ( 2 ) hero . moveLeft ( 1 )" at bounding box center [1115, 418] width 465 height 442
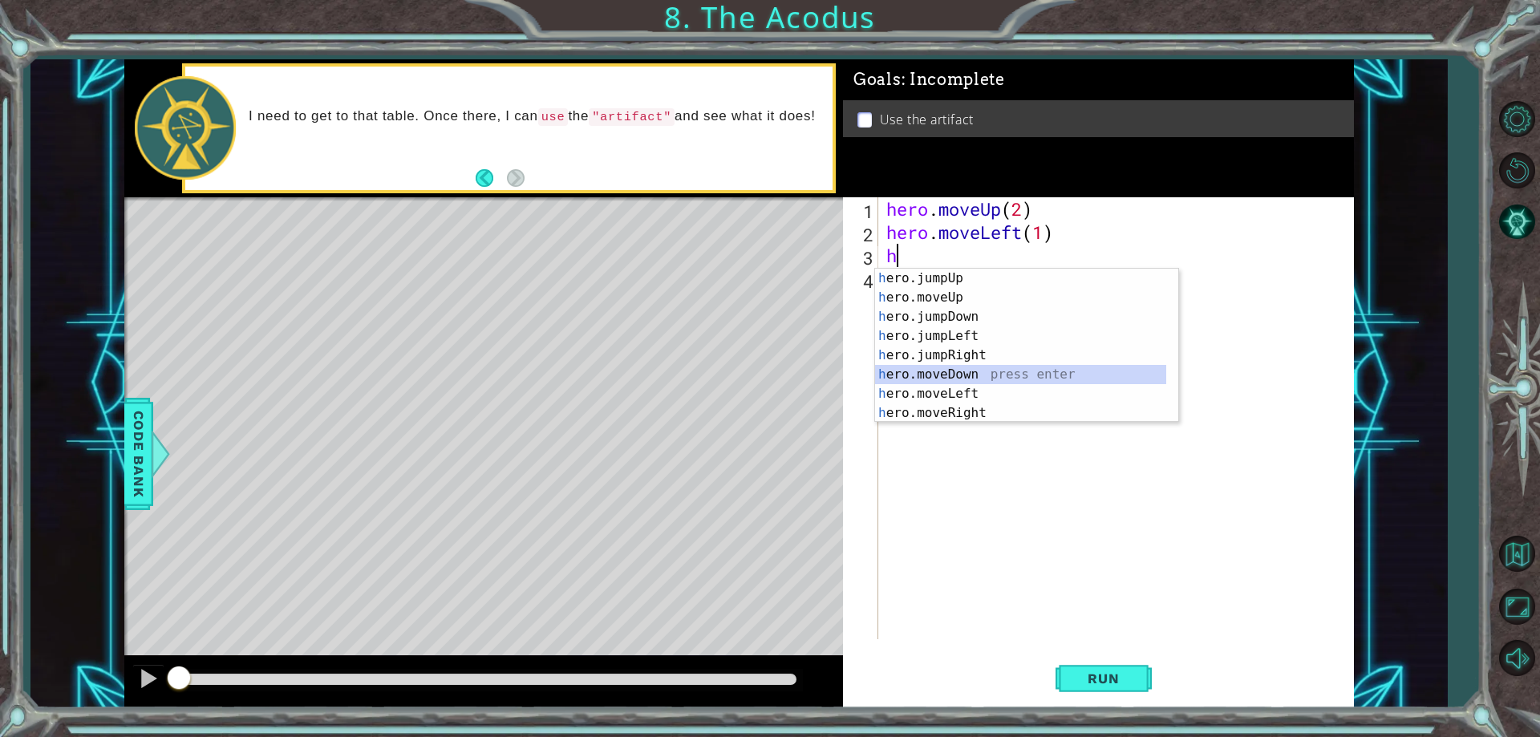
click at [957, 375] on div "h ero.jumpUp press enter h ero.moveUp press enter h ero.jumpDown press enter h …" at bounding box center [1020, 365] width 291 height 193
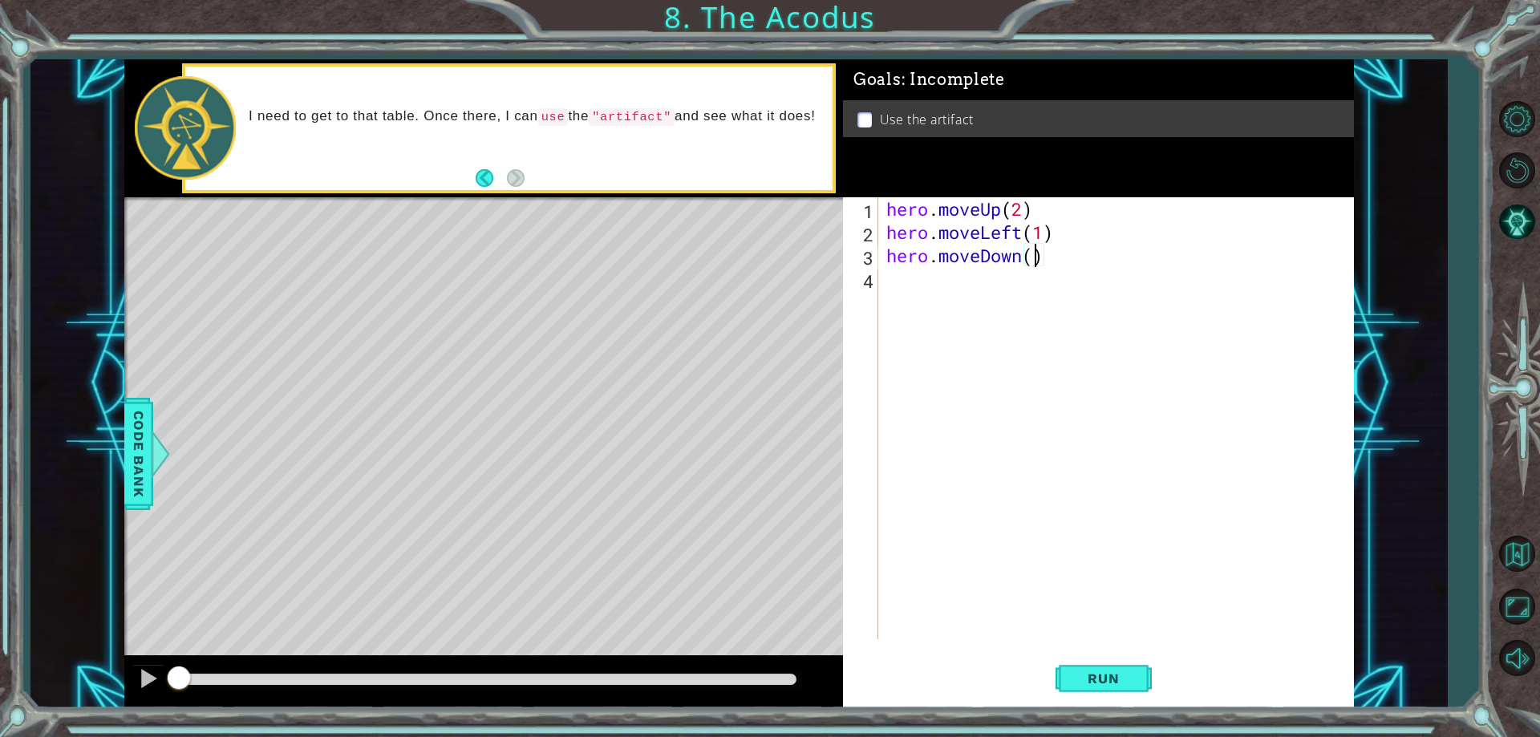
type textarea "hero.moveDown(2)"
click at [975, 292] on div "hero . moveUp ( 2 ) hero . moveLeft ( 1 ) hero . moveDown ( 2 )" at bounding box center [1119, 441] width 473 height 489
click at [1105, 690] on button "Run" at bounding box center [1104, 679] width 96 height 51
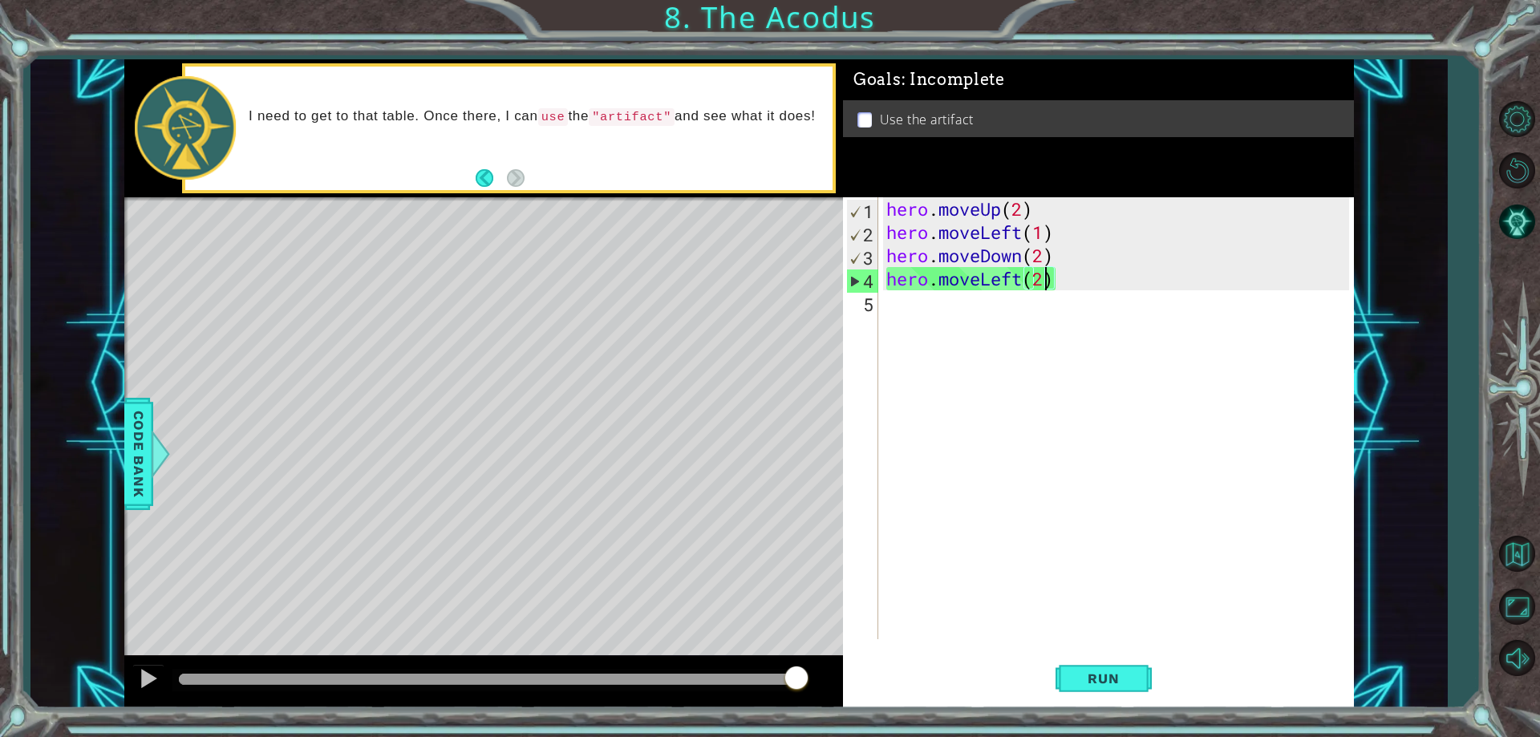
click at [1044, 273] on div "hero . moveUp ( 2 ) hero . moveLeft ( 1 ) hero . moveDown ( 2 ) hero . moveLeft…" at bounding box center [1119, 441] width 473 height 489
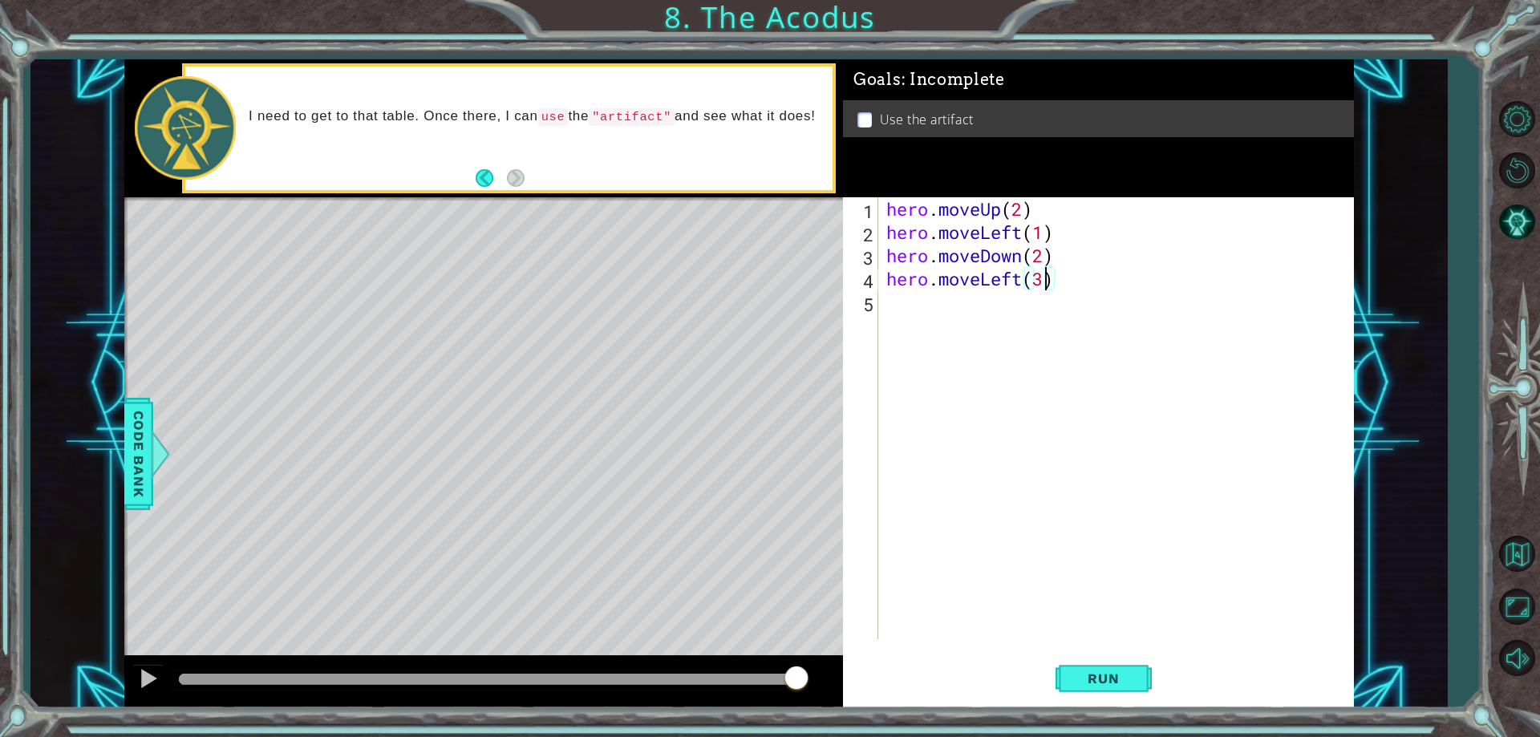
type textarea "hero.moveLeft(3)"
click at [1110, 683] on span "Run" at bounding box center [1103, 679] width 63 height 16
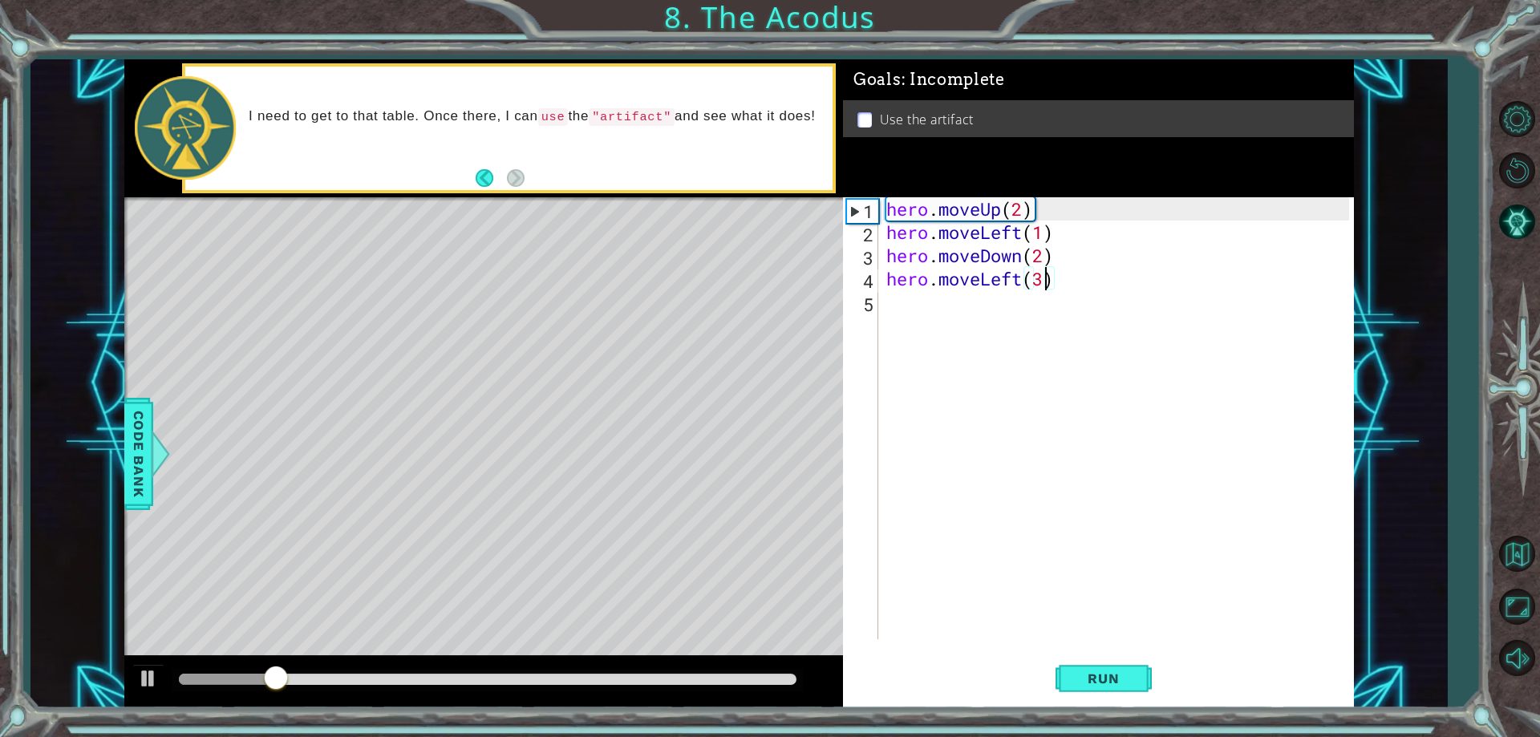
click at [974, 328] on div "hero . moveUp ( 2 ) hero . moveLeft ( 1 ) hero . moveDown ( 2 ) hero . moveLeft…" at bounding box center [1119, 441] width 473 height 489
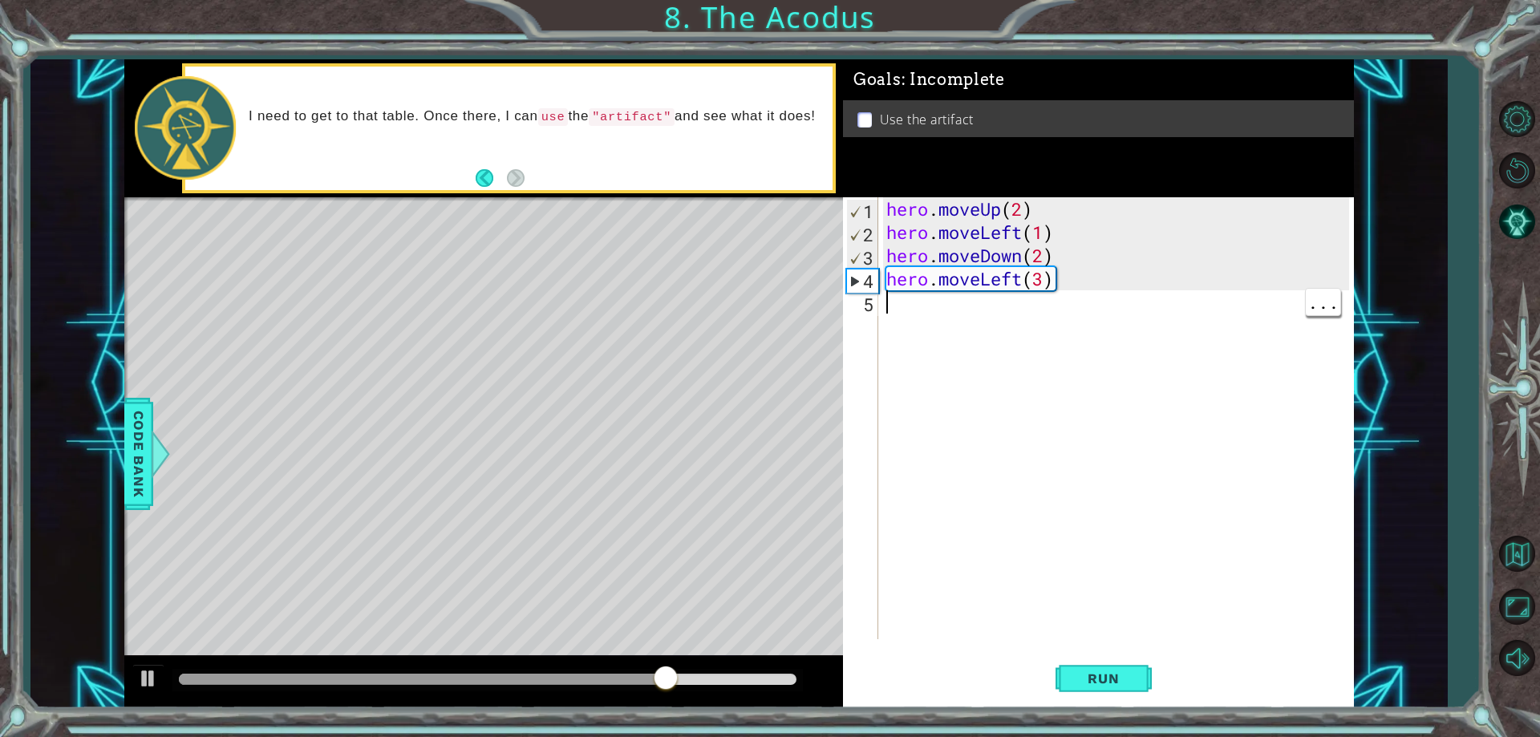
drag, startPoint x: 15, startPoint y: 484, endPoint x: 0, endPoint y: 445, distance: 42.2
click at [30, 478] on div "1 ההההההההההההההההההההההההההההההההההההההההההההההההההההההההההההההההההההההההההההה…" at bounding box center [770, 368] width 1540 height 737
click at [618, 248] on div "Level Map" at bounding box center [494, 433] width 741 height 472
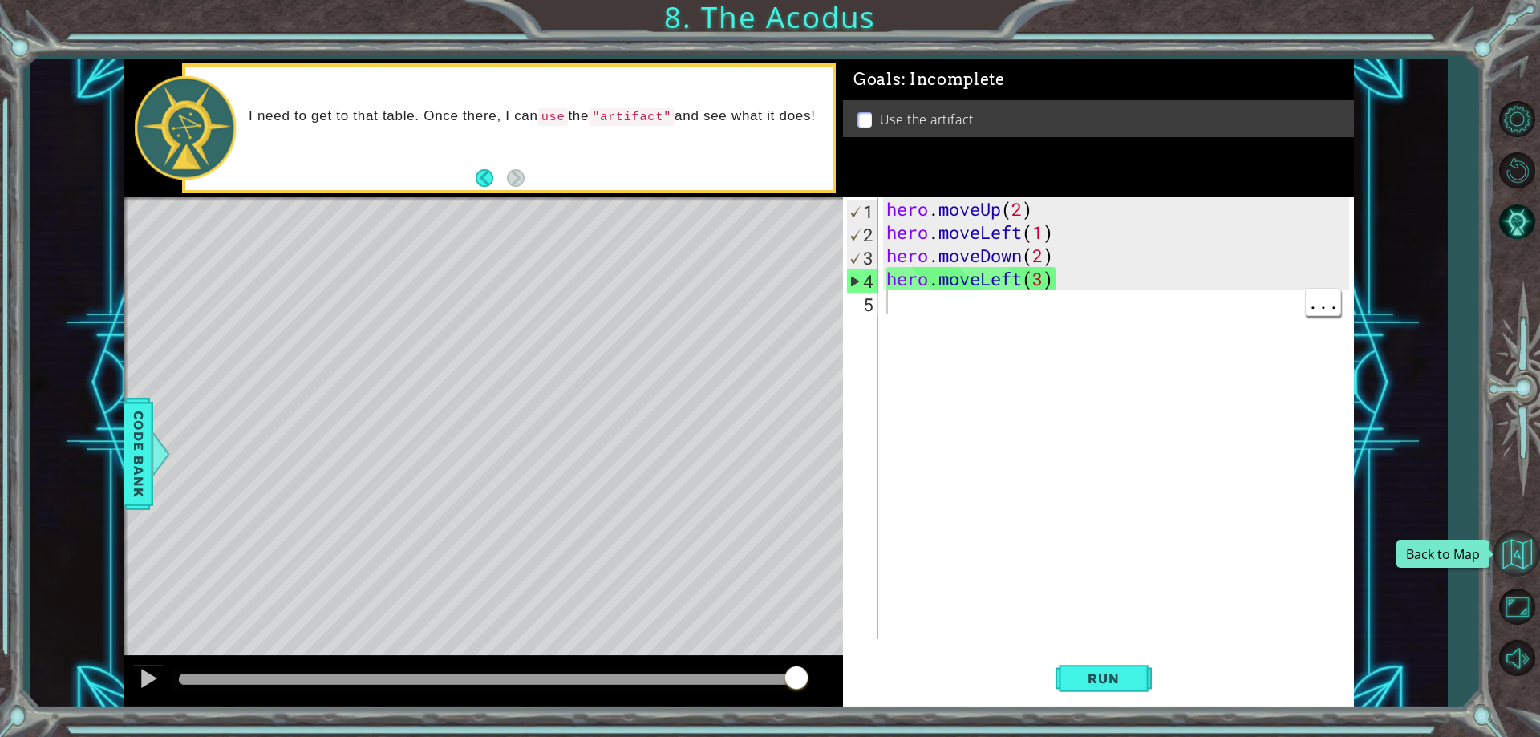
click at [1522, 553] on button "Back to Map" at bounding box center [1517, 553] width 47 height 47
